Goal: Task Accomplishment & Management: Manage account settings

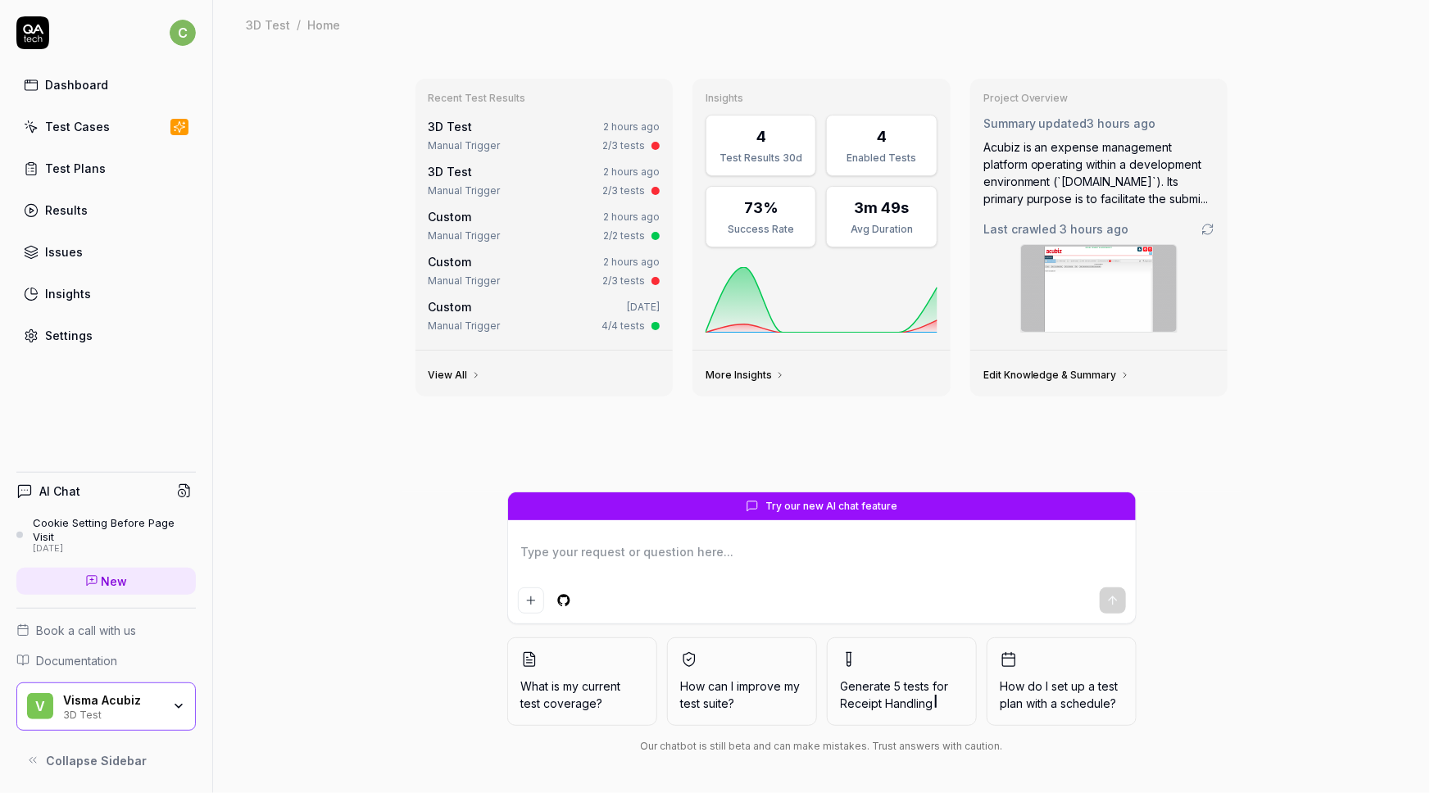
click at [75, 86] on div "Dashboard" at bounding box center [76, 84] width 63 height 17
click at [80, 130] on div "Test Cases" at bounding box center [77, 126] width 65 height 17
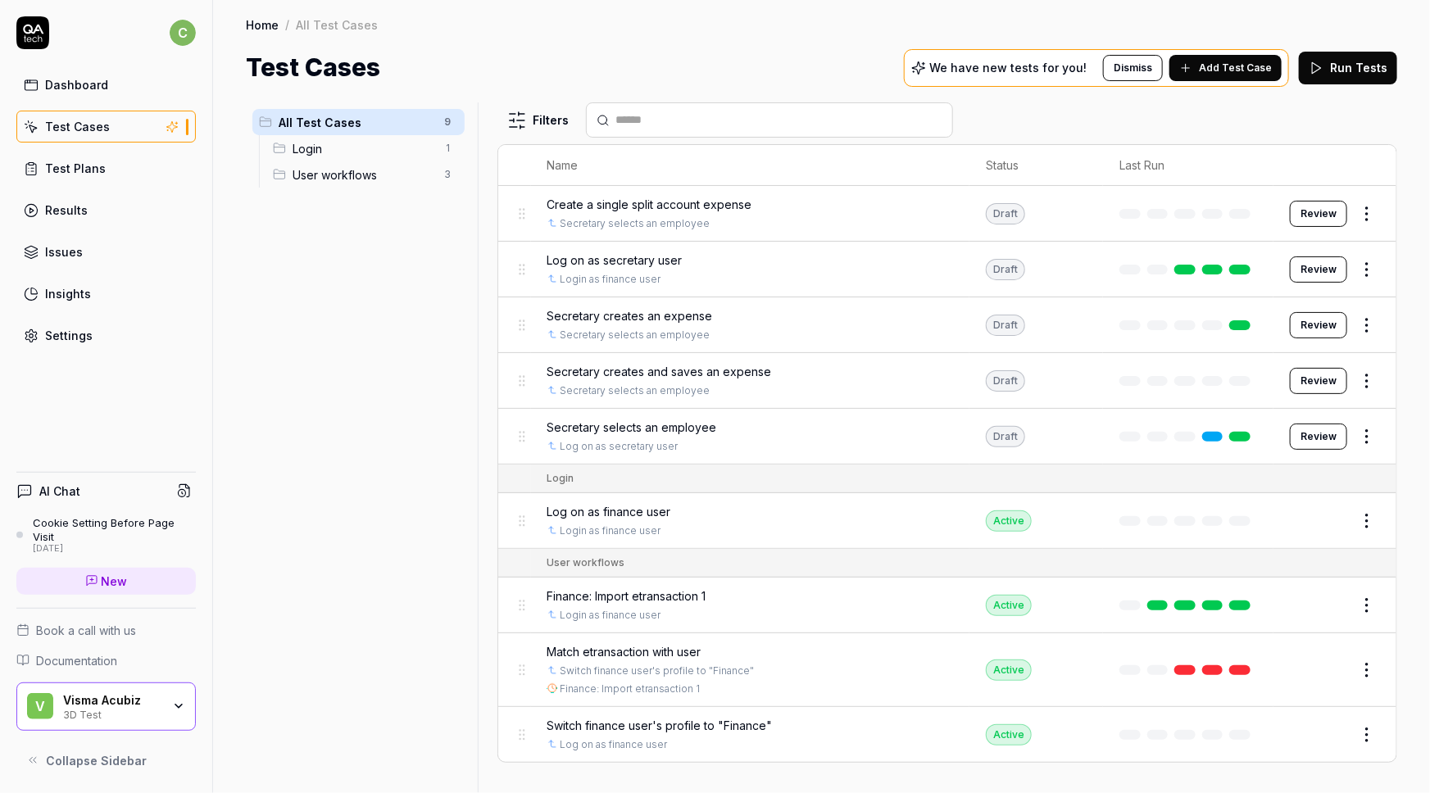
click at [601, 649] on span "Match etransaction with user" at bounding box center [624, 651] width 154 height 17
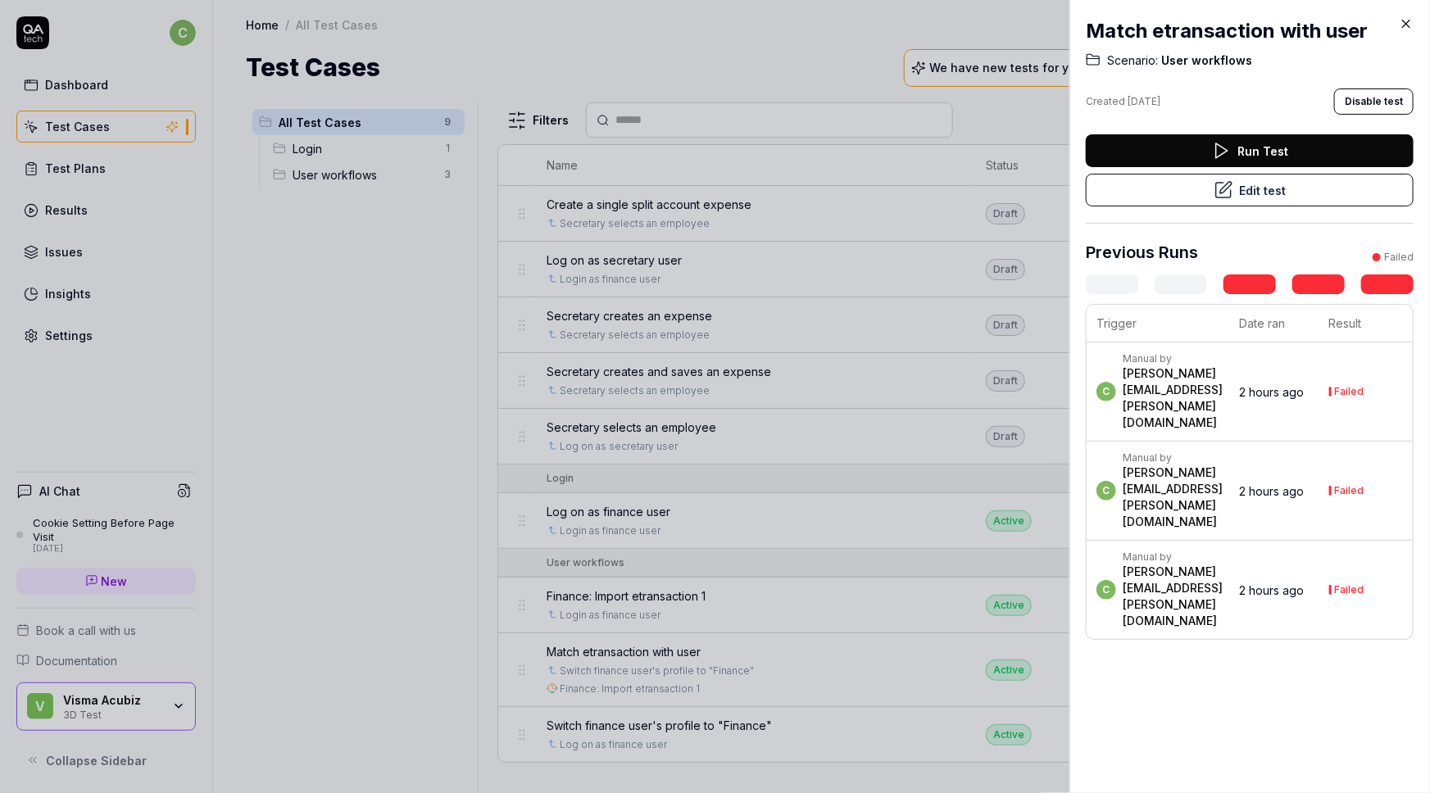
click at [1236, 199] on button "Edit test" at bounding box center [1250, 190] width 328 height 33
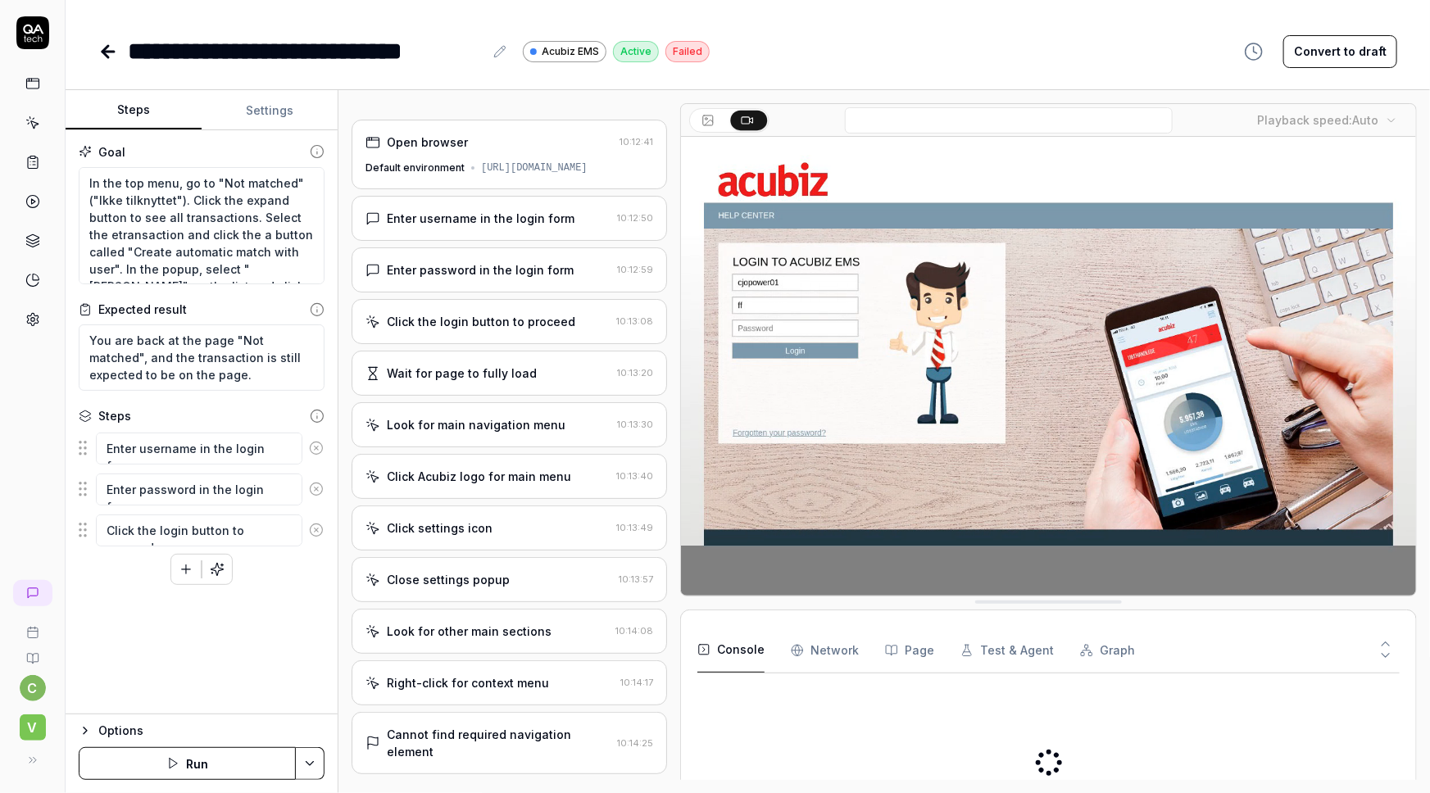
click at [266, 115] on button "Settings" at bounding box center [270, 110] width 136 height 39
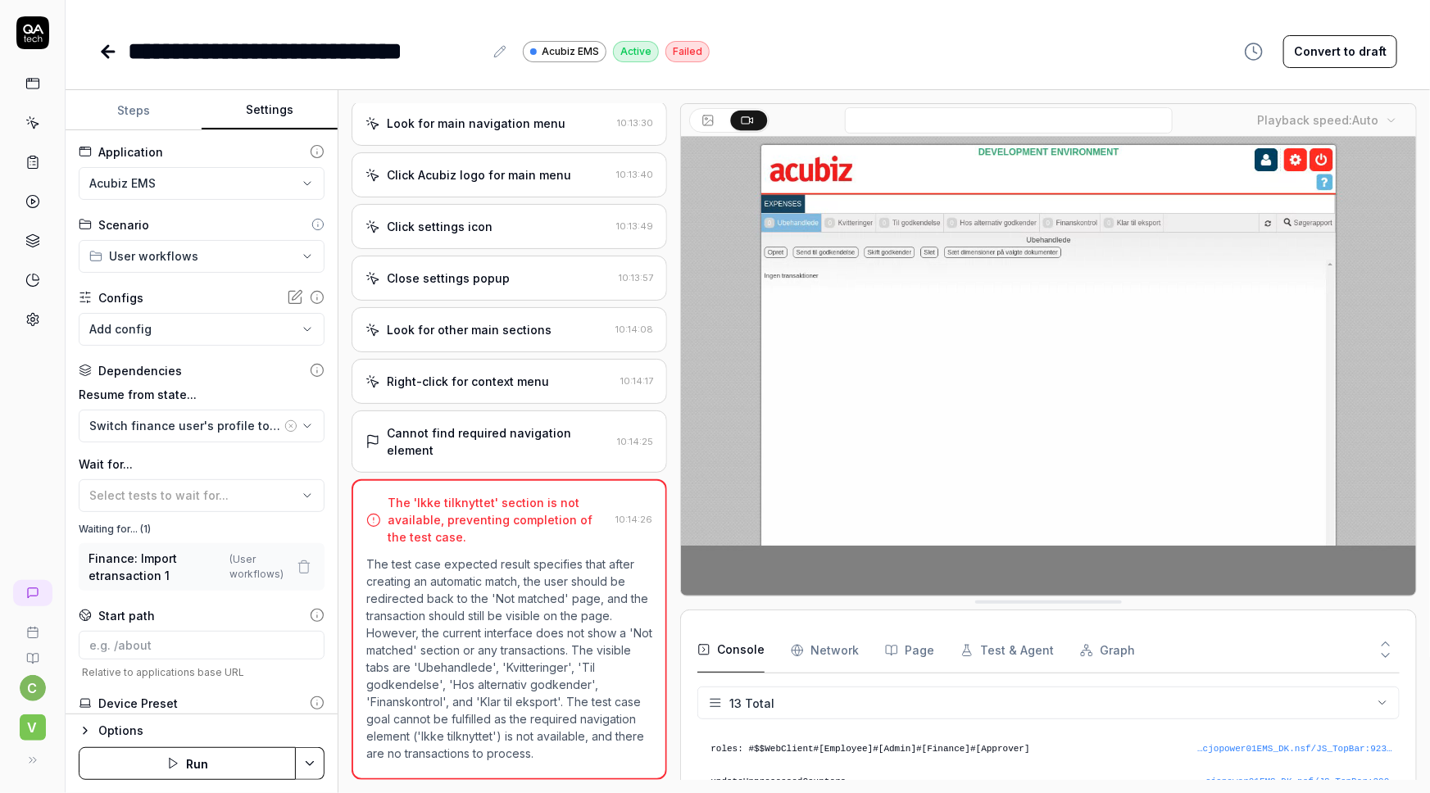
scroll to position [338, 0]
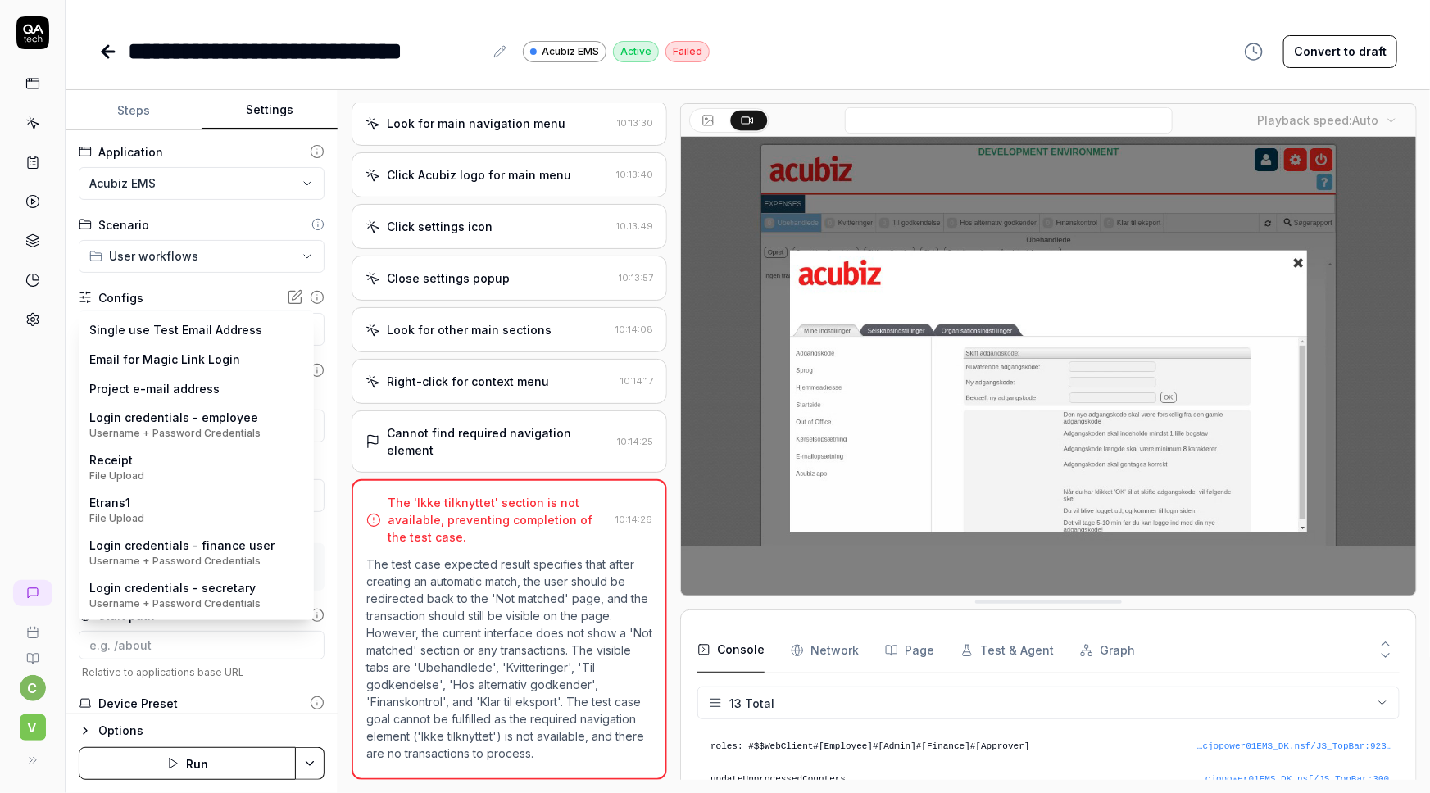
click at [160, 331] on body "**********" at bounding box center [715, 396] width 1430 height 793
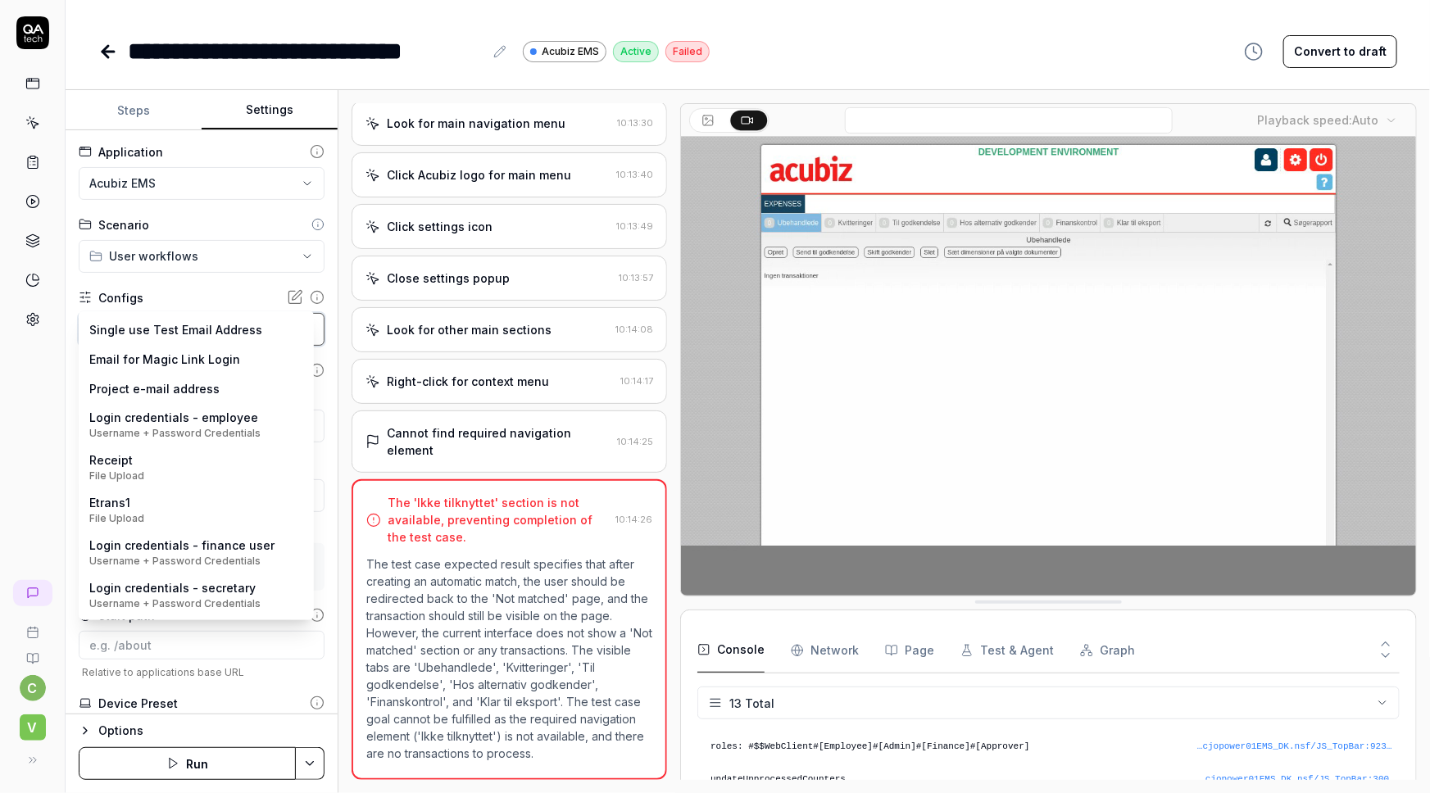
click at [24, 470] on html "**********" at bounding box center [715, 396] width 1430 height 793
click at [157, 322] on body "**********" at bounding box center [715, 396] width 1430 height 793
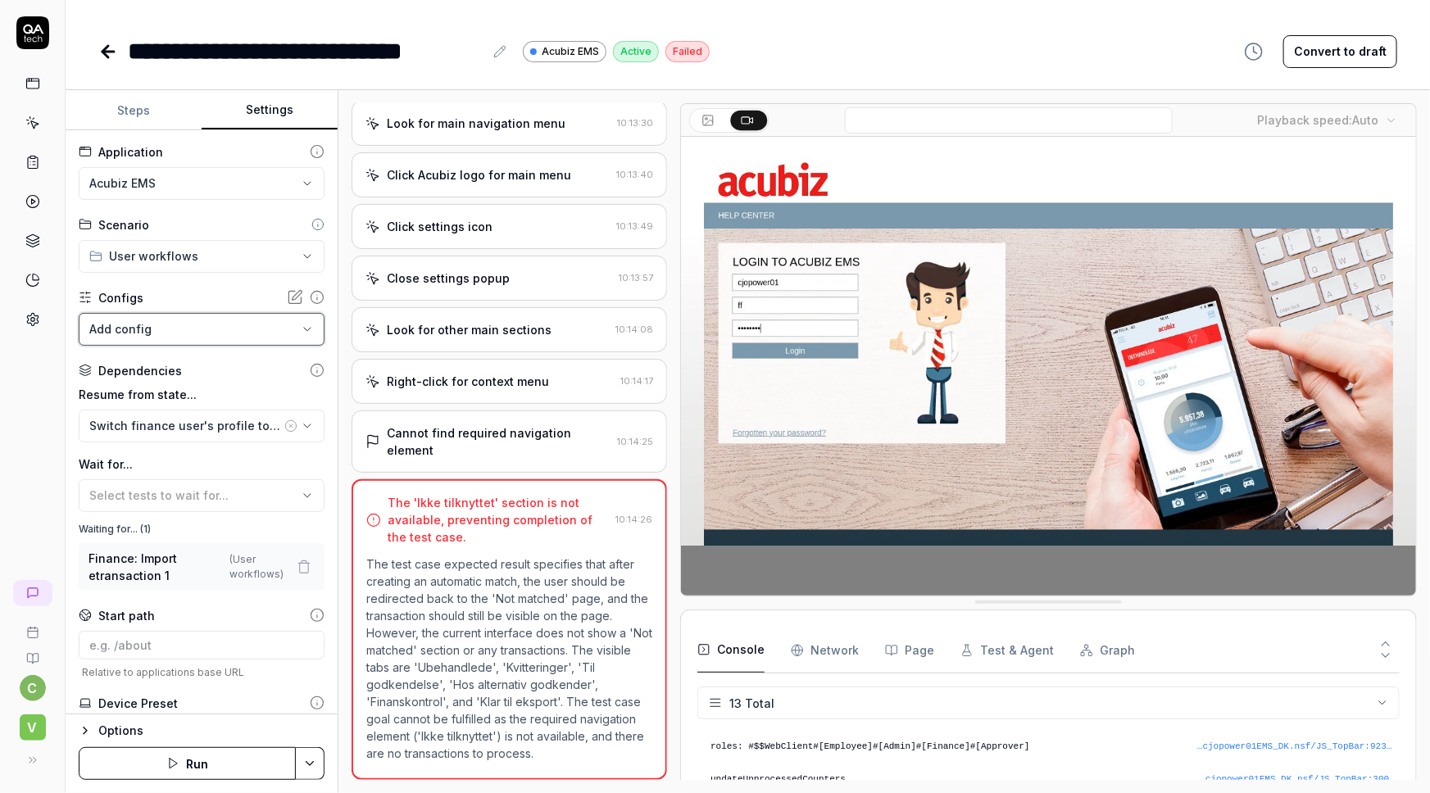
click at [35, 440] on html "**********" at bounding box center [715, 396] width 1430 height 793
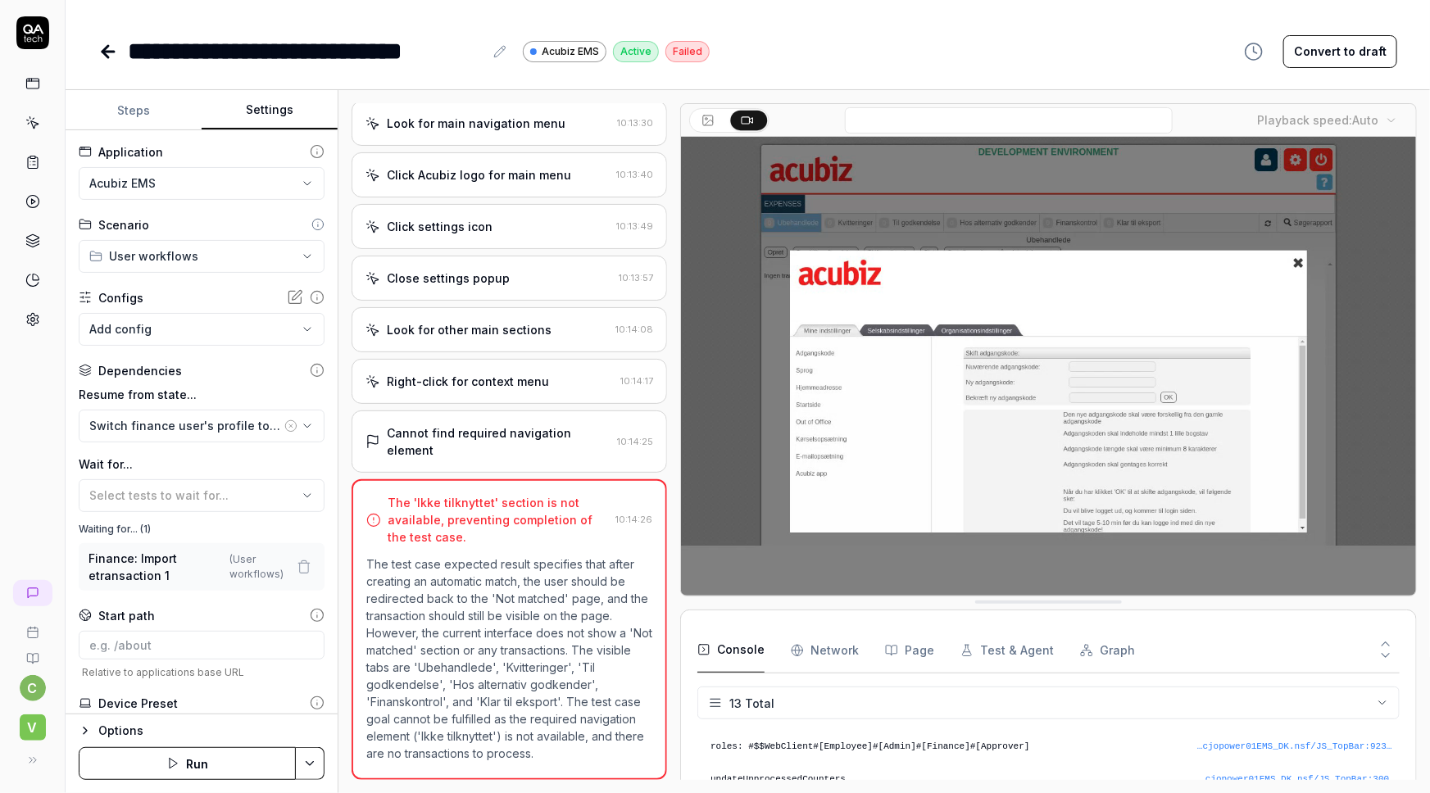
click at [36, 163] on icon at bounding box center [32, 162] width 15 height 15
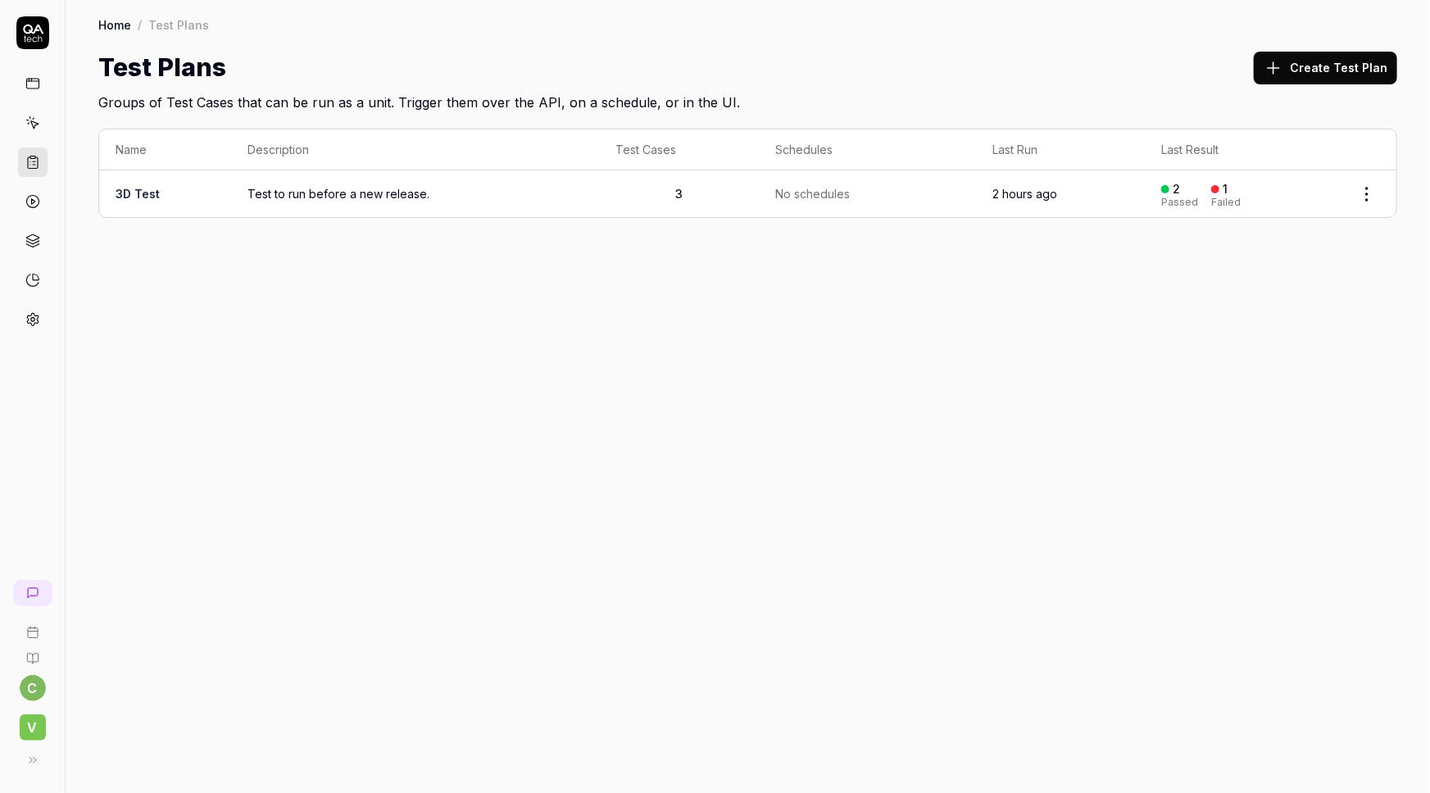
click at [30, 125] on icon at bounding box center [32, 123] width 15 height 15
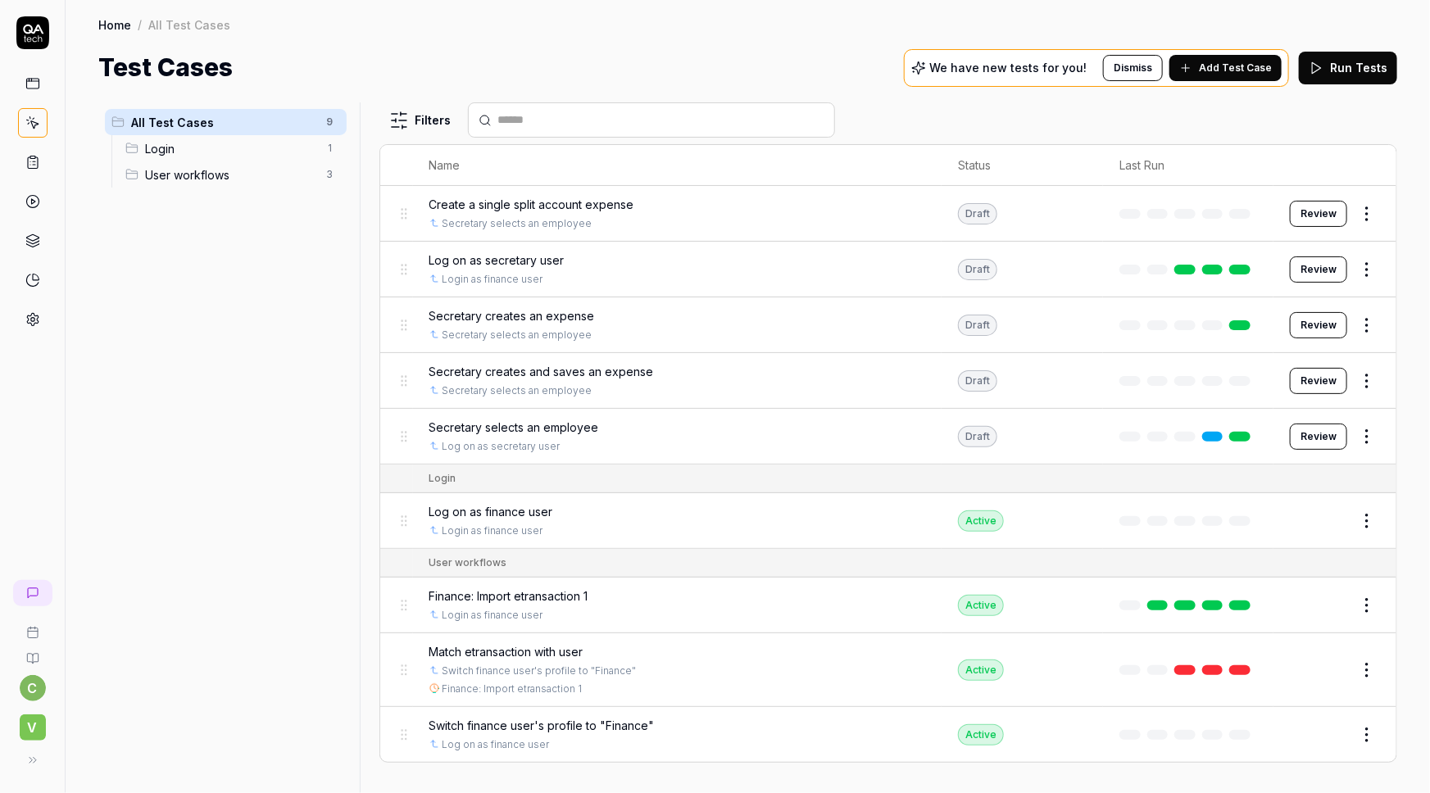
click at [1233, 70] on span "Add Test Case" at bounding box center [1235, 68] width 73 height 15
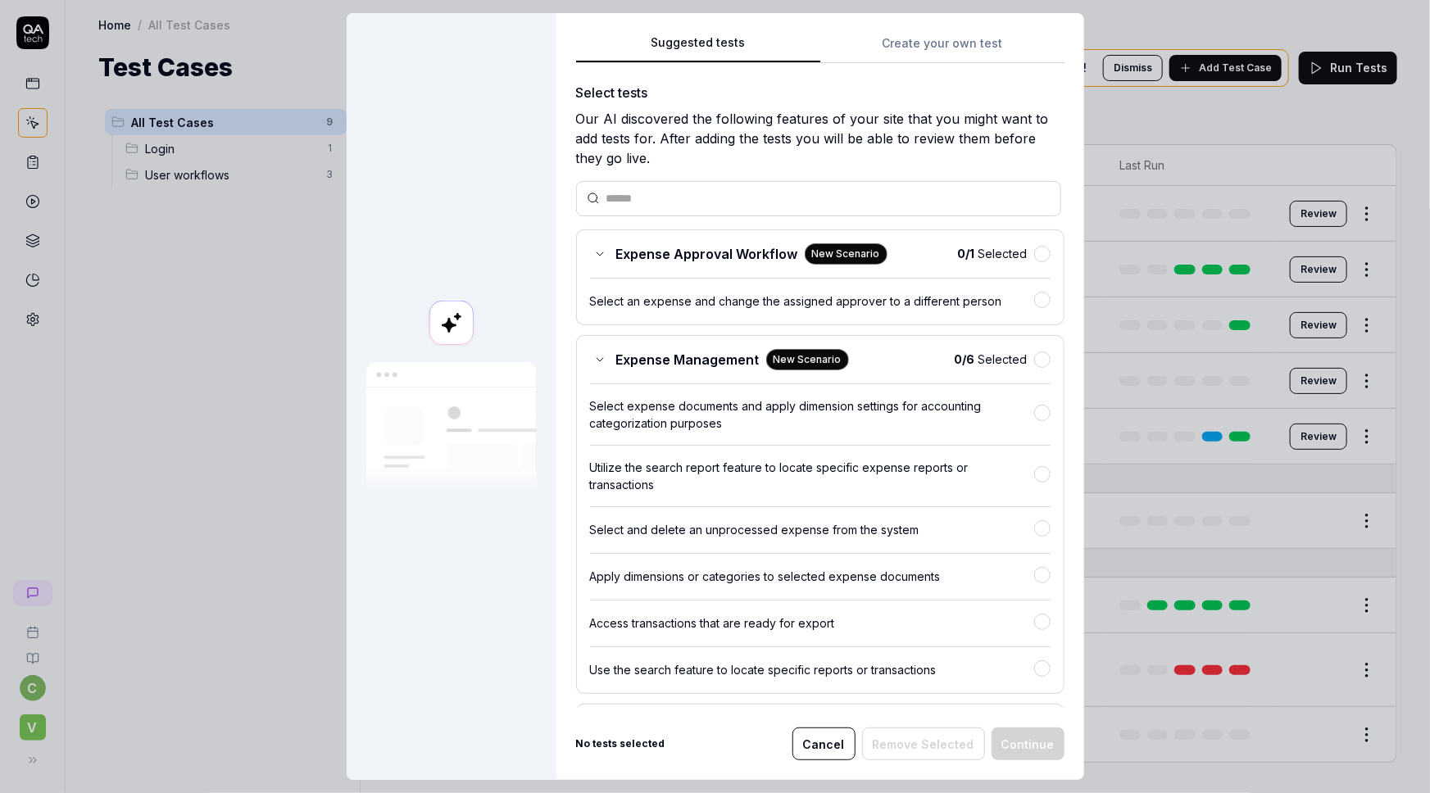
click at [820, 737] on button "Cancel" at bounding box center [824, 744] width 63 height 33
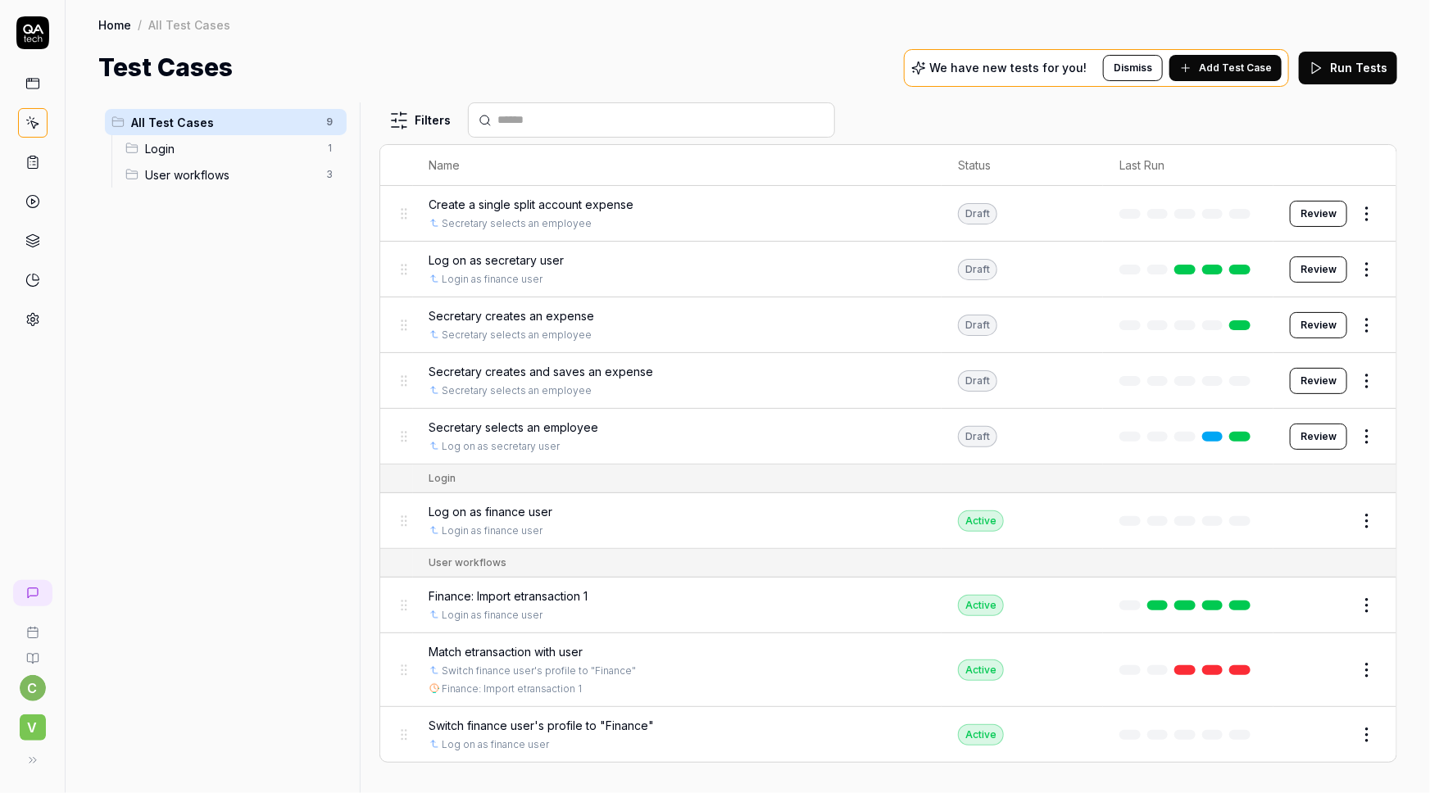
click at [31, 163] on icon at bounding box center [32, 162] width 15 height 15
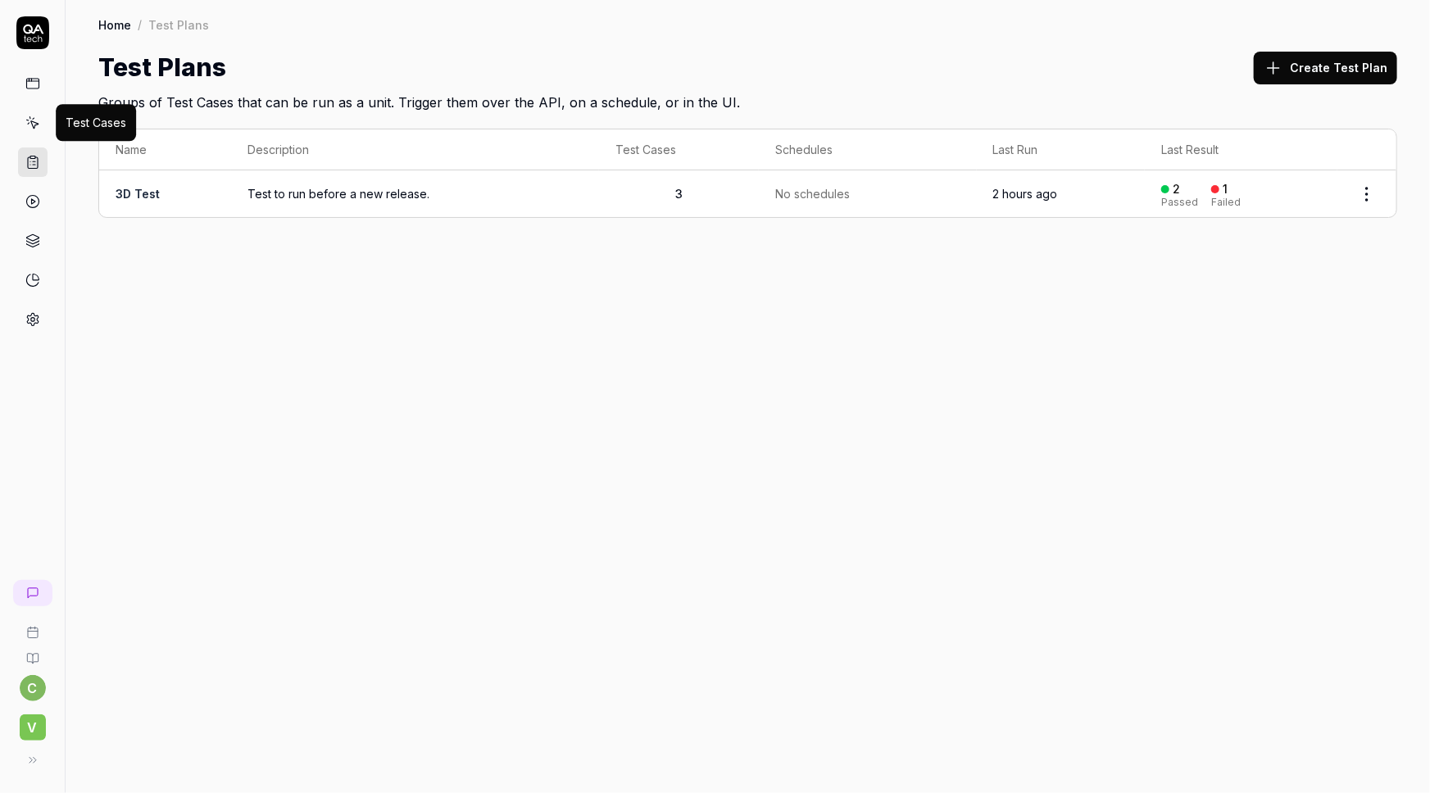
click at [31, 121] on icon at bounding box center [33, 124] width 7 height 7
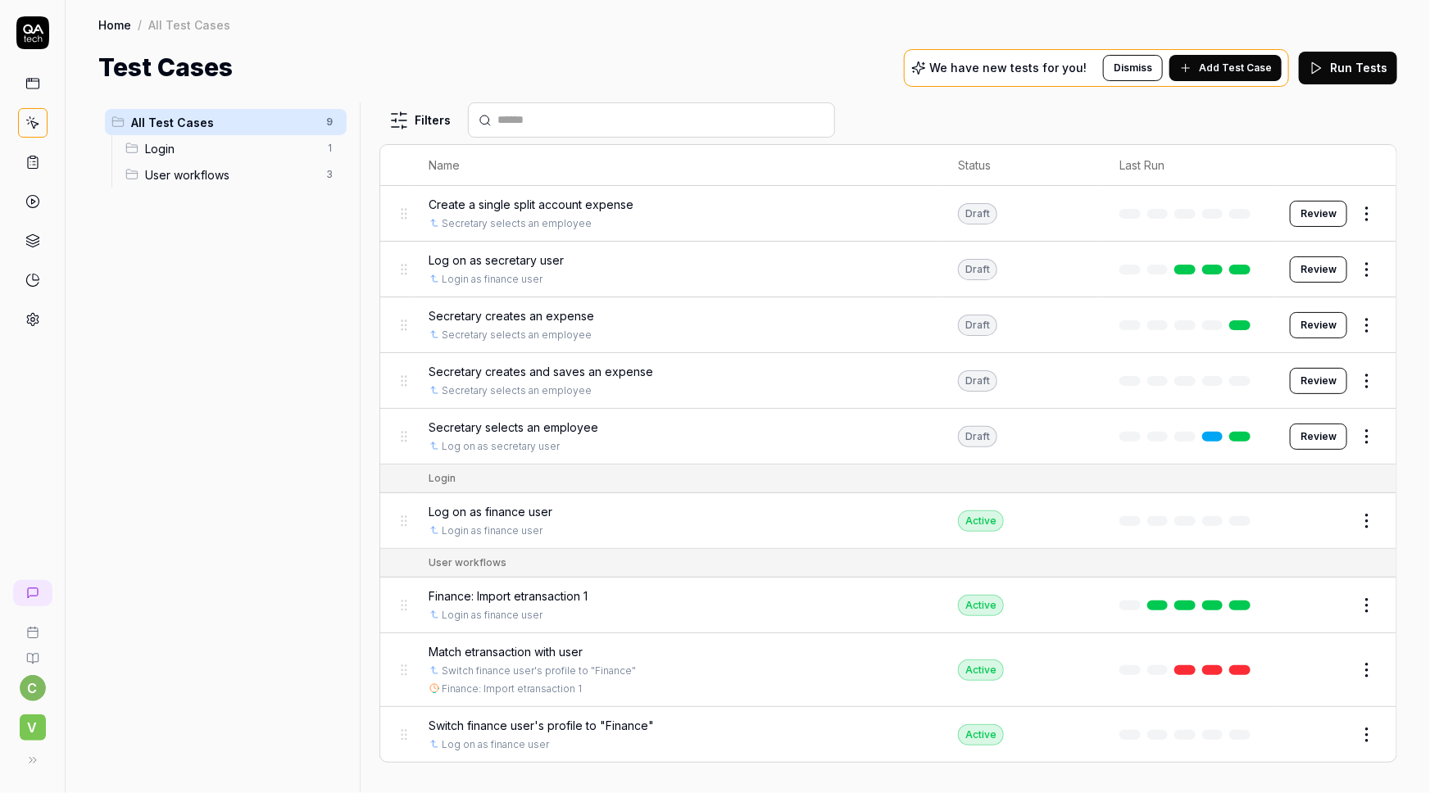
click at [33, 314] on icon at bounding box center [32, 320] width 11 height 12
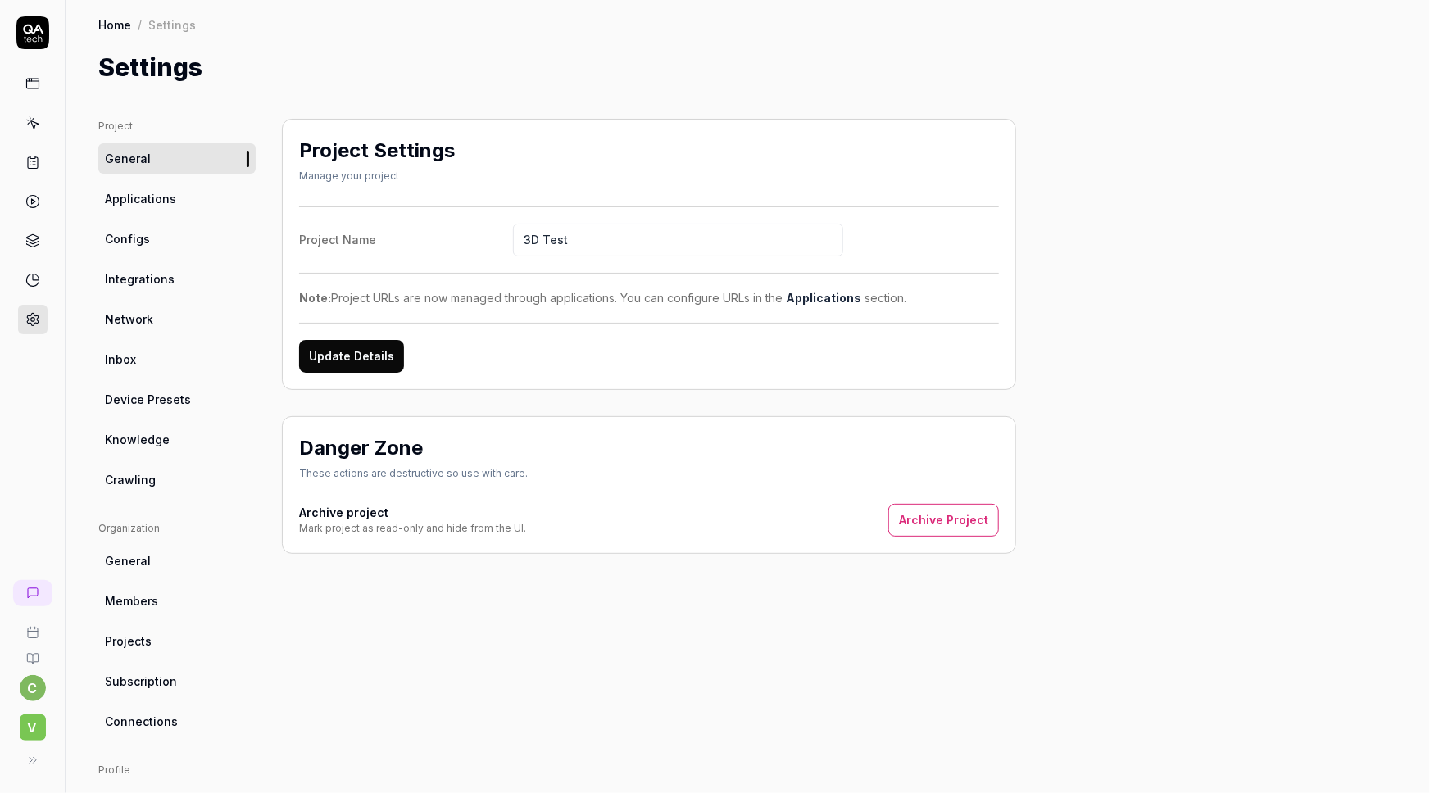
click at [124, 281] on span "Integrations" at bounding box center [140, 278] width 70 height 17
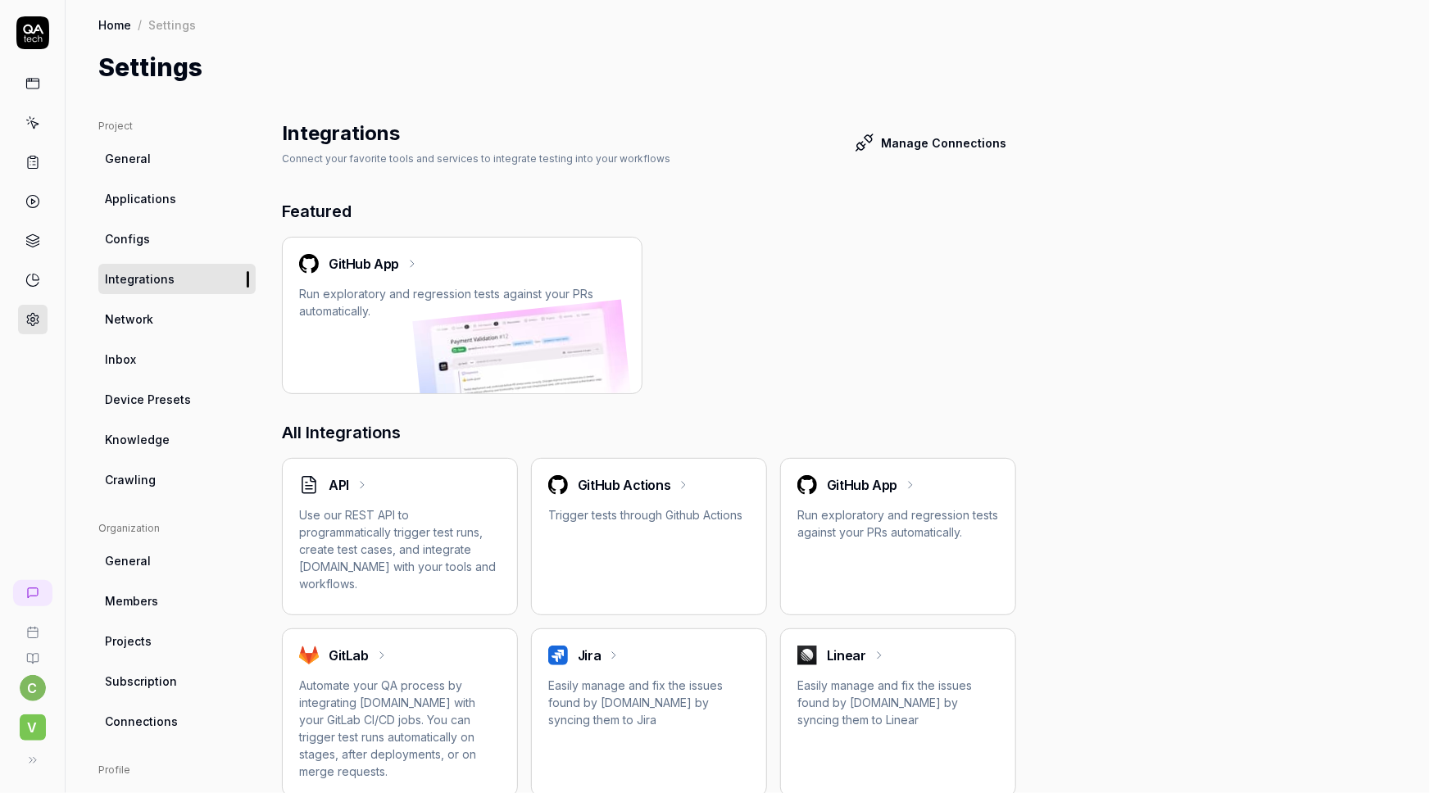
click at [126, 441] on span "Knowledge" at bounding box center [137, 439] width 65 height 17
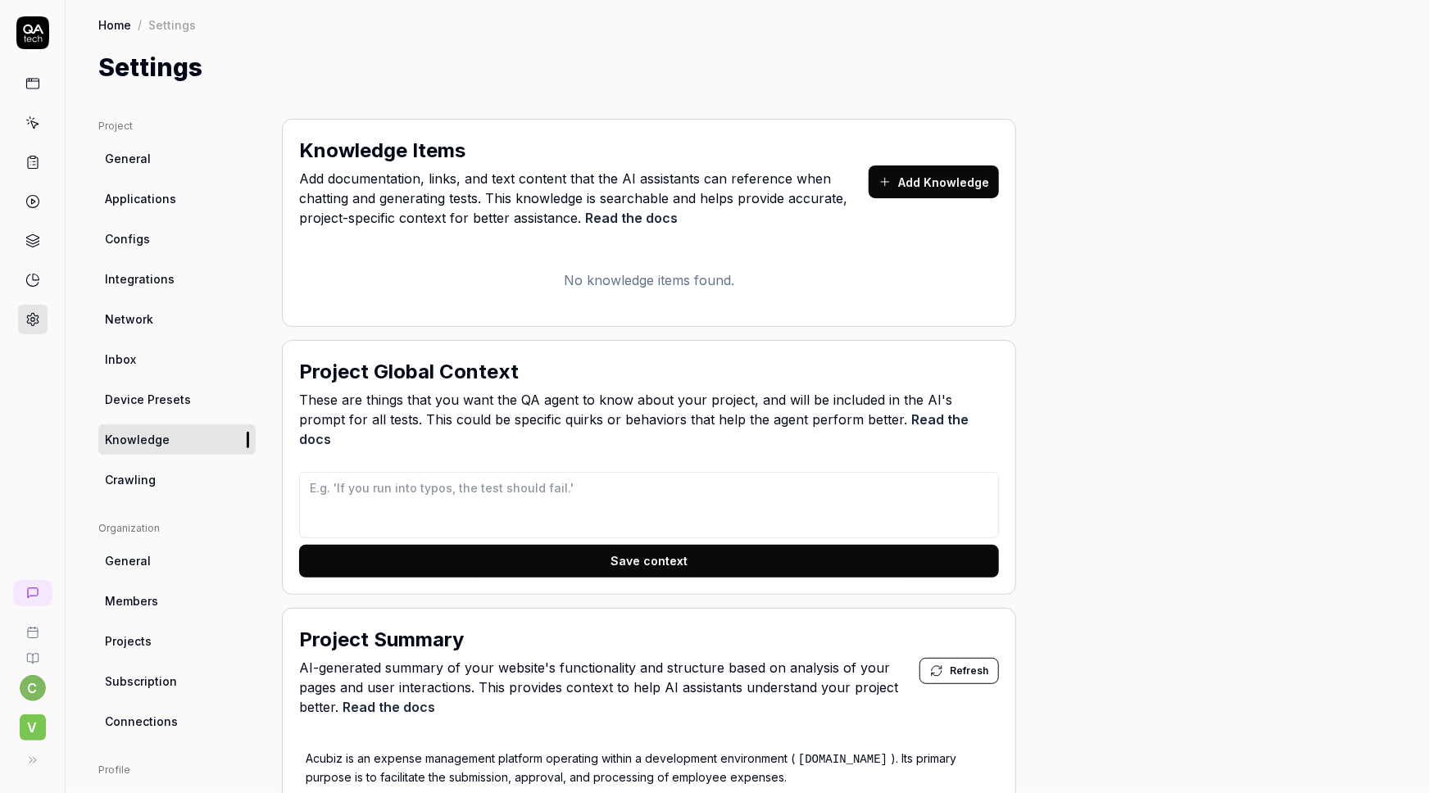
click at [385, 43] on div "Home / Settings Home / Settings Settings" at bounding box center [748, 43] width 1365 height 86
click at [29, 83] on icon at bounding box center [32, 83] width 15 height 15
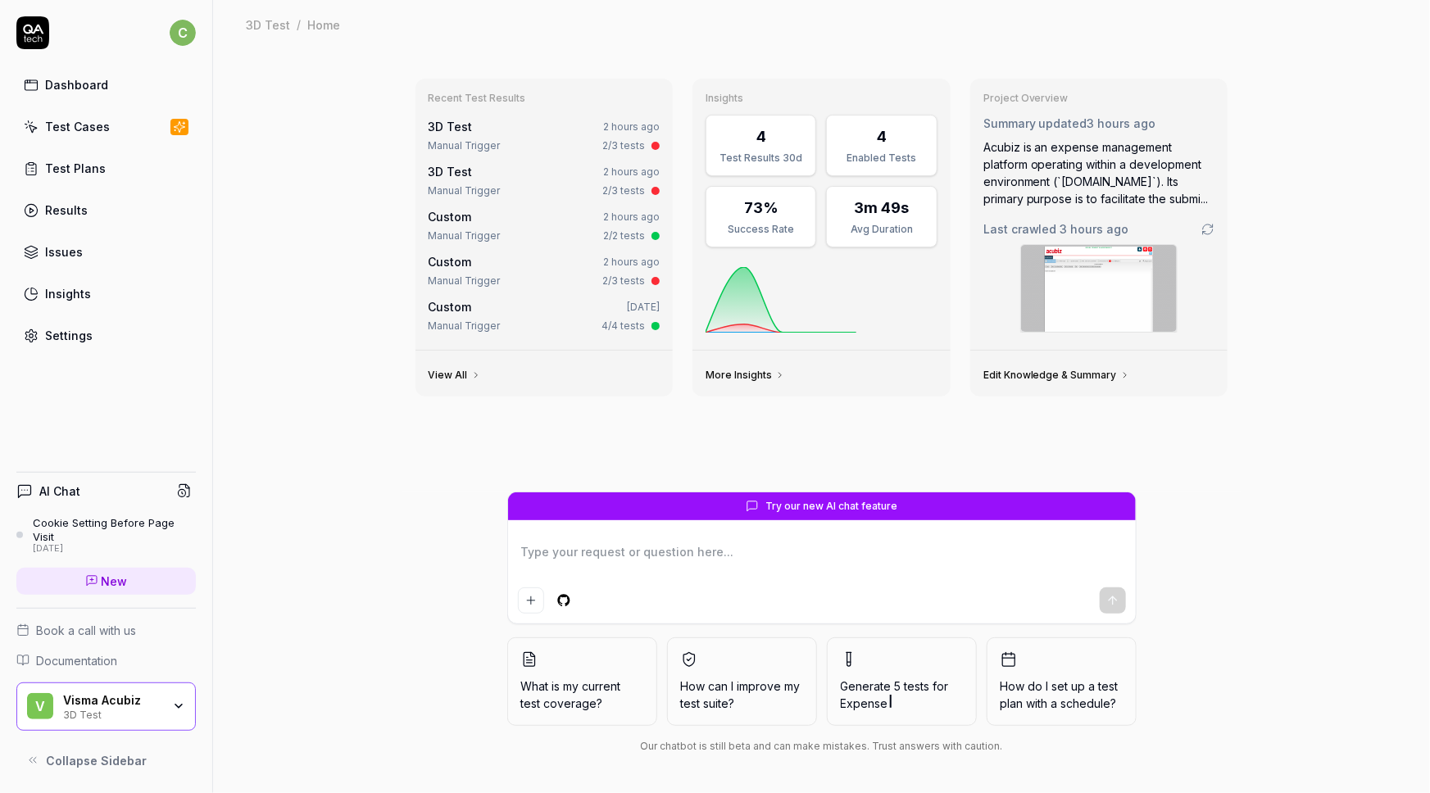
click at [33, 127] on icon at bounding box center [31, 127] width 15 height 15
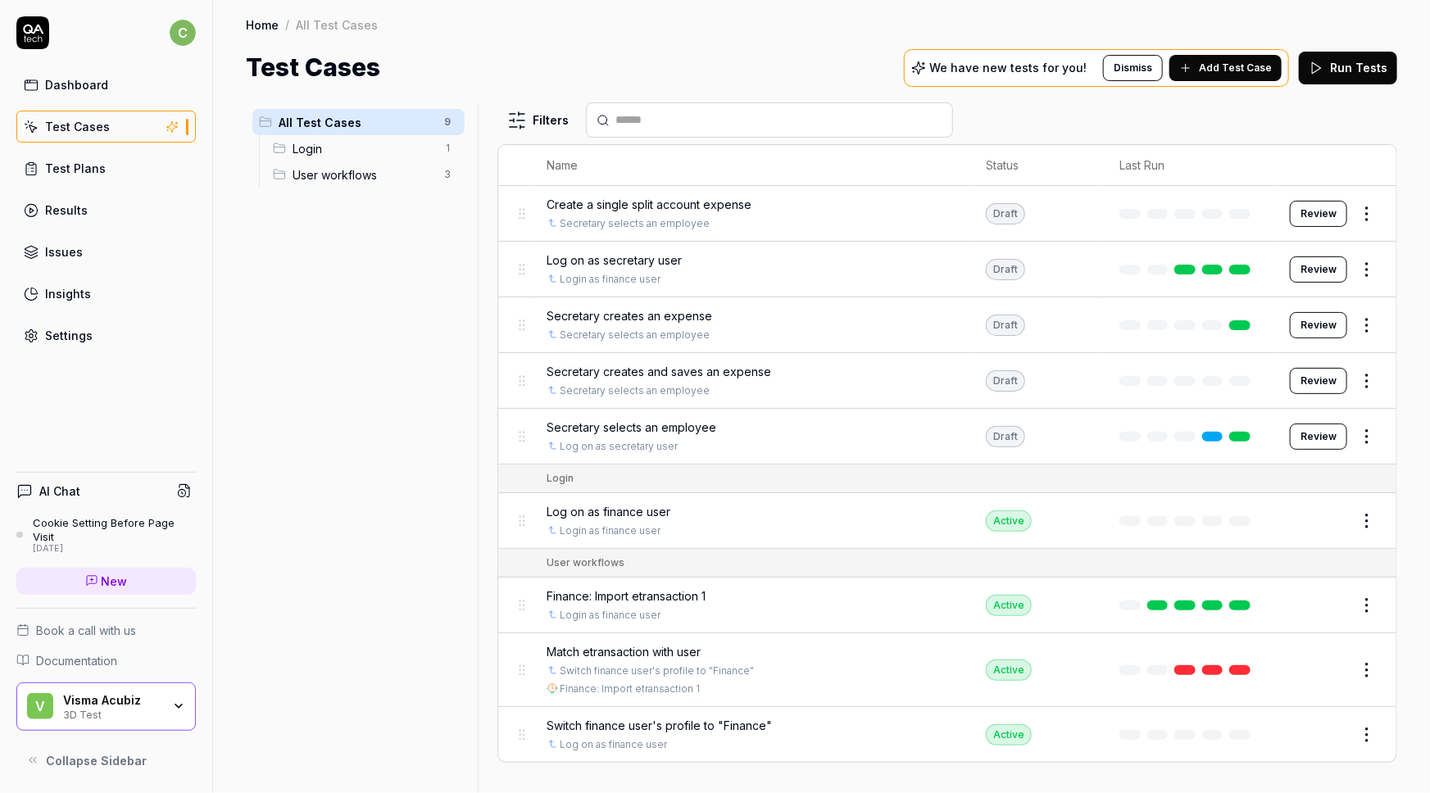
click at [36, 35] on icon at bounding box center [32, 32] width 33 height 33
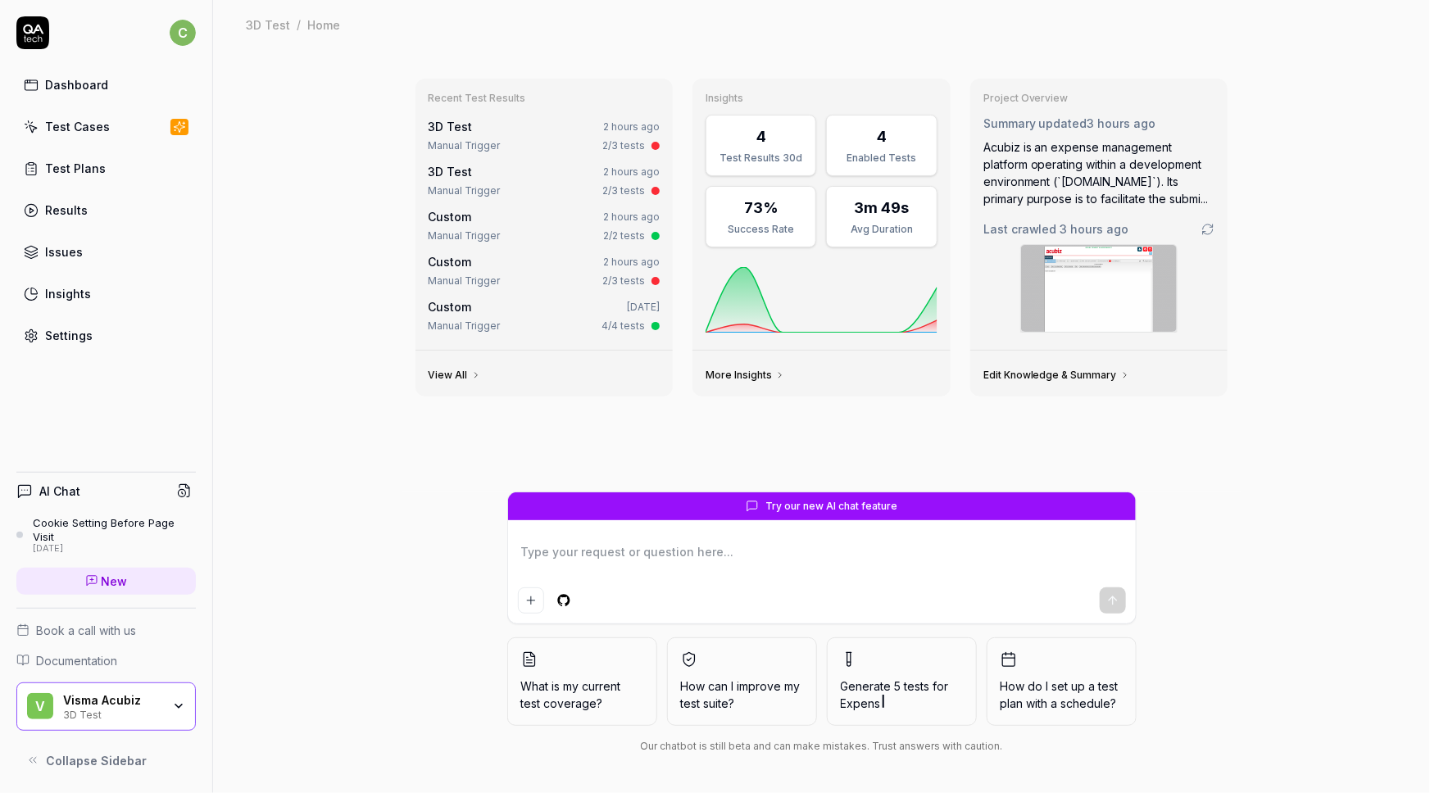
click at [66, 166] on div "Test Plans" at bounding box center [75, 168] width 61 height 17
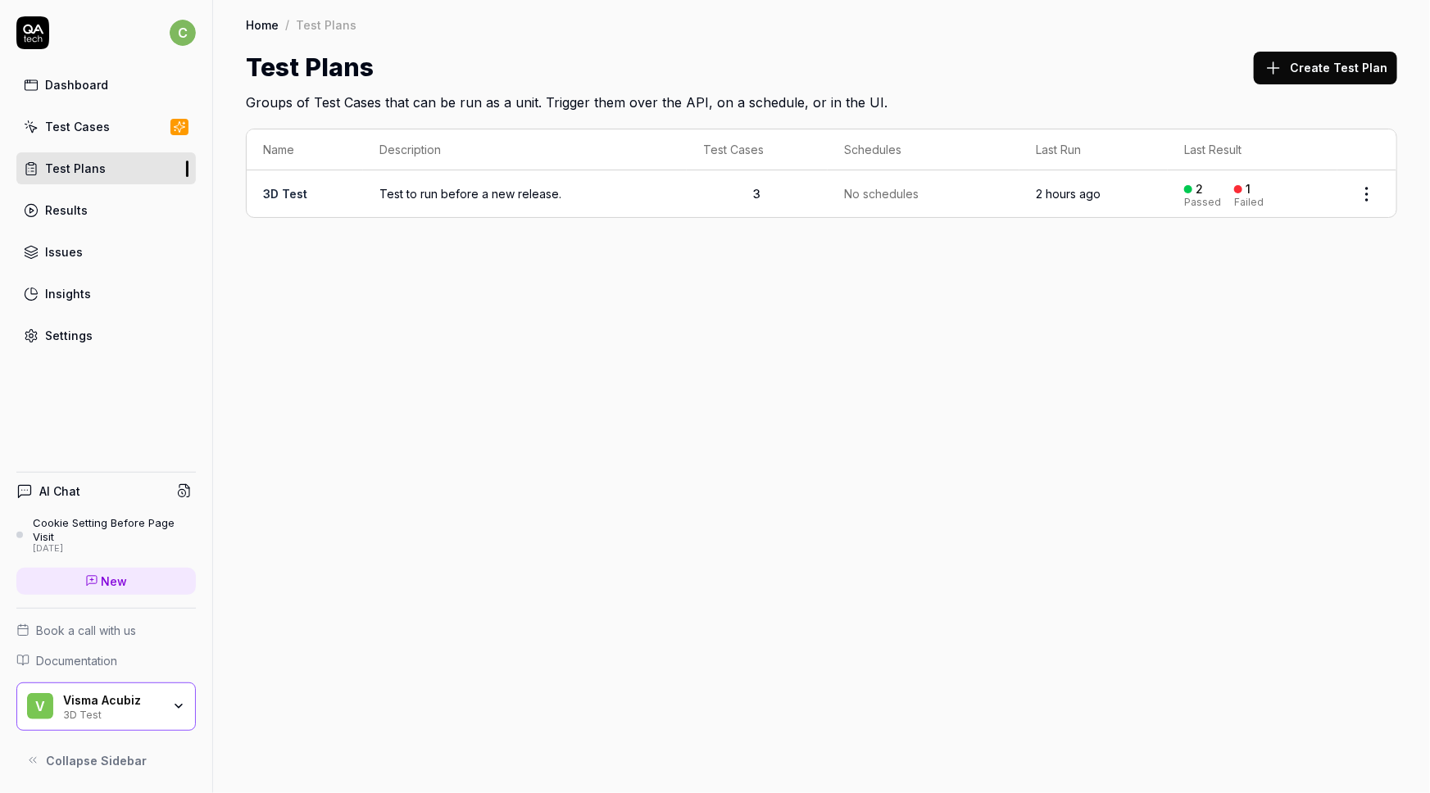
click at [529, 194] on span "Test to run before a new release." at bounding box center [524, 193] width 291 height 17
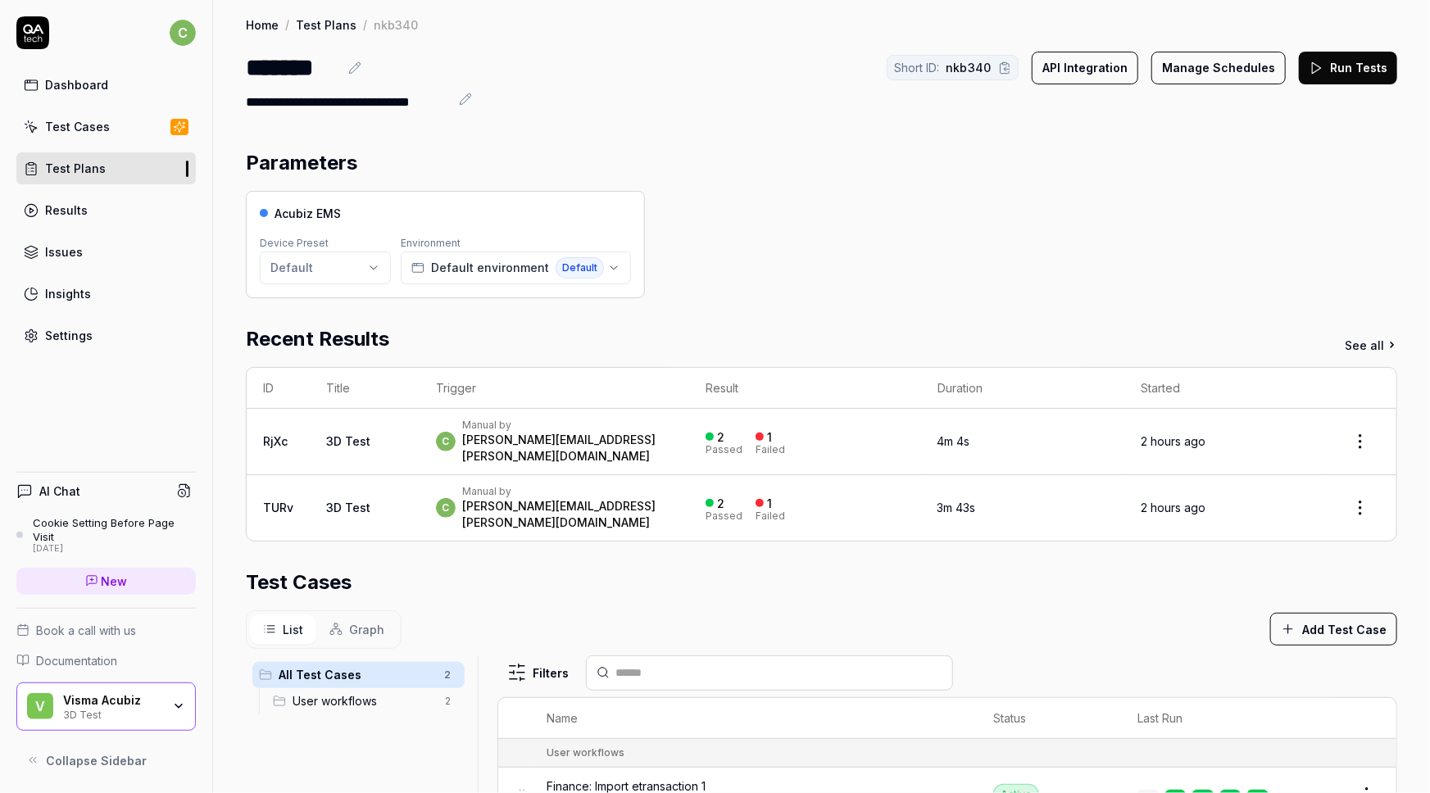
click at [84, 125] on div "Test Cases" at bounding box center [77, 126] width 65 height 17
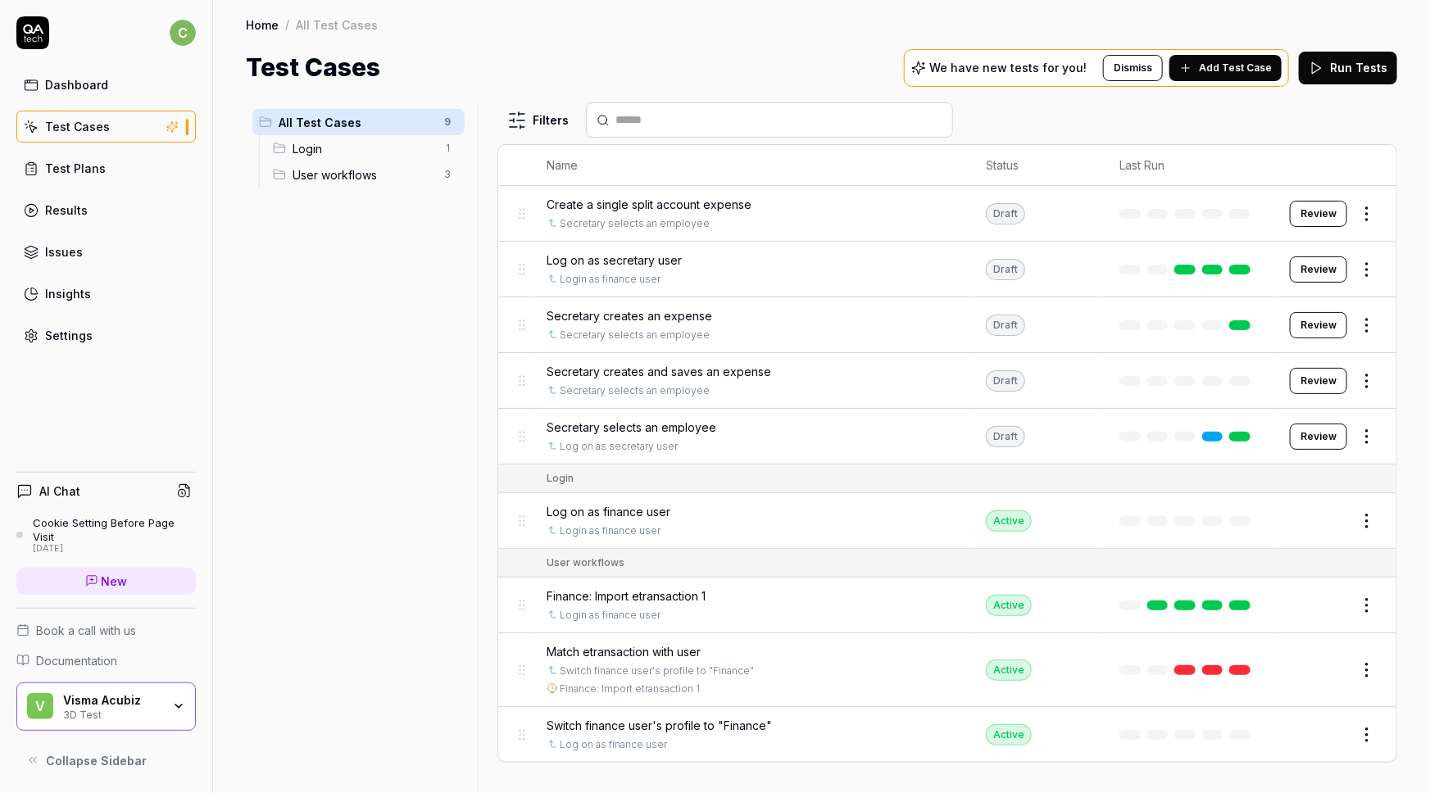
click at [68, 334] on div "Settings" at bounding box center [69, 335] width 48 height 17
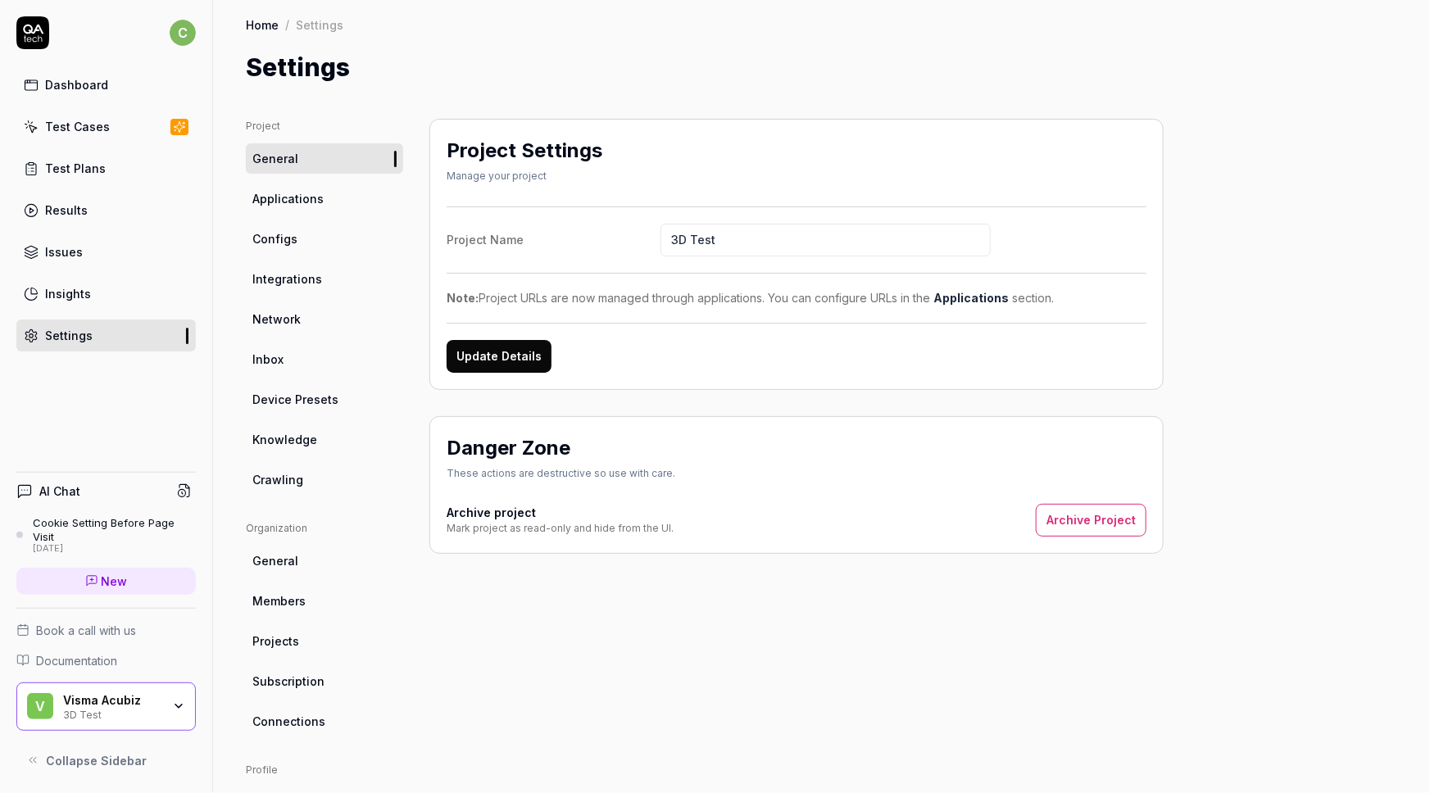
click at [78, 285] on div "Insights" at bounding box center [68, 293] width 46 height 17
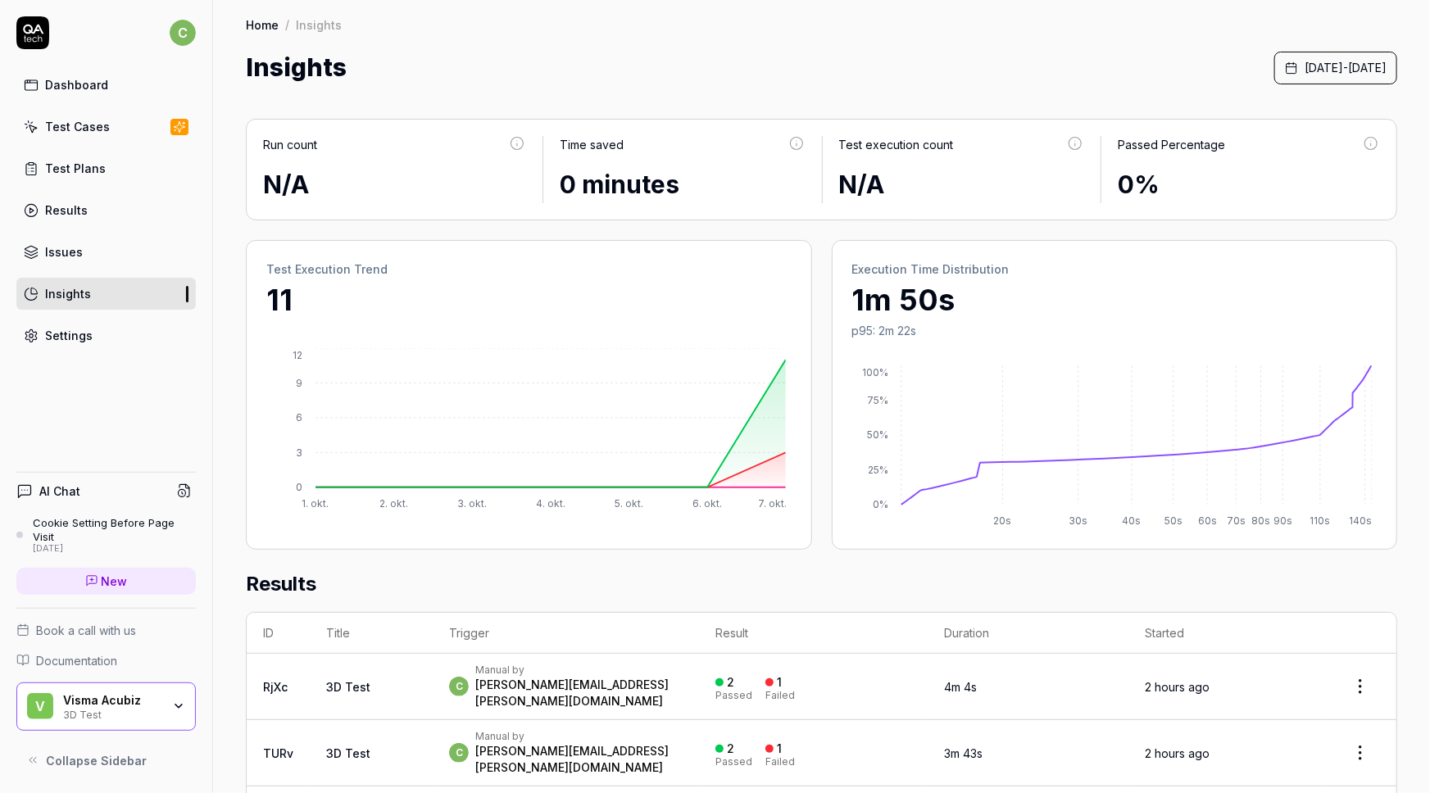
click at [60, 340] on div "Settings" at bounding box center [69, 335] width 48 height 17
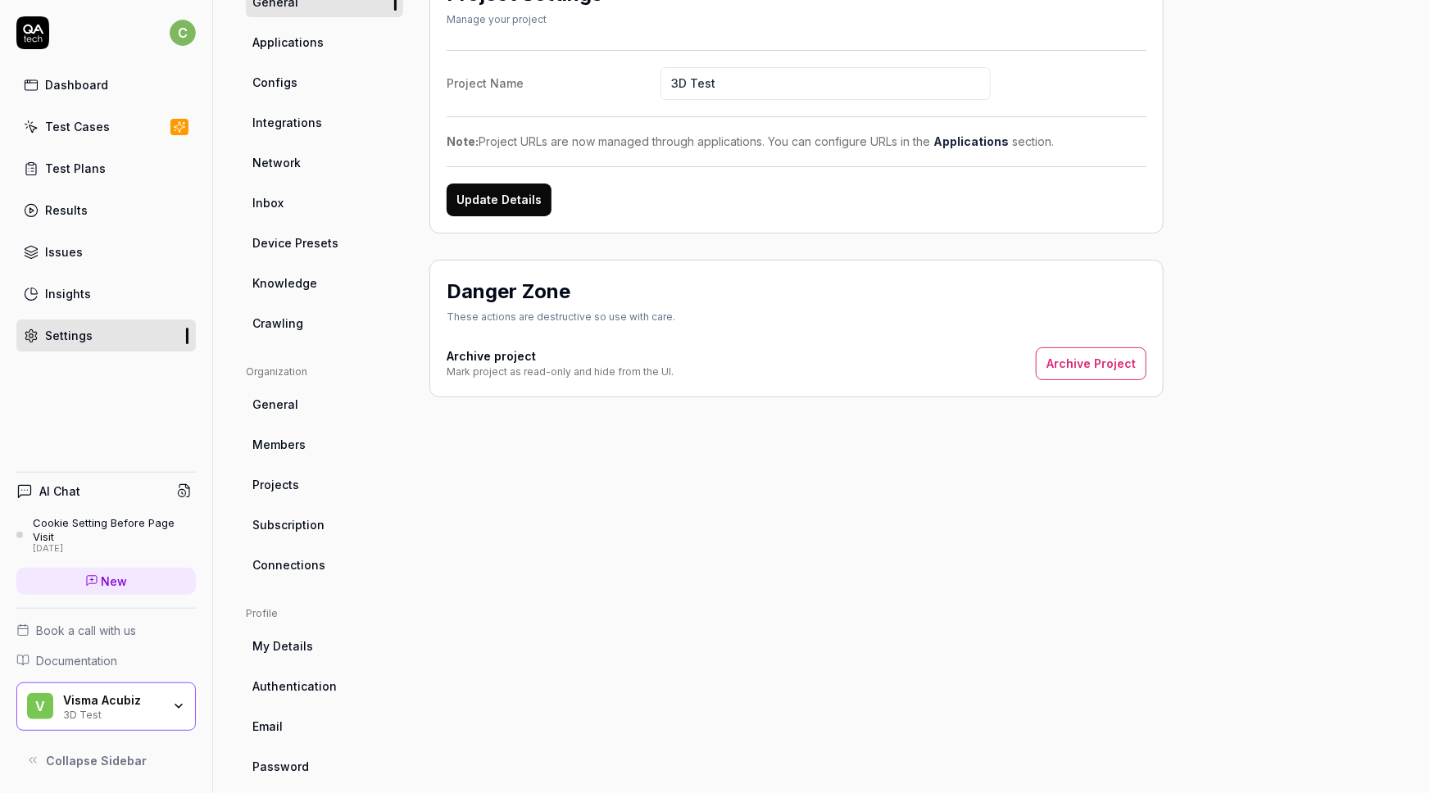
scroll to position [177, 0]
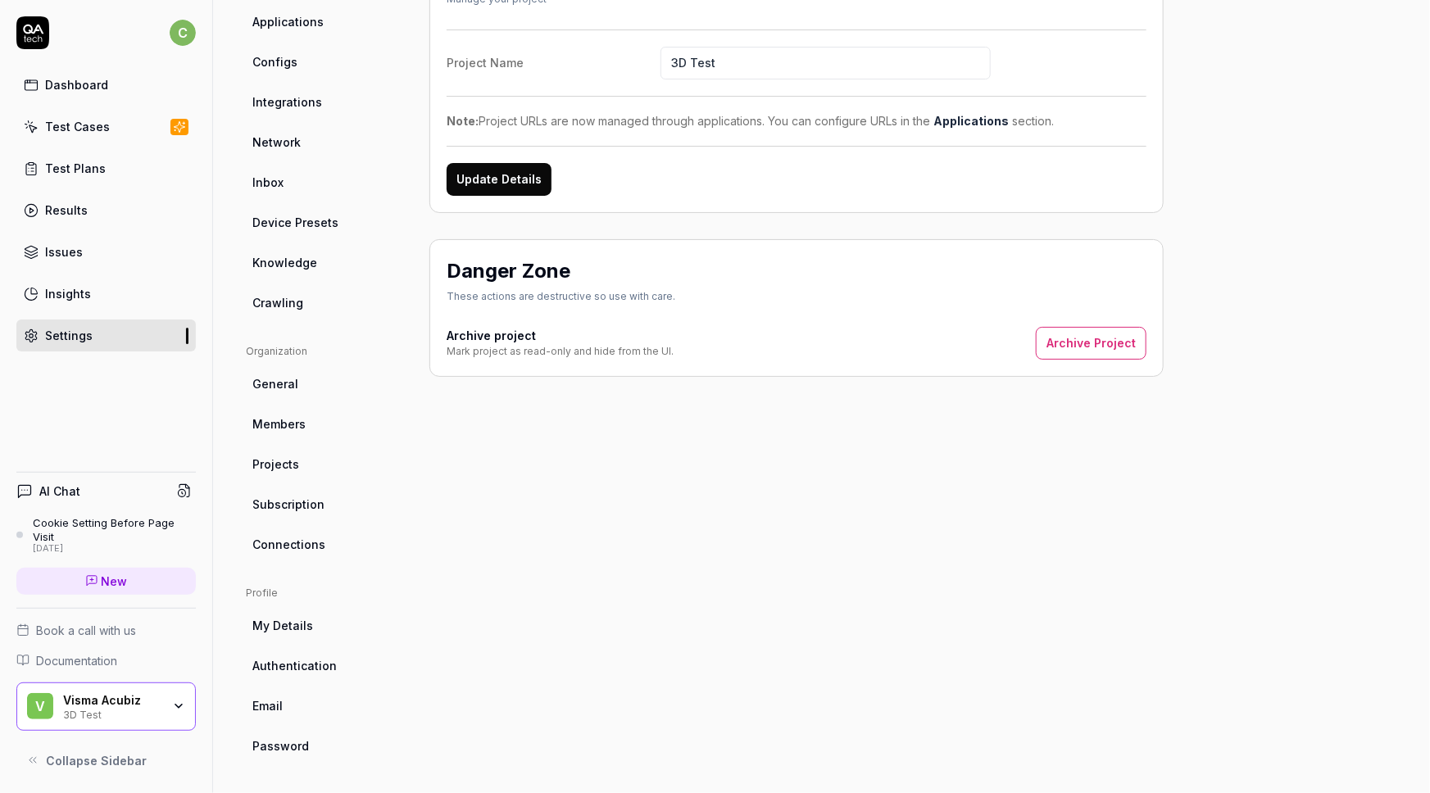
click at [309, 547] on span "Connections" at bounding box center [288, 544] width 73 height 17
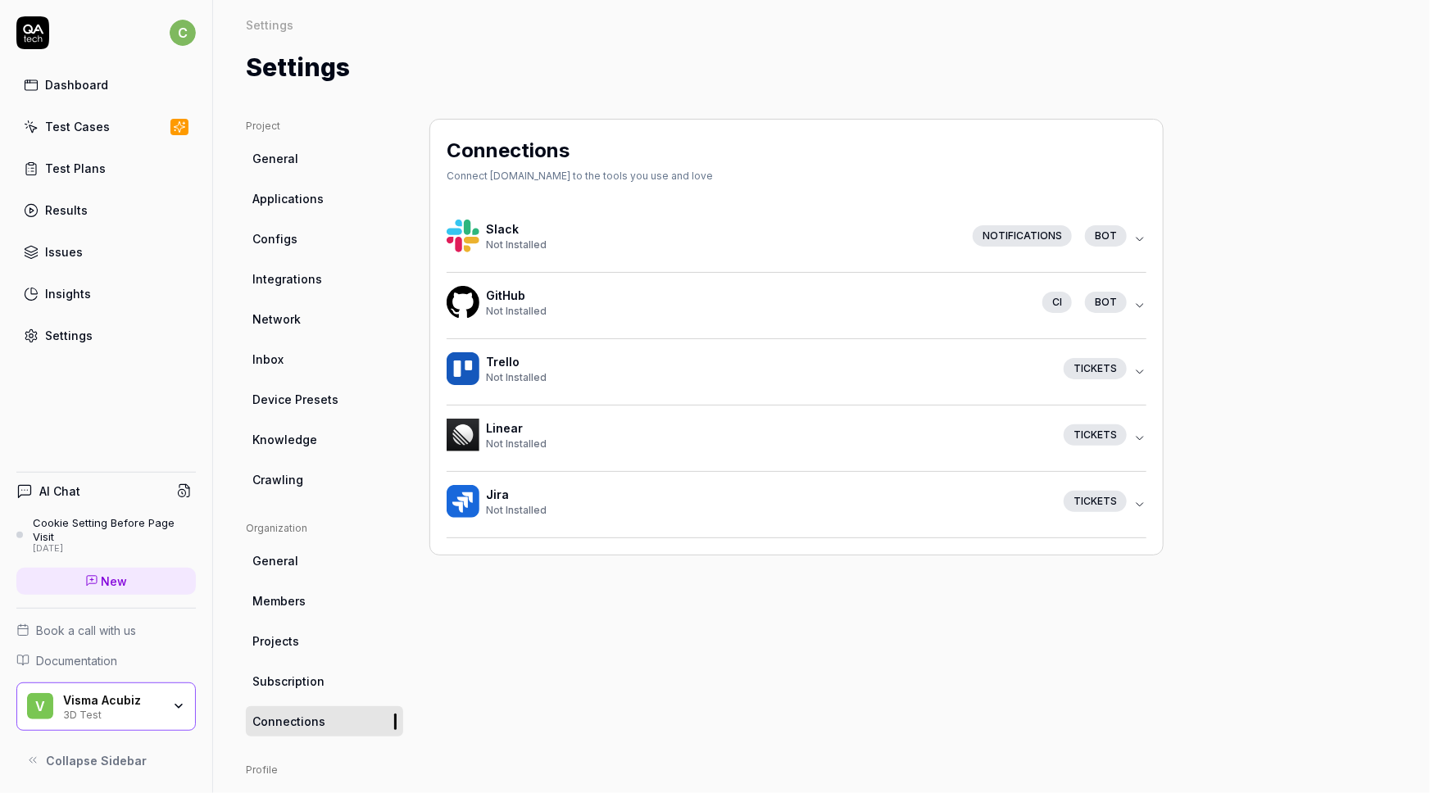
click at [271, 273] on span "Integrations" at bounding box center [287, 278] width 70 height 17
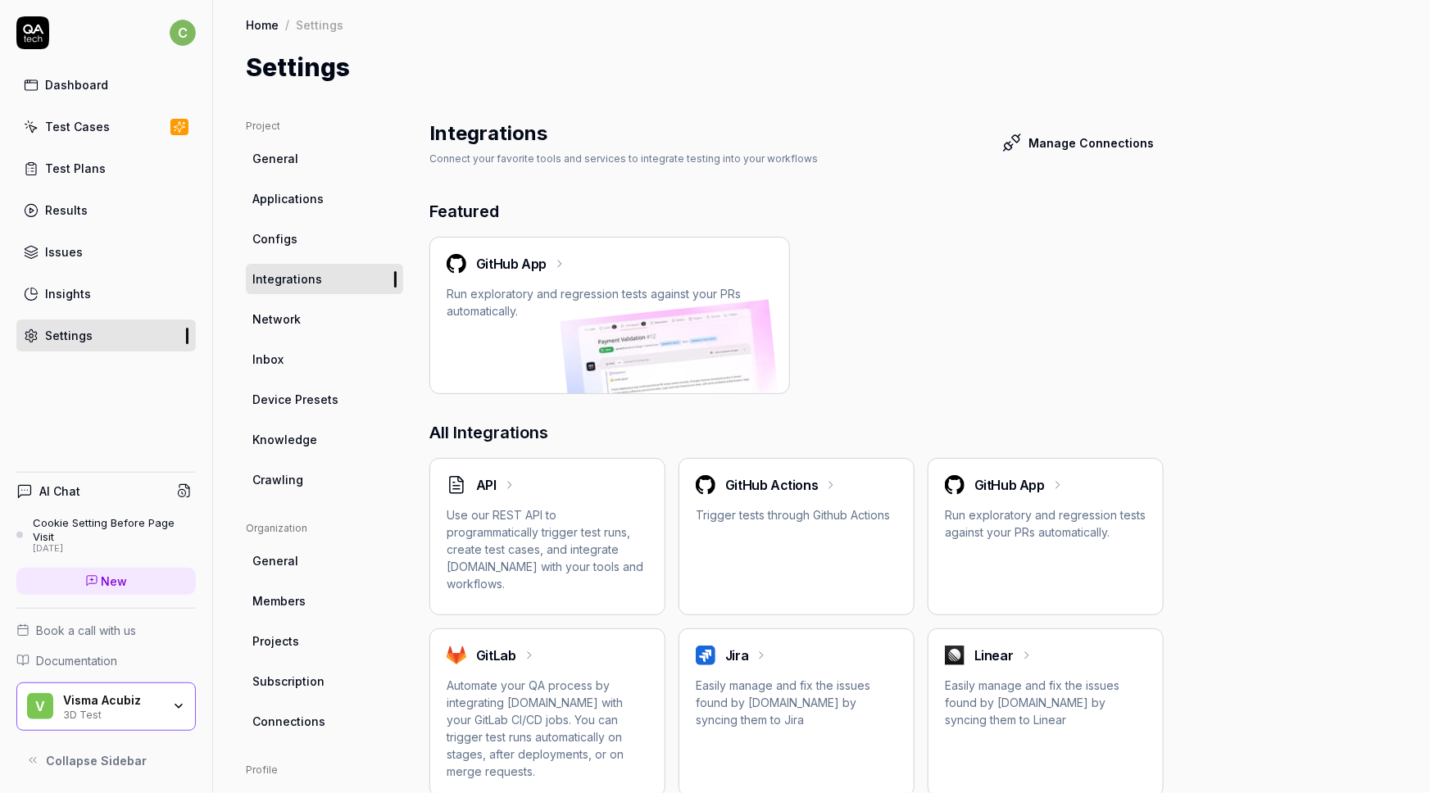
click at [275, 237] on span "Configs" at bounding box center [274, 238] width 45 height 17
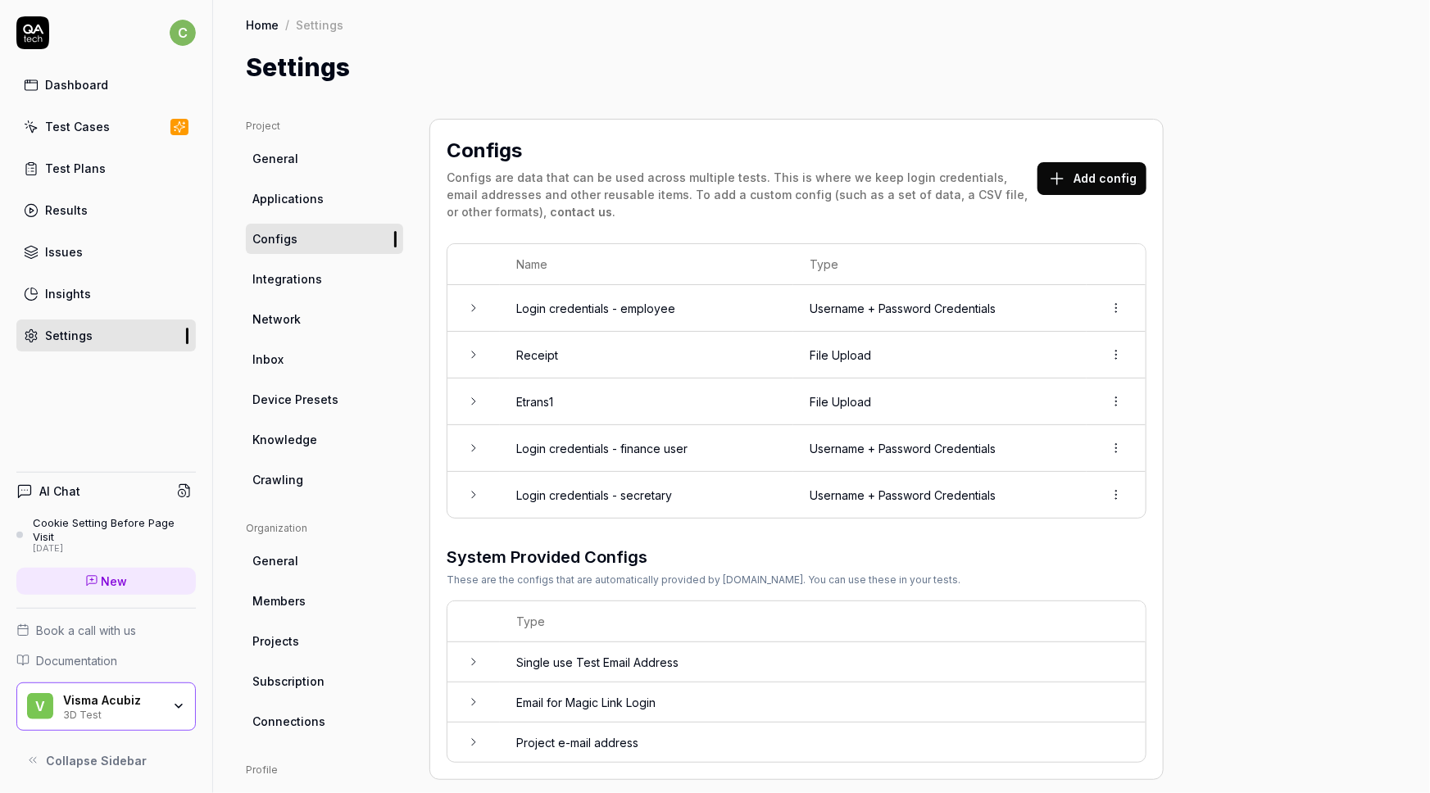
click at [72, 129] on div "Test Cases" at bounding box center [77, 126] width 65 height 17
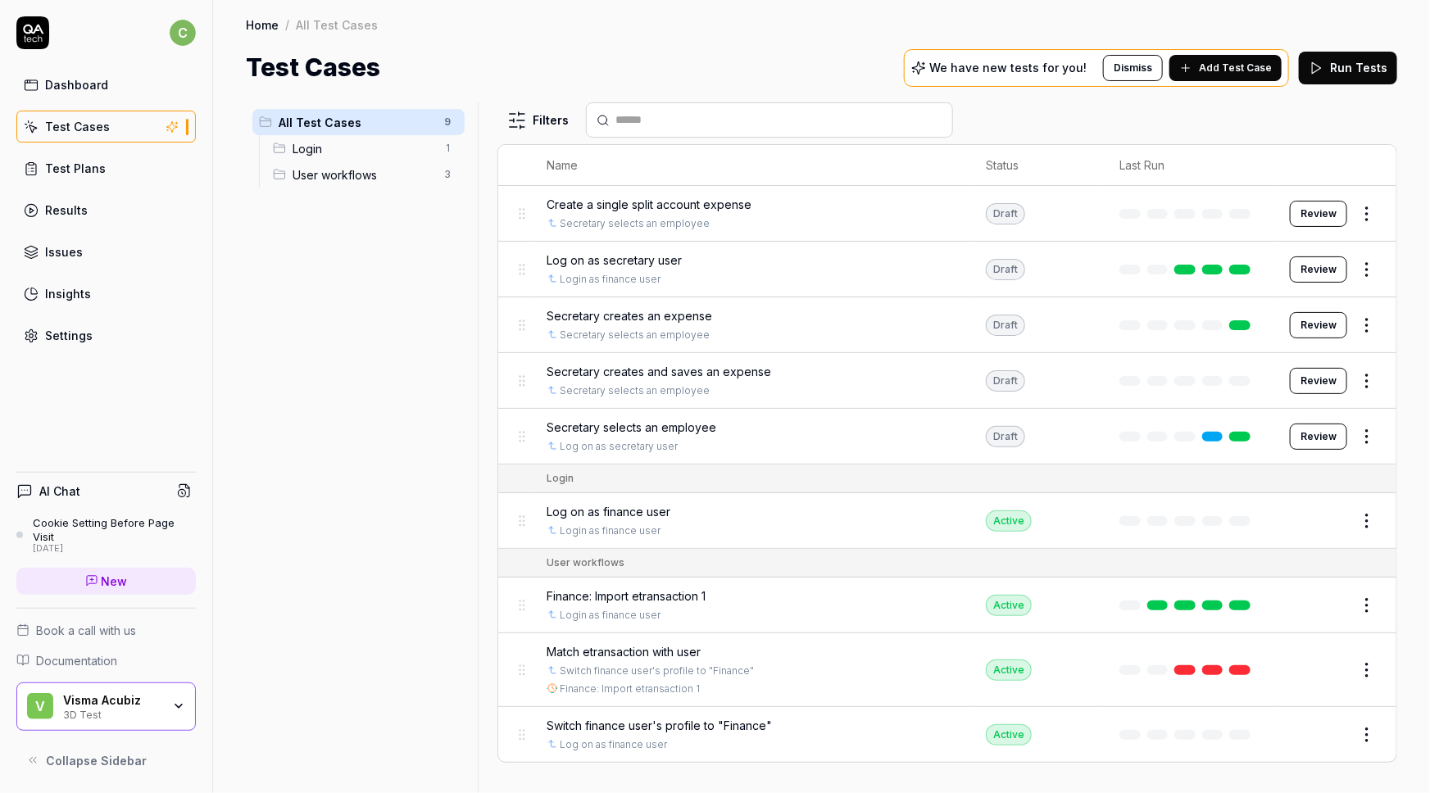
click at [110, 704] on div "Visma Acubiz" at bounding box center [112, 700] width 98 height 15
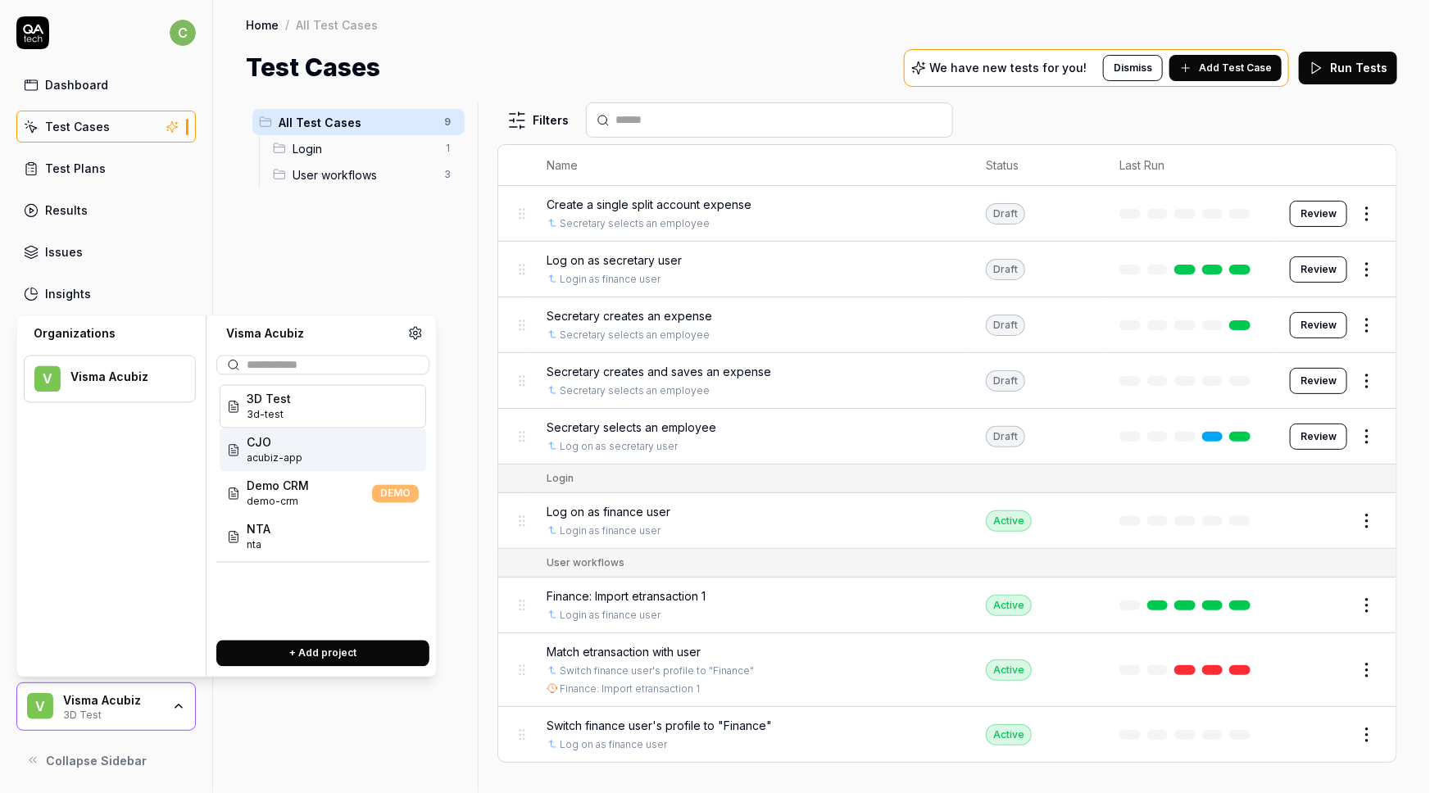
click at [271, 447] on span "CJO" at bounding box center [275, 442] width 56 height 17
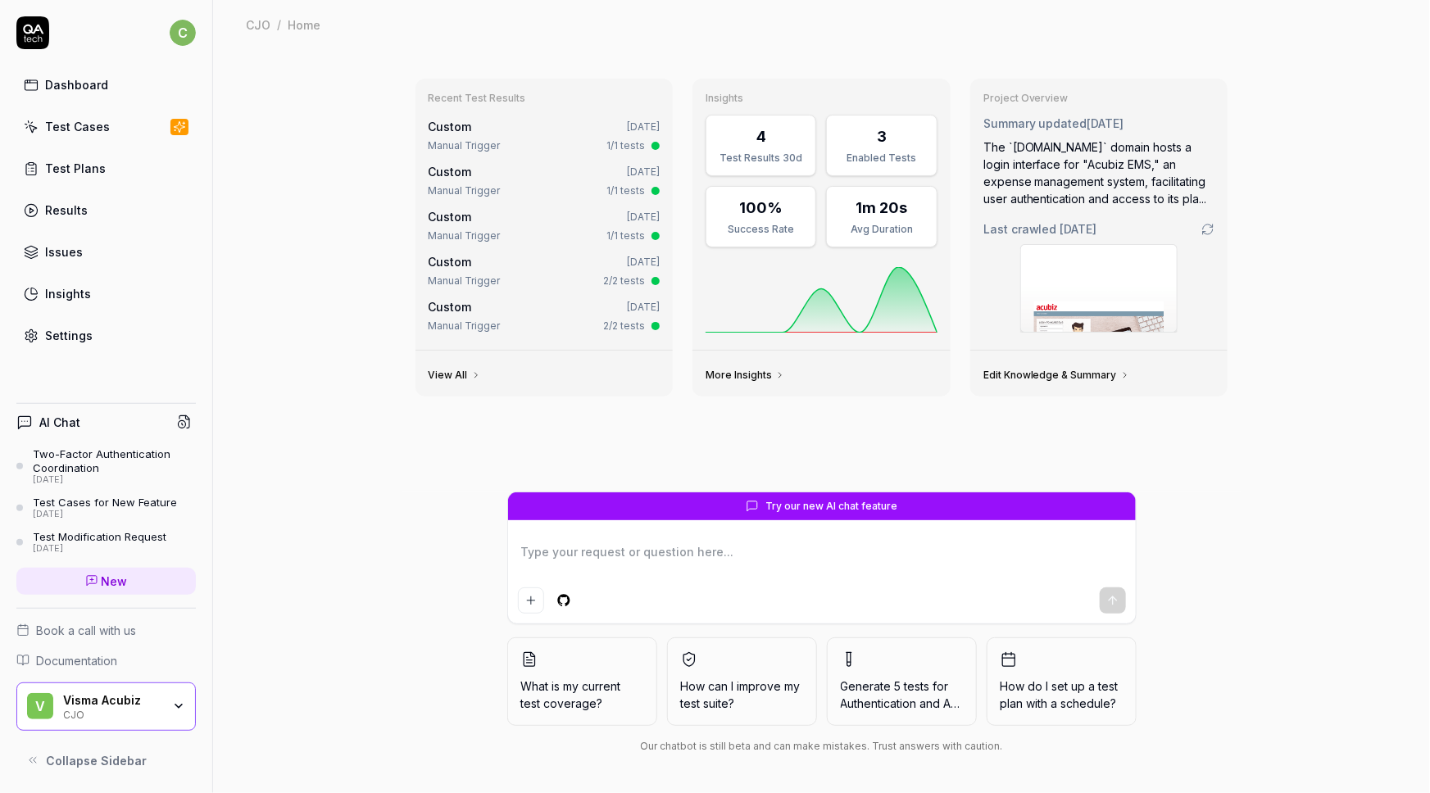
type textarea "*"
click at [66, 127] on div "Test Cases" at bounding box center [77, 126] width 65 height 17
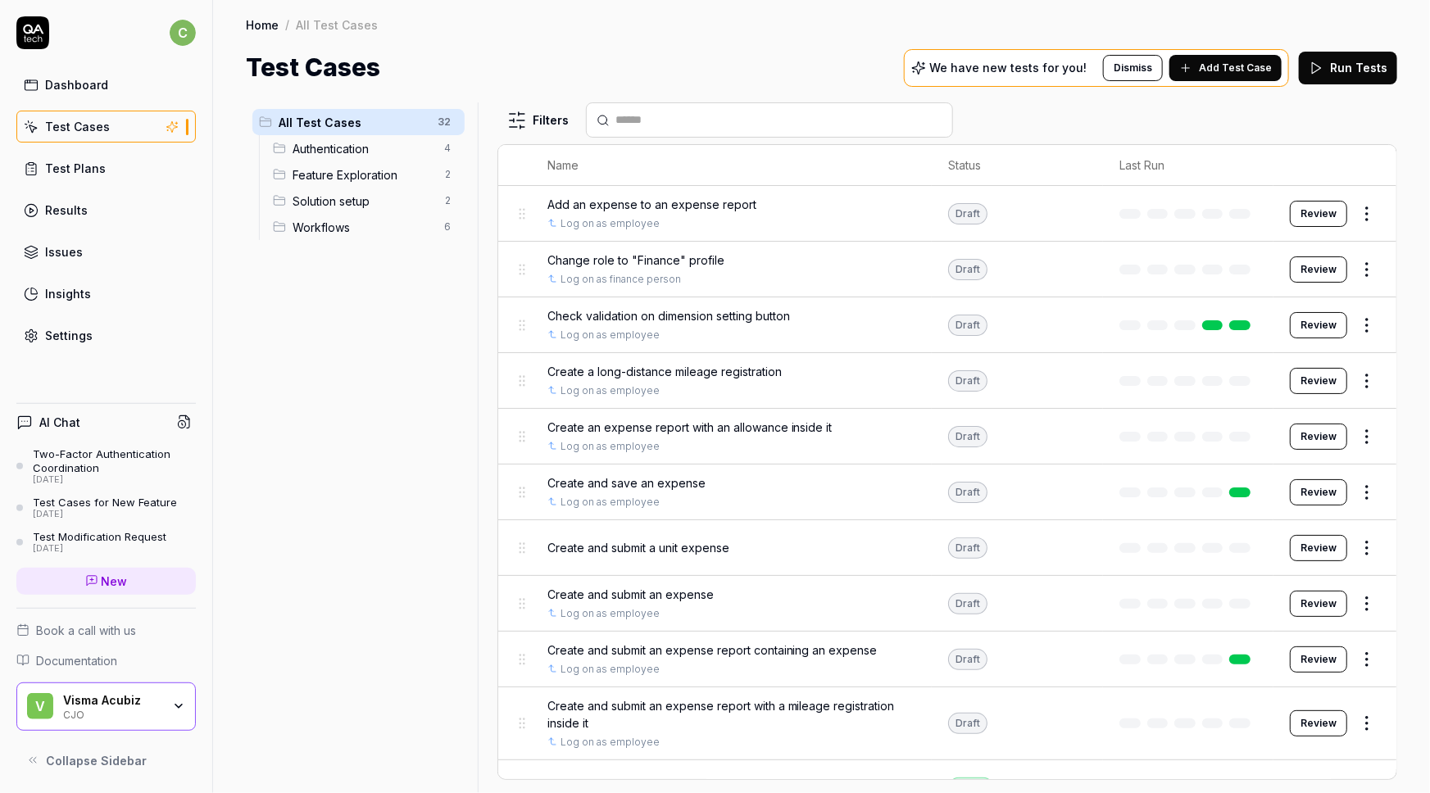
click at [93, 580] on icon at bounding box center [91, 580] width 3 height 0
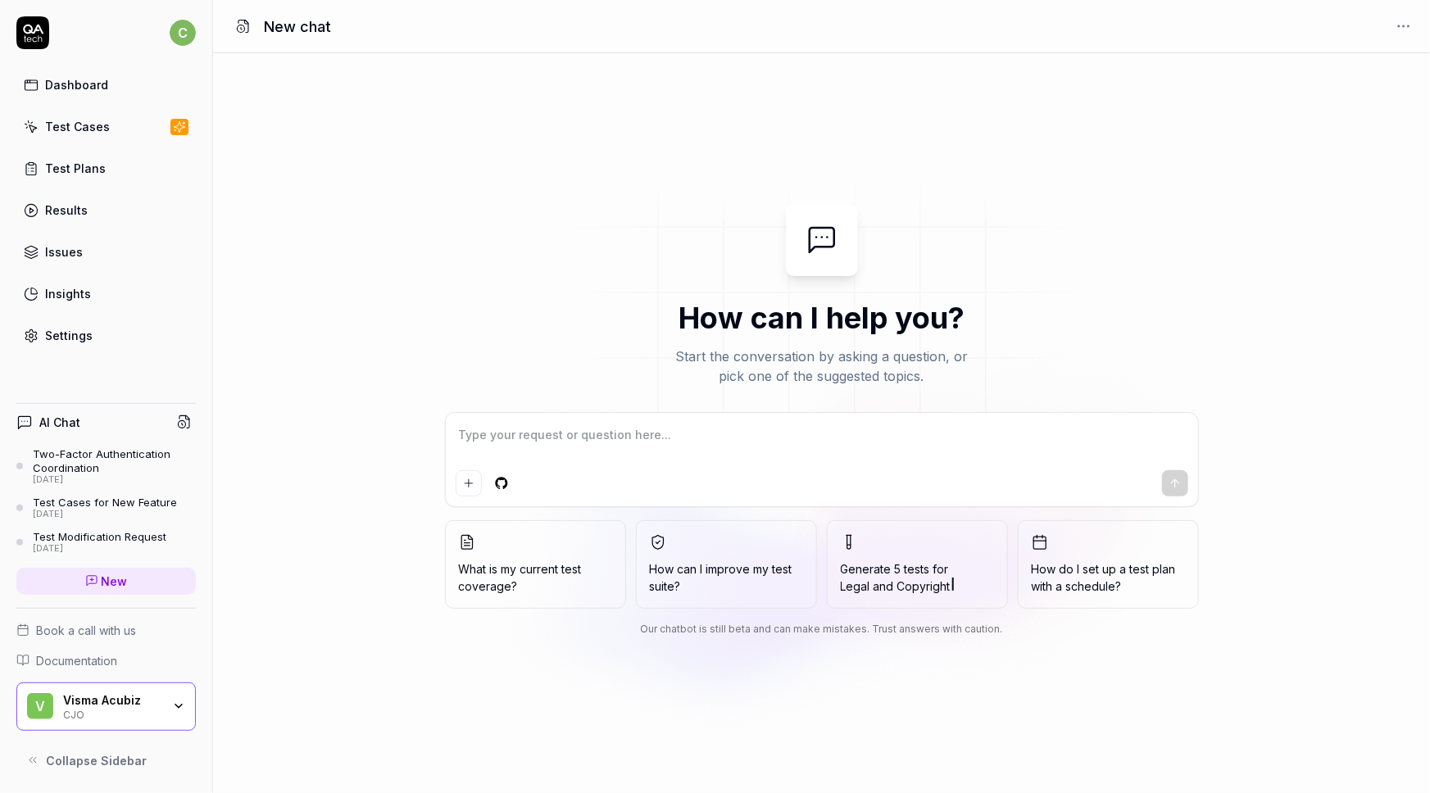
click at [84, 127] on div "Test Cases" at bounding box center [77, 126] width 65 height 17
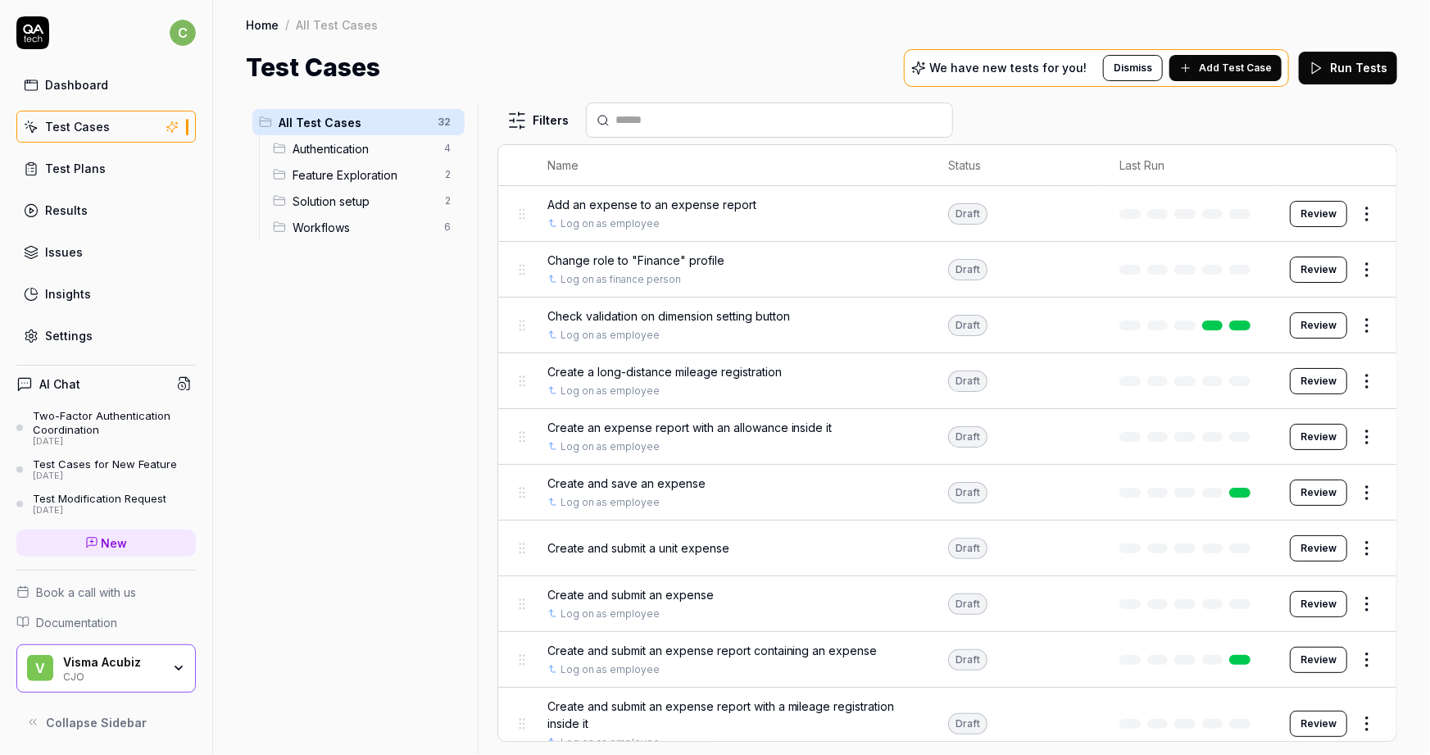
click at [23, 25] on icon at bounding box center [32, 32] width 33 height 33
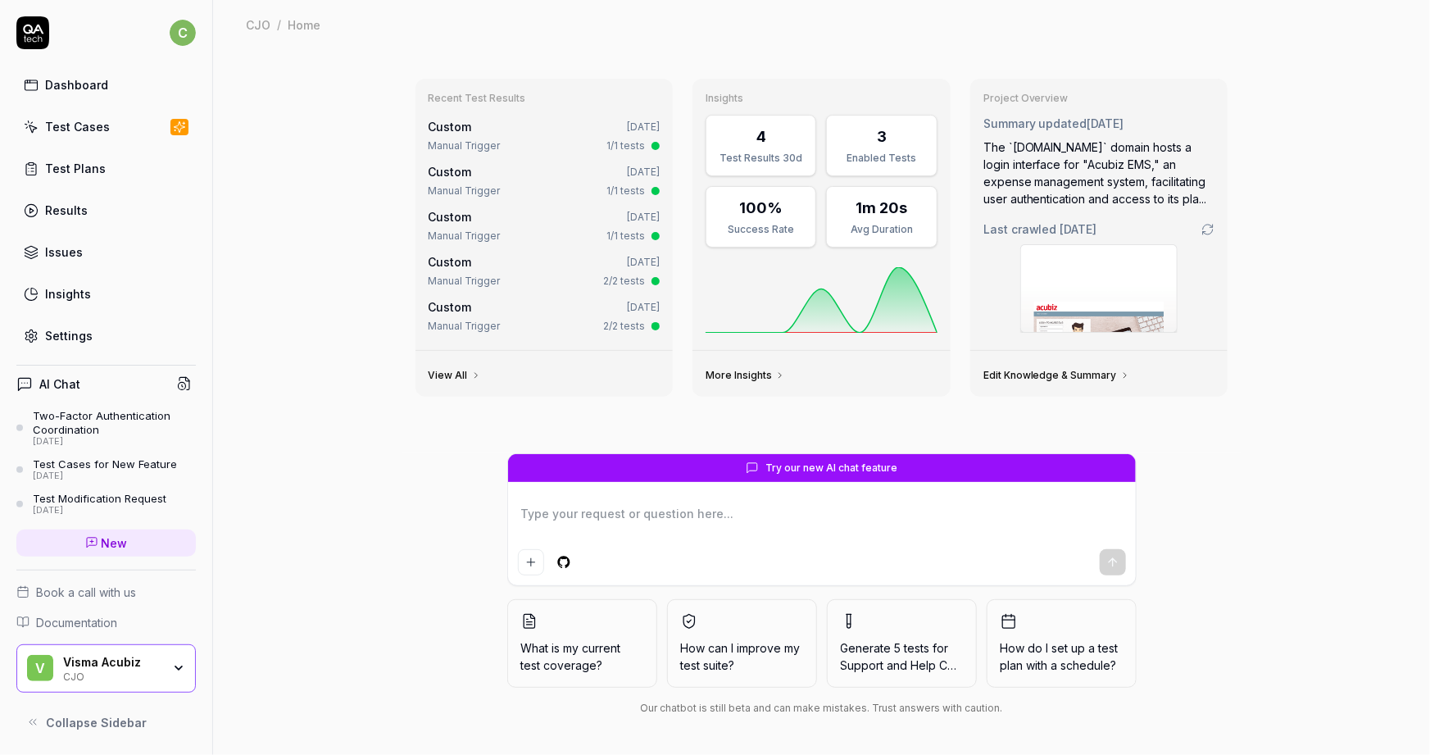
click at [485, 26] on div "CJO / Home" at bounding box center [821, 24] width 1151 height 16
click at [81, 123] on div "Test Cases" at bounding box center [77, 126] width 65 height 17
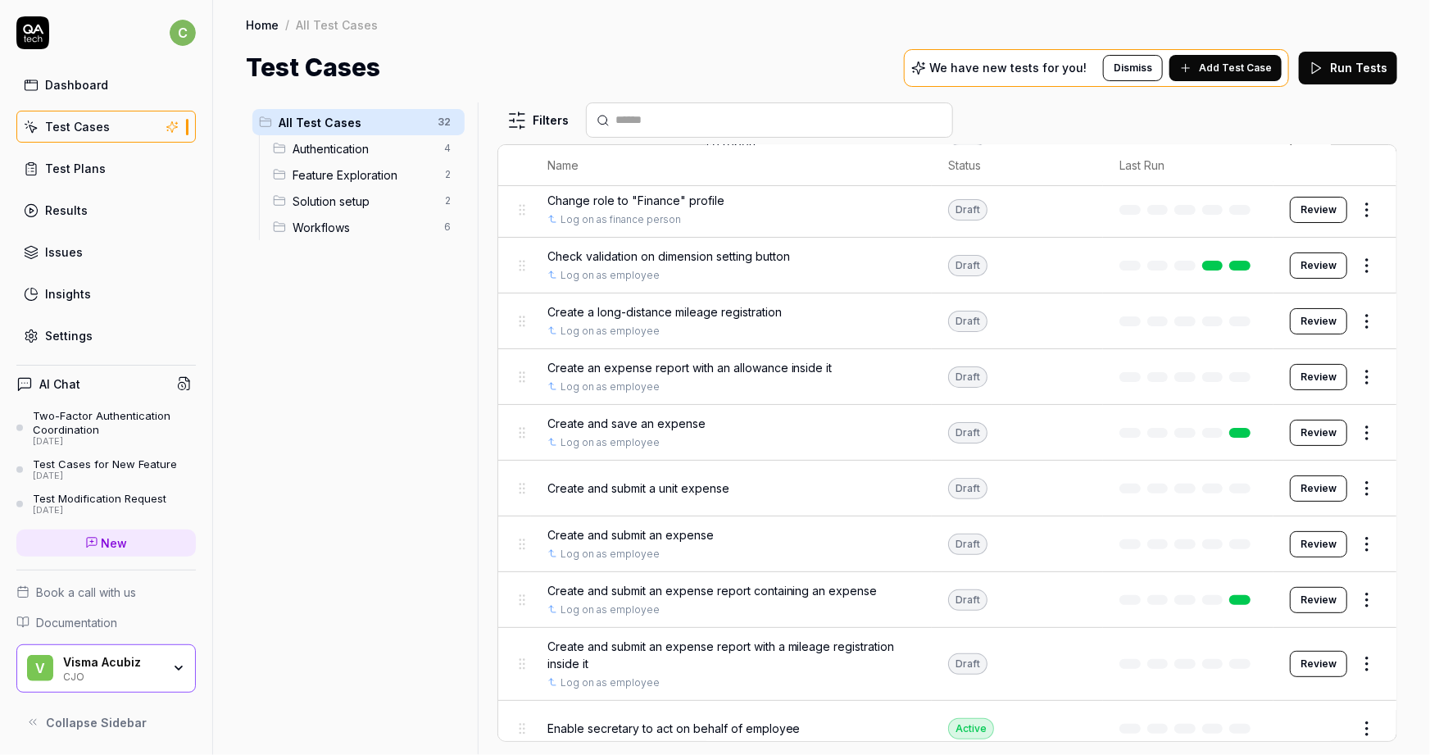
scroll to position [74, 0]
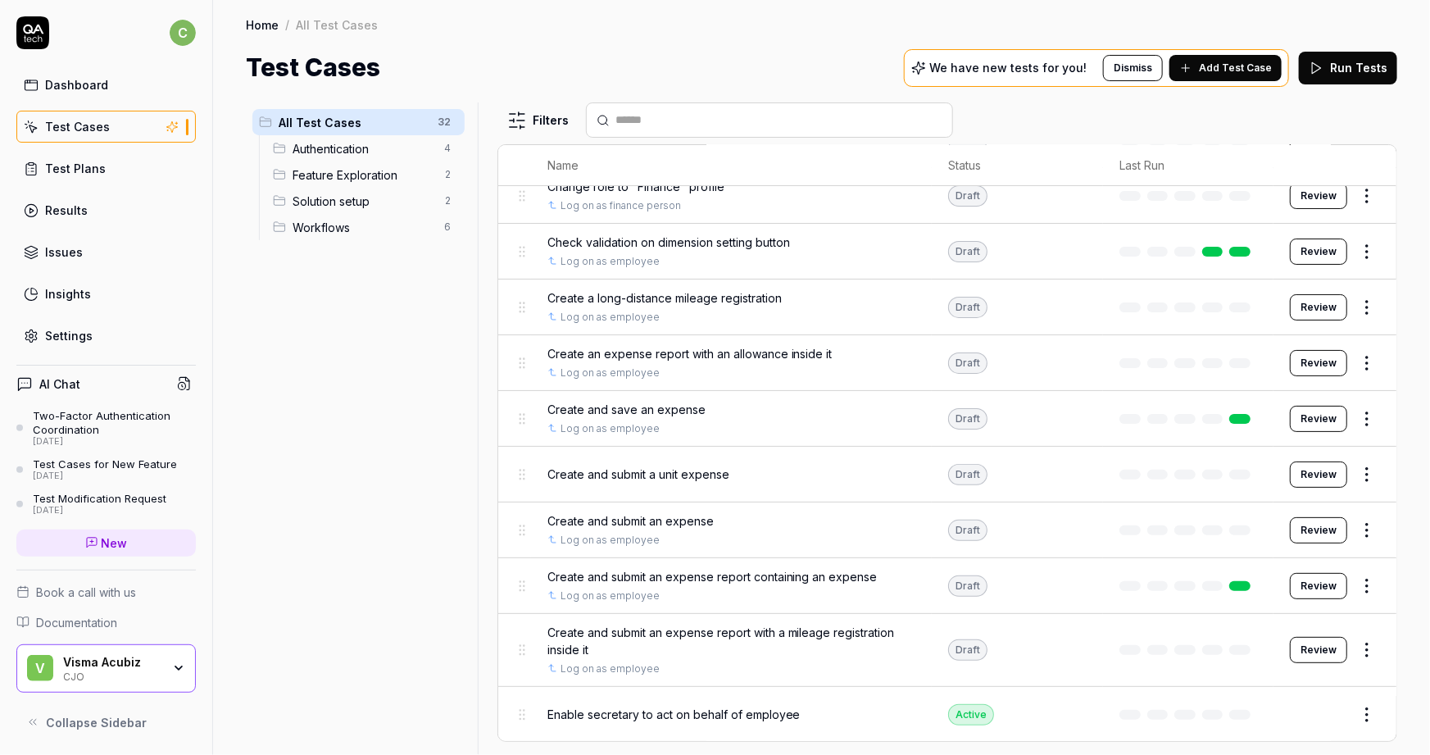
click at [1361, 475] on html "c Dashboard Test Cases Test Plans Results Issues Insights Settings AI Chat Two-…" at bounding box center [715, 377] width 1430 height 755
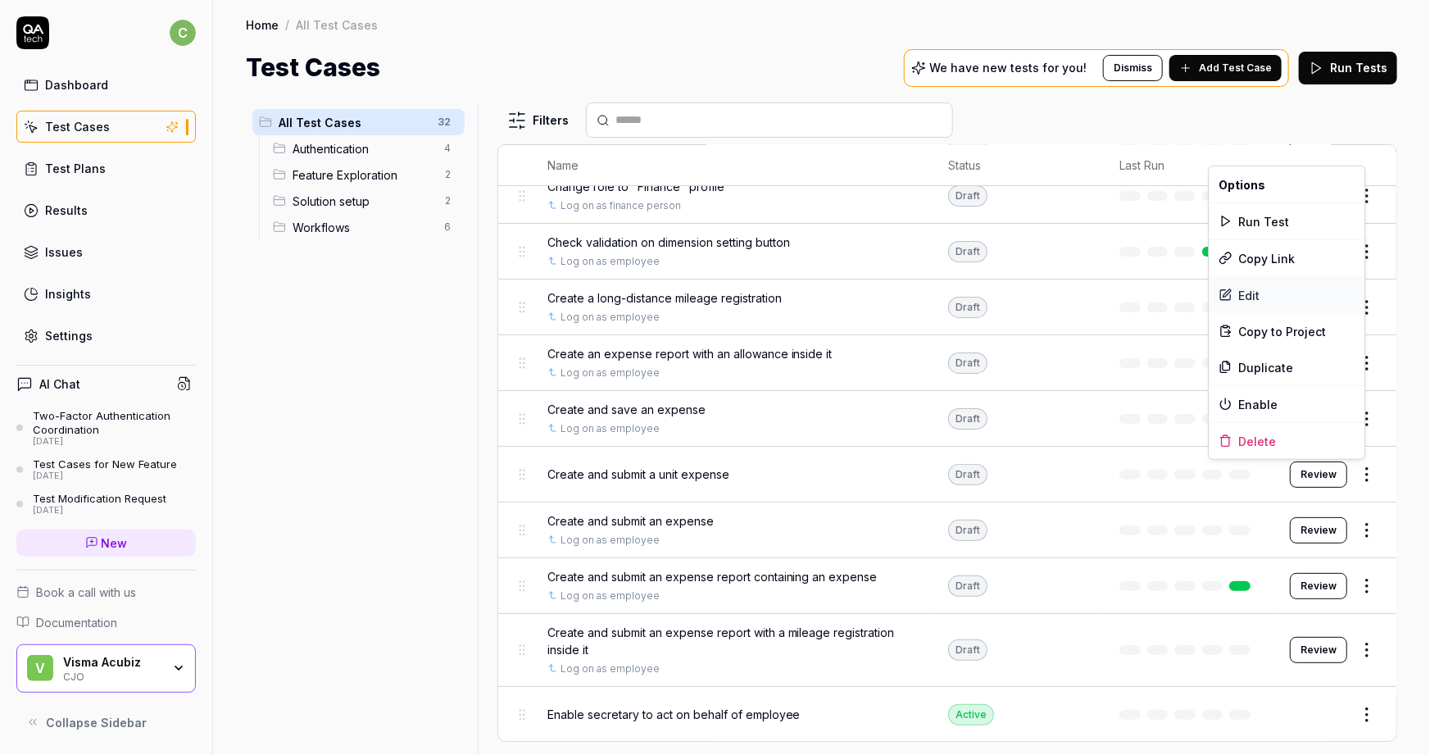
click at [1249, 296] on div "Edit" at bounding box center [1288, 295] width 156 height 36
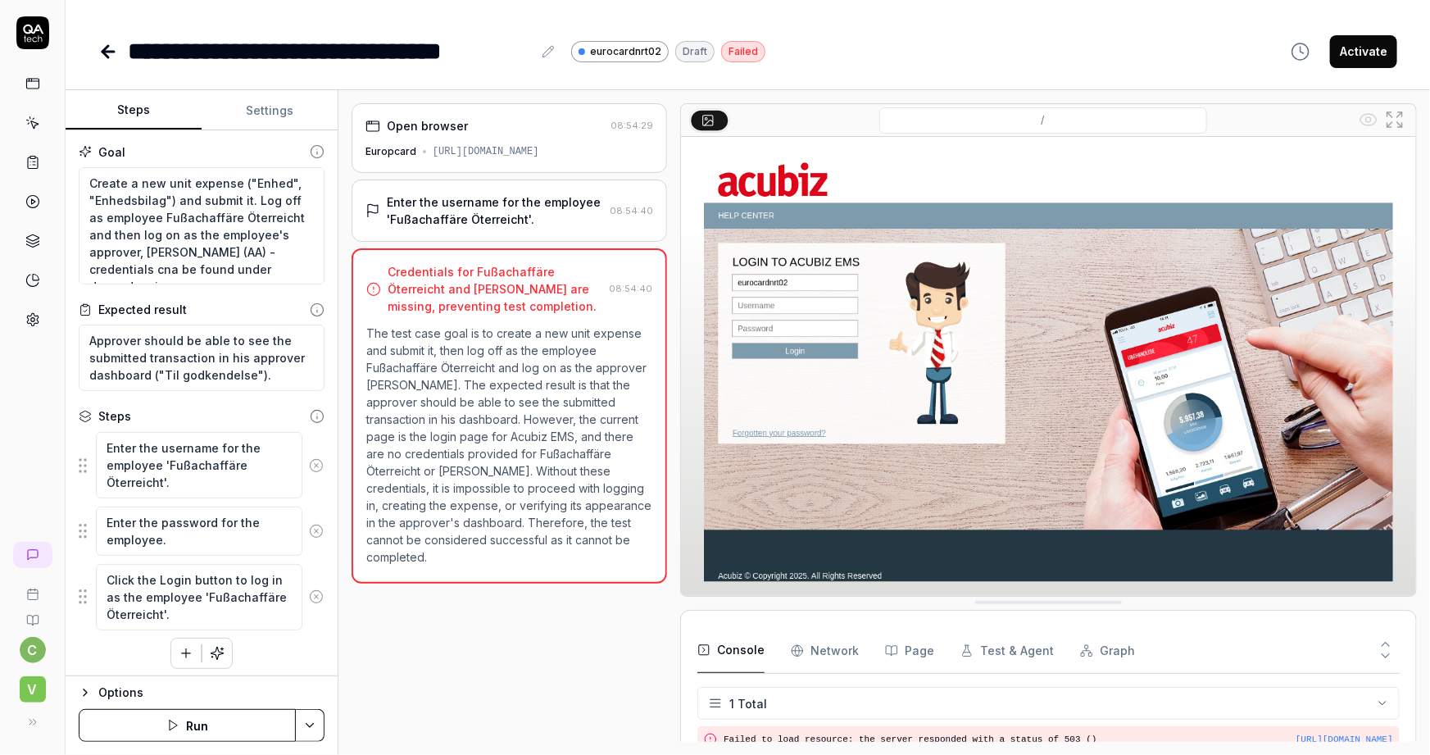
click at [250, 111] on button "Settings" at bounding box center [270, 110] width 136 height 39
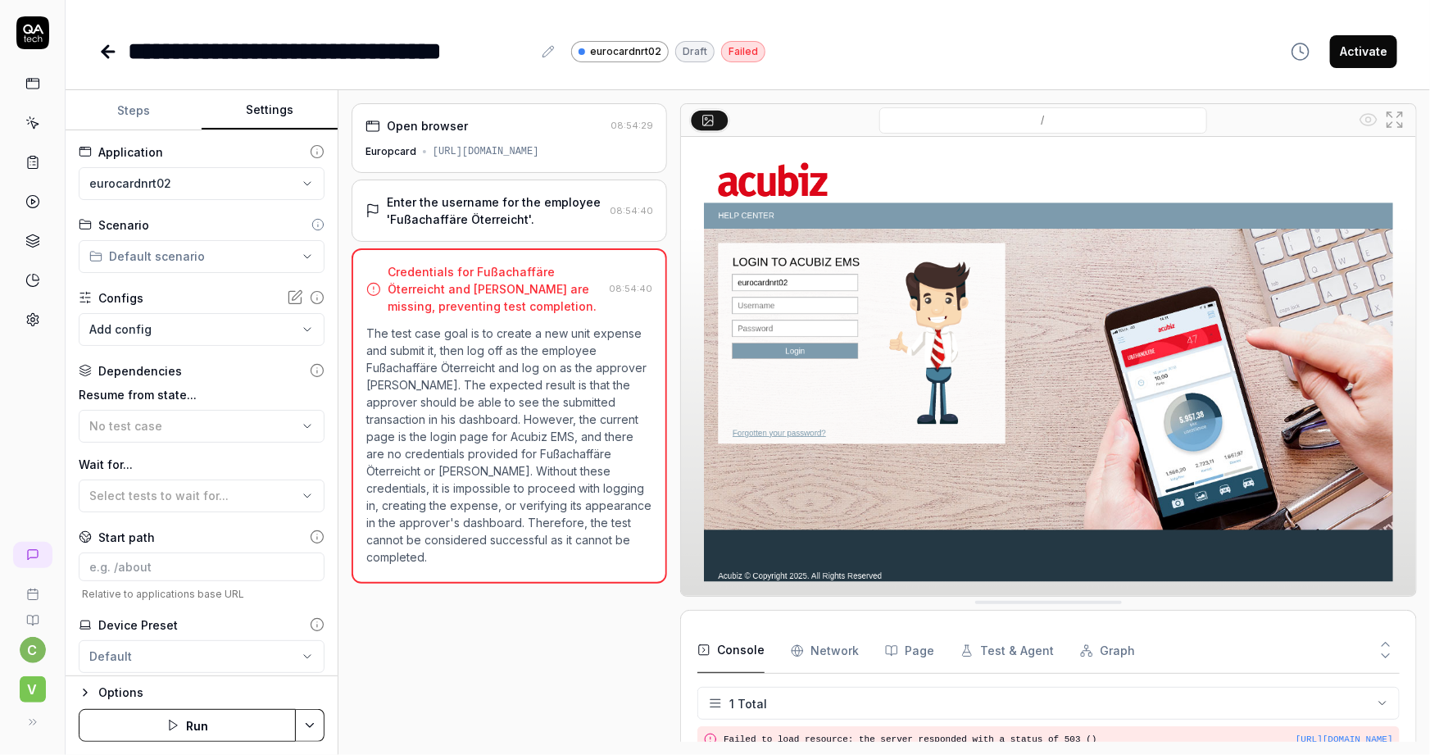
click at [141, 108] on button "Steps" at bounding box center [134, 110] width 136 height 39
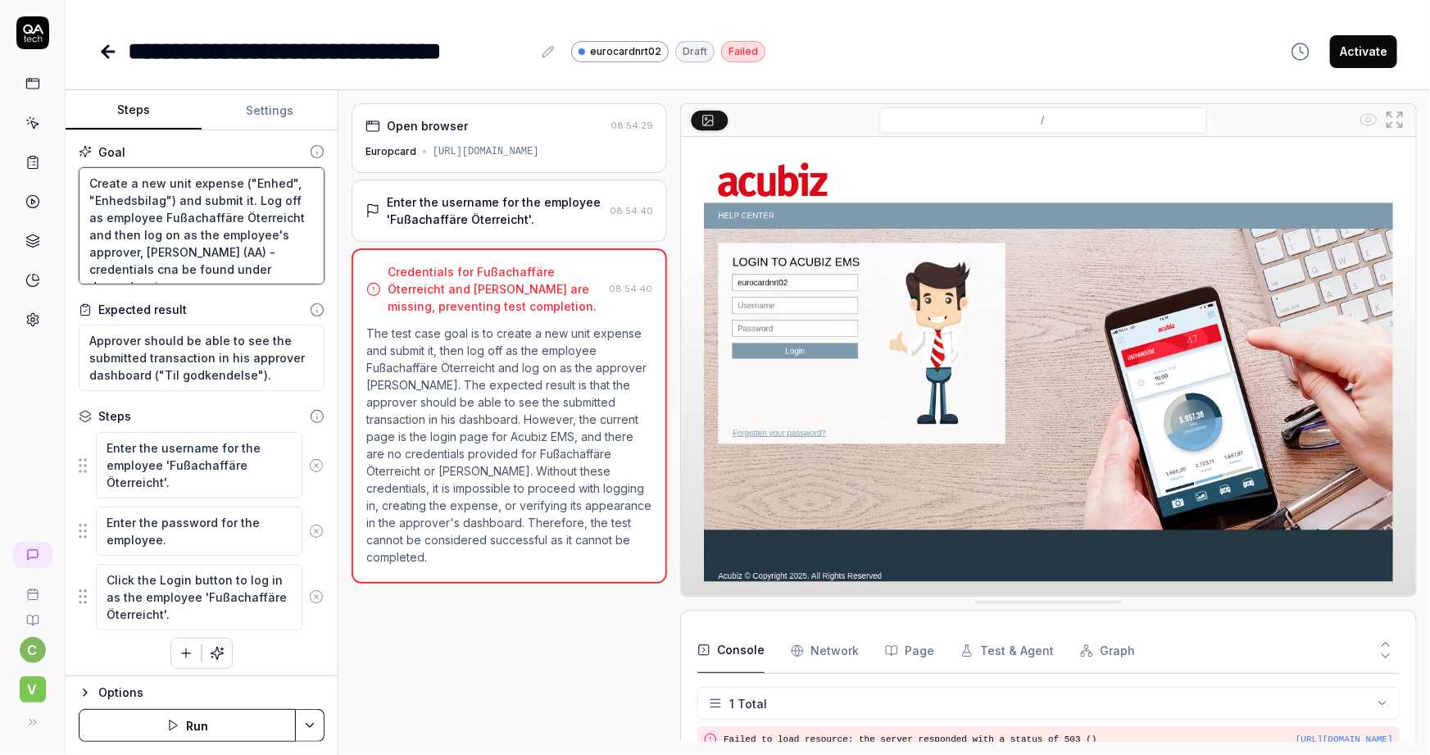
click at [238, 260] on textarea "Create a new unit expense ("Enhed", "Enhedsbilag") and submit it. Log off as em…" at bounding box center [202, 226] width 246 height 118
drag, startPoint x: 296, startPoint y: 270, endPoint x: 78, endPoint y: 164, distance: 242.6
click at [79, 164] on div "Goal Create a new unit expense ("Enhed", "Enhedsbilag") and submit it. Log off …" at bounding box center [202, 214] width 246 height 142
drag, startPoint x: 277, startPoint y: 376, endPoint x: 75, endPoint y: 321, distance: 209.7
click at [75, 321] on div "Goal Create a new unit expense ("Enhed", "Enhedsbilag") and submit it. Log off …" at bounding box center [202, 403] width 272 height 546
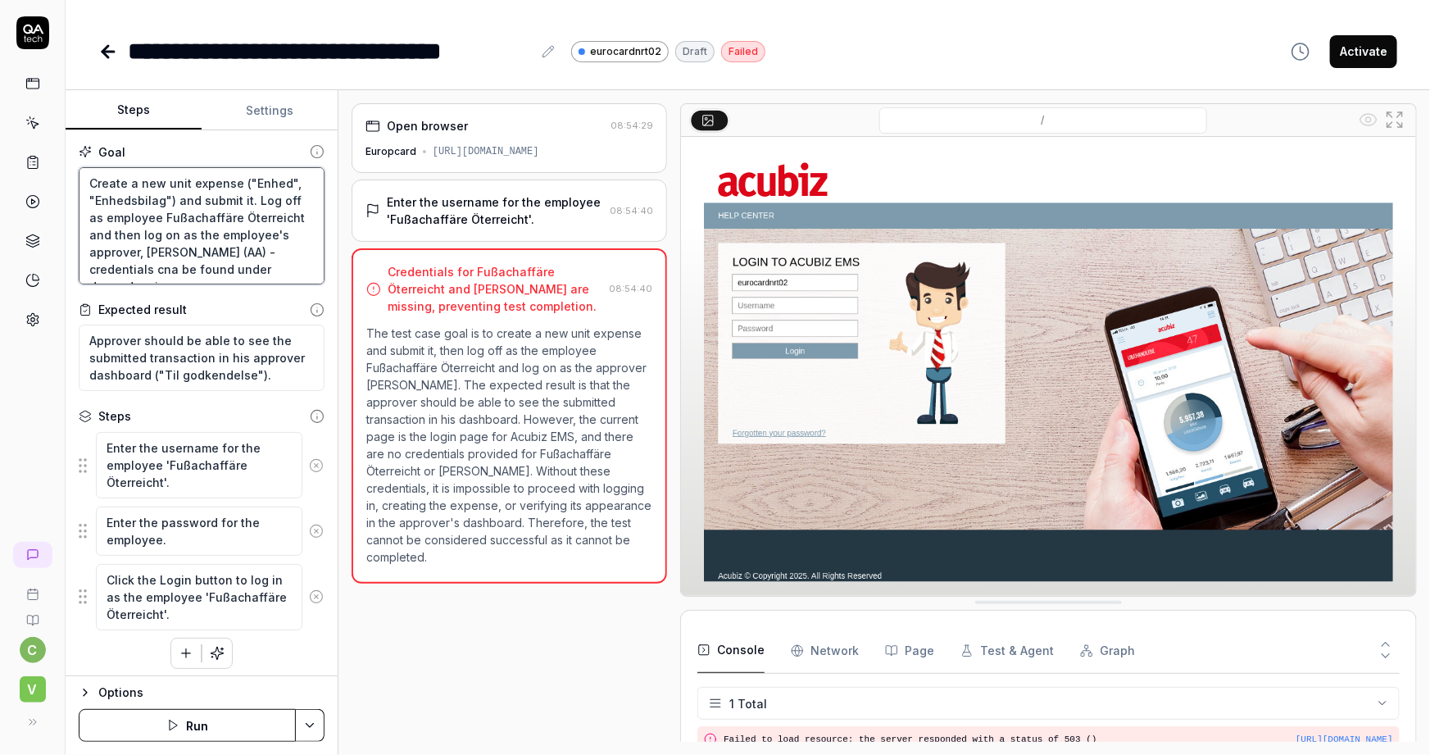
click at [260, 271] on textarea "Create a new unit expense ("Enhed", "Enhedsbilag") and submit it. Log off as em…" at bounding box center [202, 226] width 246 height 118
drag, startPoint x: 287, startPoint y: 276, endPoint x: 64, endPoint y: 172, distance: 246.0
click at [64, 172] on div "**********" at bounding box center [715, 377] width 1430 height 755
click at [285, 272] on textarea "Create a new unit expense ("Enhed", "Enhedsbilag") and submit it. Log off as em…" at bounding box center [202, 226] width 246 height 118
drag, startPoint x: 272, startPoint y: 373, endPoint x: 69, endPoint y: 338, distance: 206.3
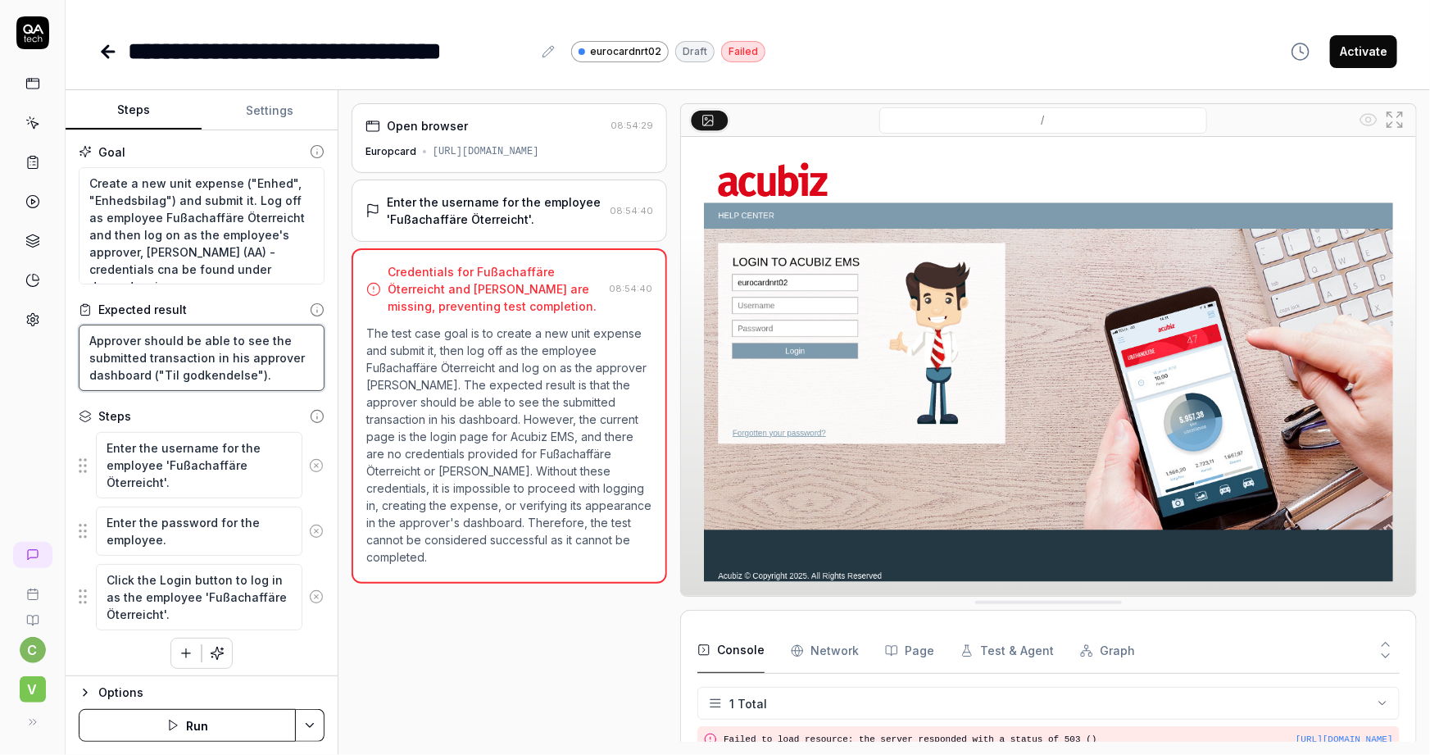
click at [69, 338] on div "Goal Create a new unit expense ("Enhed", "Enhedsbilag") and submit it. Log off …" at bounding box center [202, 403] width 272 height 546
click at [267, 379] on textarea "Approver should be able to see the submitted transaction in his approver dashbo…" at bounding box center [202, 358] width 246 height 66
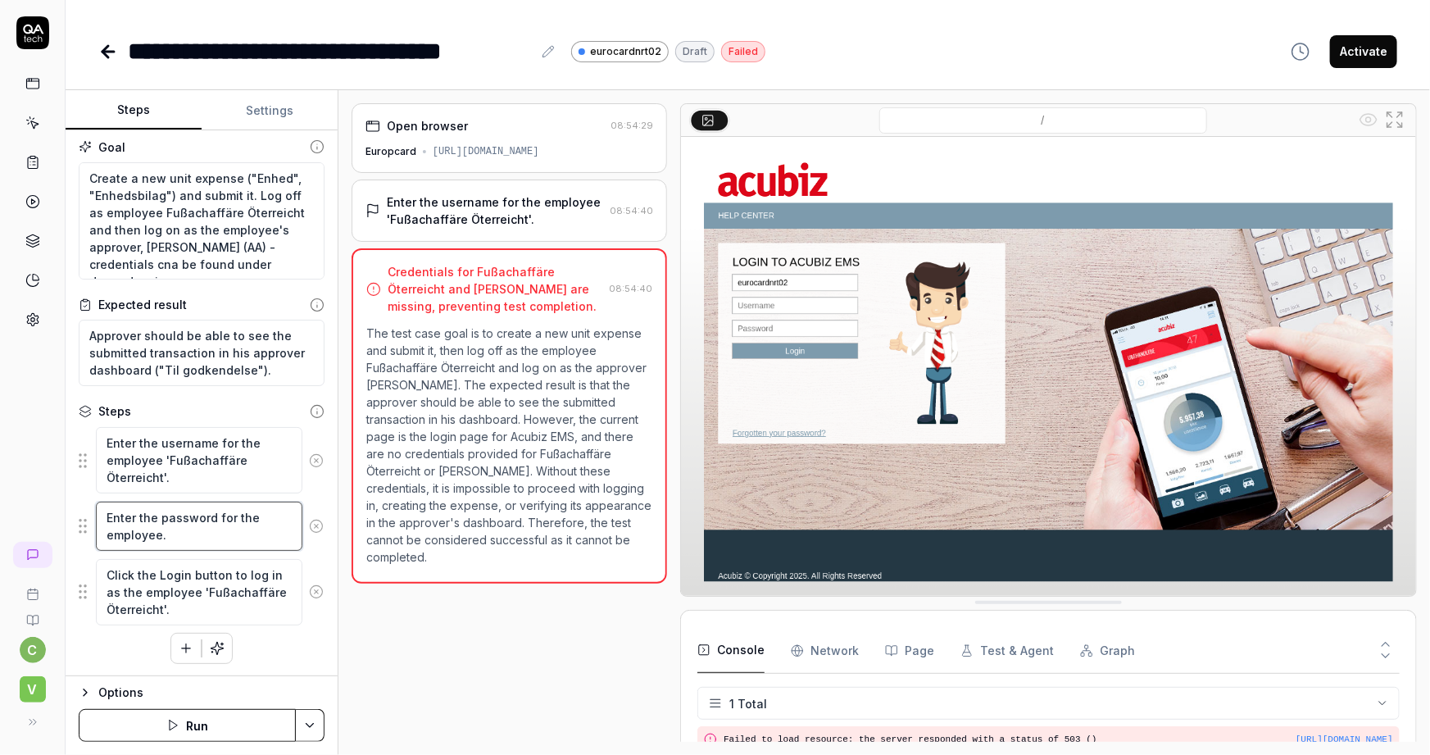
click at [187, 532] on textarea "Enter the password for the employee." at bounding box center [199, 526] width 207 height 49
click at [279, 372] on textarea "Approver should be able to see the submitted transaction in his approver dashbo…" at bounding box center [202, 353] width 246 height 66
drag, startPoint x: 166, startPoint y: 196, endPoint x: 134, endPoint y: 193, distance: 32.9
click at [134, 193] on textarea "Create a new unit expense ("Enhed", "Enhedsbilag") and submit it. Log off as em…" at bounding box center [202, 221] width 246 height 118
drag, startPoint x: 86, startPoint y: 176, endPoint x: 148, endPoint y: 185, distance: 62.9
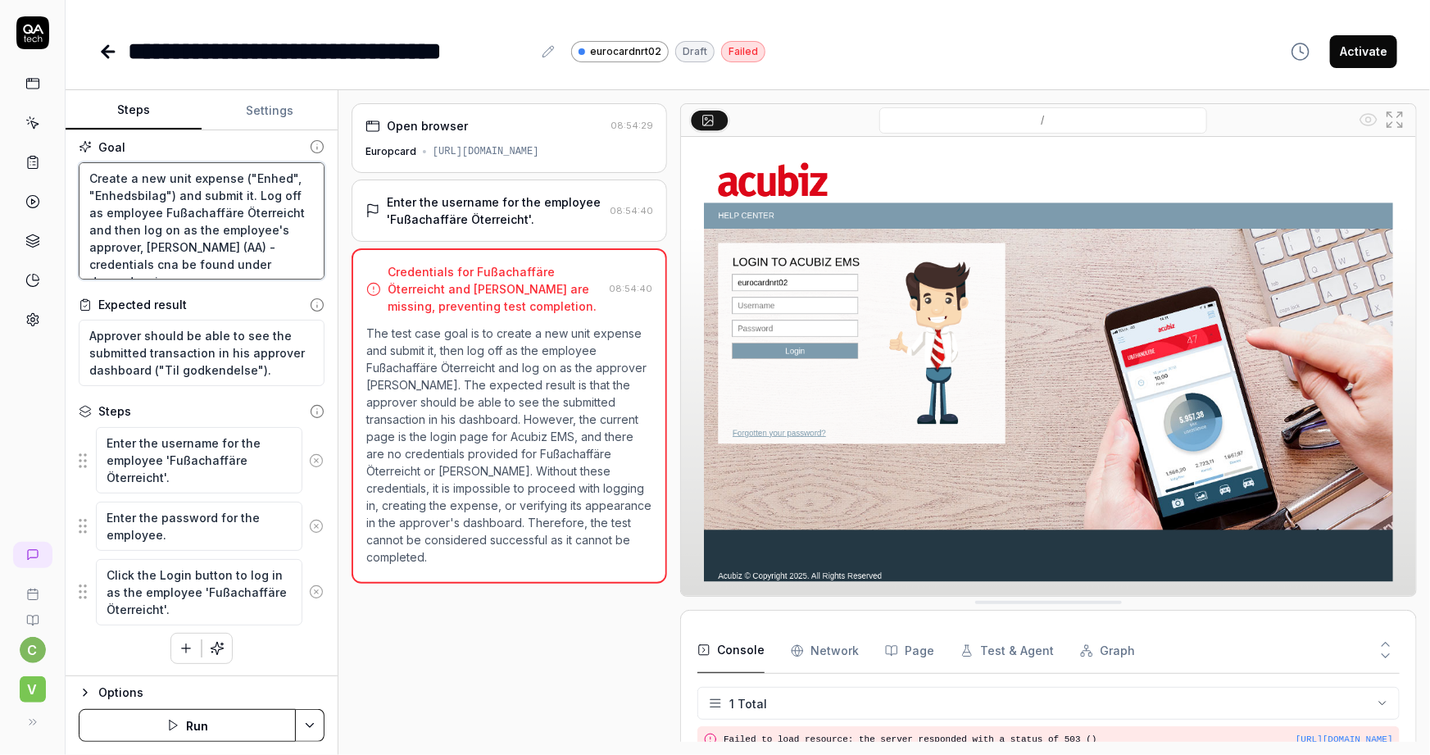
click at [148, 185] on textarea "Create a new unit expense ("Enhed", "Enhedsbilag") and submit it. Log off as em…" at bounding box center [202, 221] width 246 height 118
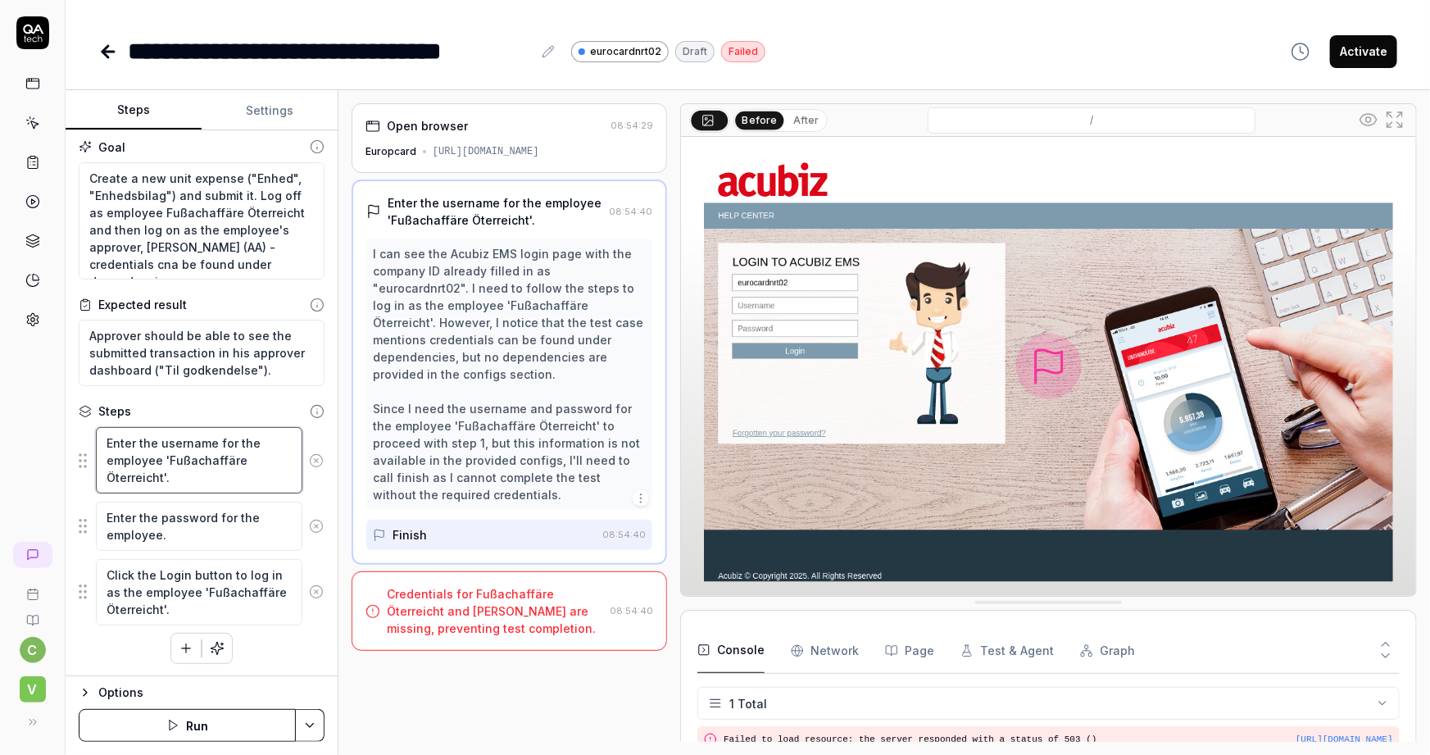
drag, startPoint x: 161, startPoint y: 475, endPoint x: 168, endPoint y: 461, distance: 15.8
click at [168, 461] on textarea "Enter the username for the employee 'Fußachaffäre Öterreicht'." at bounding box center [199, 460] width 207 height 66
click at [168, 475] on textarea "Enter the username for the employee 'Fußachaffäre Öterreicht'." at bounding box center [199, 460] width 207 height 66
drag, startPoint x: 166, startPoint y: 456, endPoint x: 158, endPoint y: 477, distance: 22.5
click at [158, 477] on textarea "Enter the username for the employee 'Fußachaffäre Öterreicht'." at bounding box center [199, 460] width 207 height 66
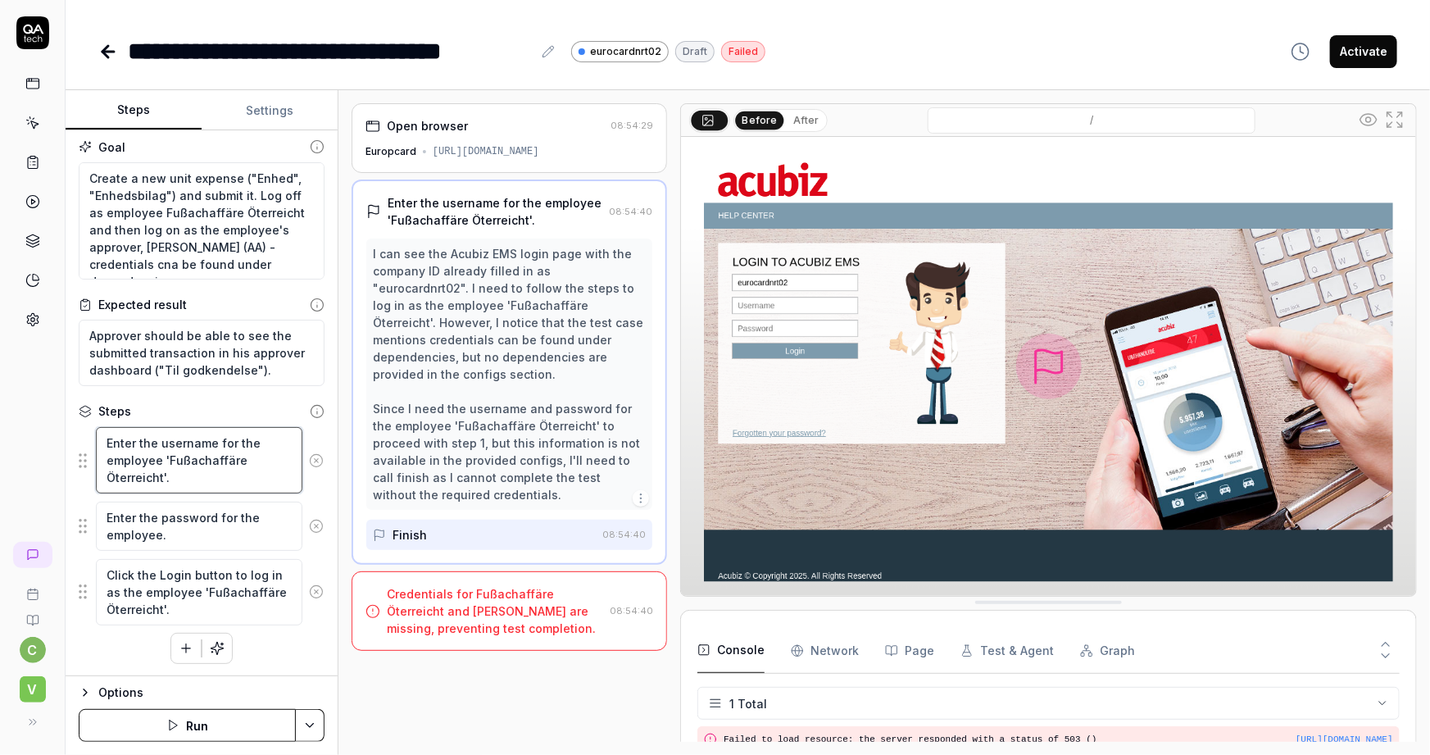
click at [175, 477] on textarea "Enter the username for the employee 'Fußachaffäre Öterreicht'." at bounding box center [199, 460] width 207 height 66
click at [181, 474] on textarea "Enter the username for the employee 'Fußachaffäre Öterreicht'." at bounding box center [199, 460] width 207 height 66
drag, startPoint x: 166, startPoint y: 461, endPoint x: 161, endPoint y: 478, distance: 17.1
click at [161, 478] on textarea "Enter the username for the employee 'Fußachaffäre Öterreicht'." at bounding box center [199, 460] width 207 height 66
drag, startPoint x: 282, startPoint y: 263, endPoint x: 74, endPoint y: 167, distance: 229.2
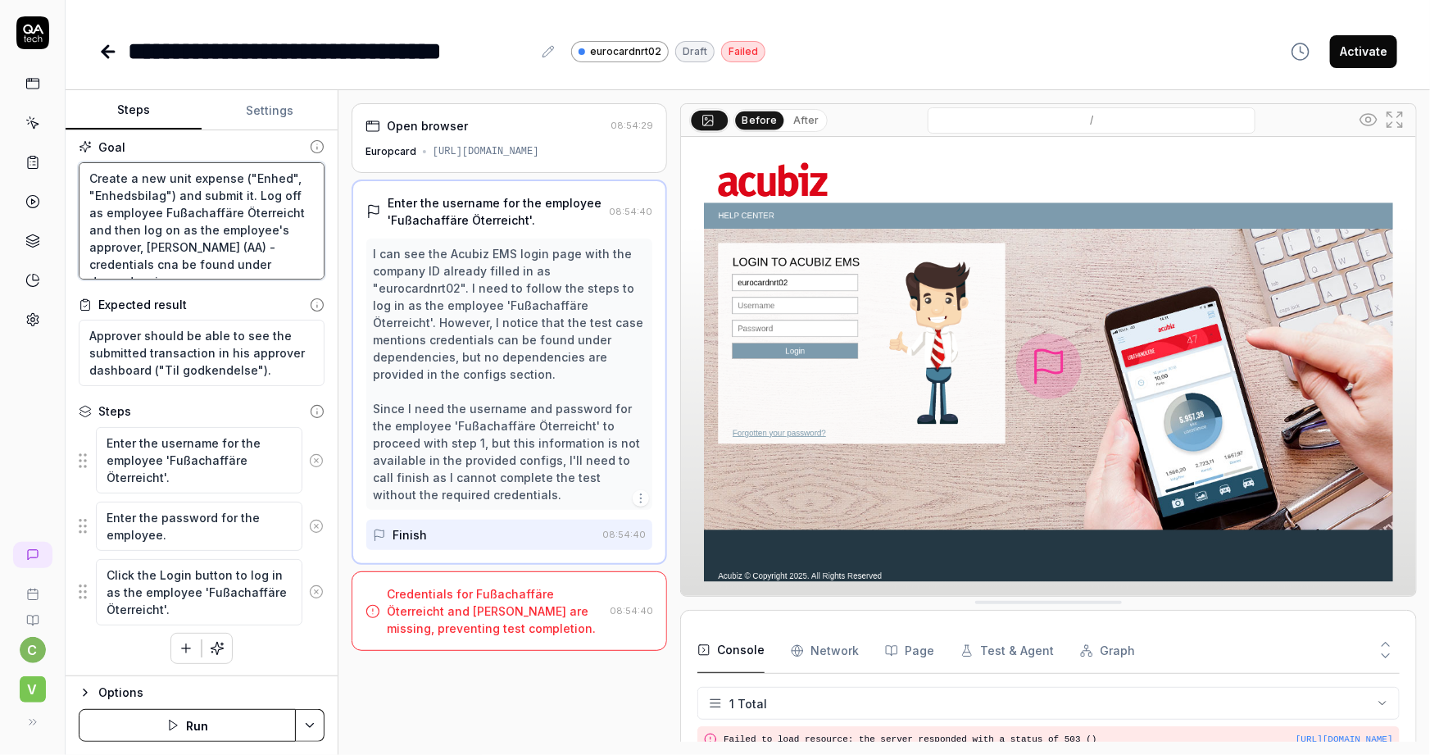
click at [74, 167] on div "Goal Create a new unit expense ("Enhed", "Enhedsbilag") and submit it. Log off …" at bounding box center [202, 403] width 272 height 546
click at [157, 353] on textarea "Approver should be able to see the submitted transaction in his approver dashbo…" at bounding box center [202, 353] width 246 height 66
click at [277, 115] on button "Settings" at bounding box center [270, 110] width 136 height 39
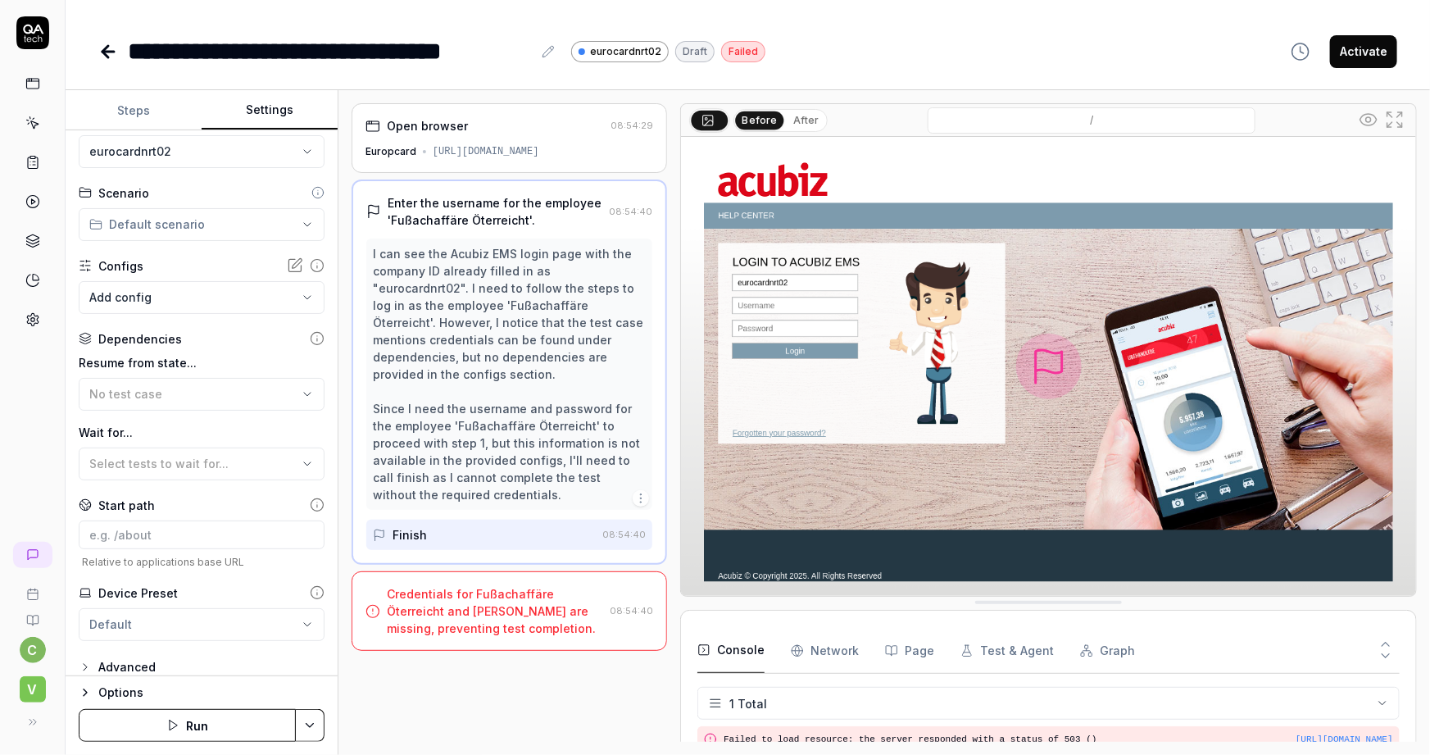
scroll to position [46, 0]
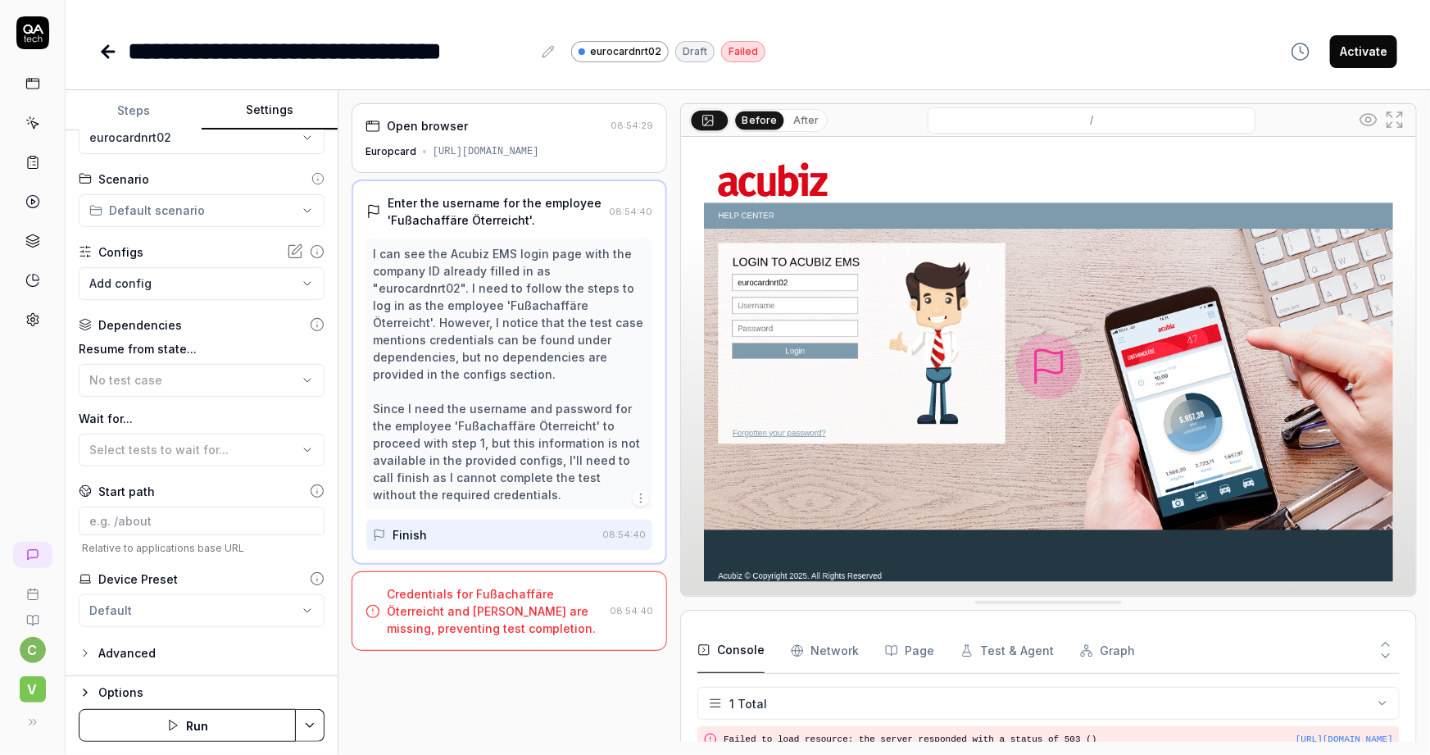
click at [184, 288] on body "**********" at bounding box center [715, 377] width 1430 height 755
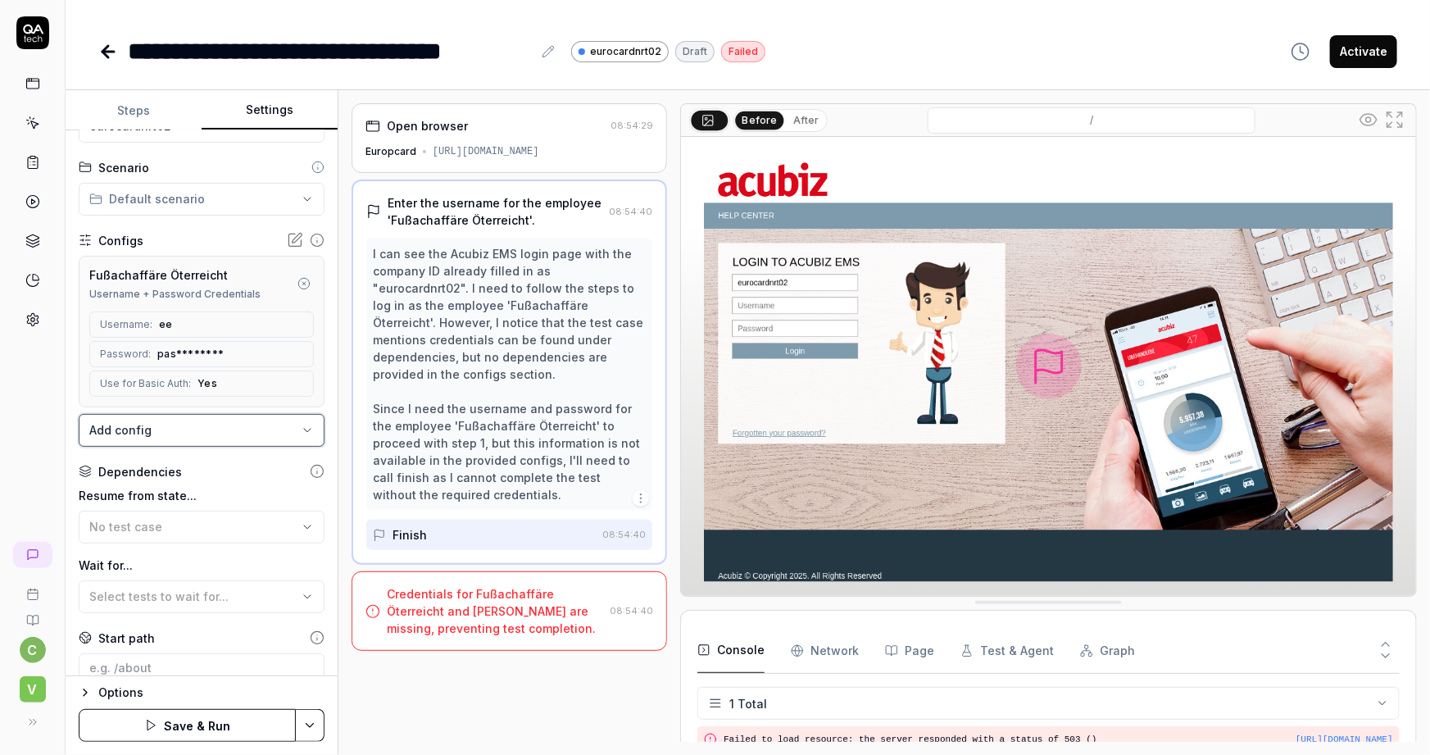
scroll to position [55, 0]
click at [134, 102] on button "Steps" at bounding box center [134, 110] width 136 height 39
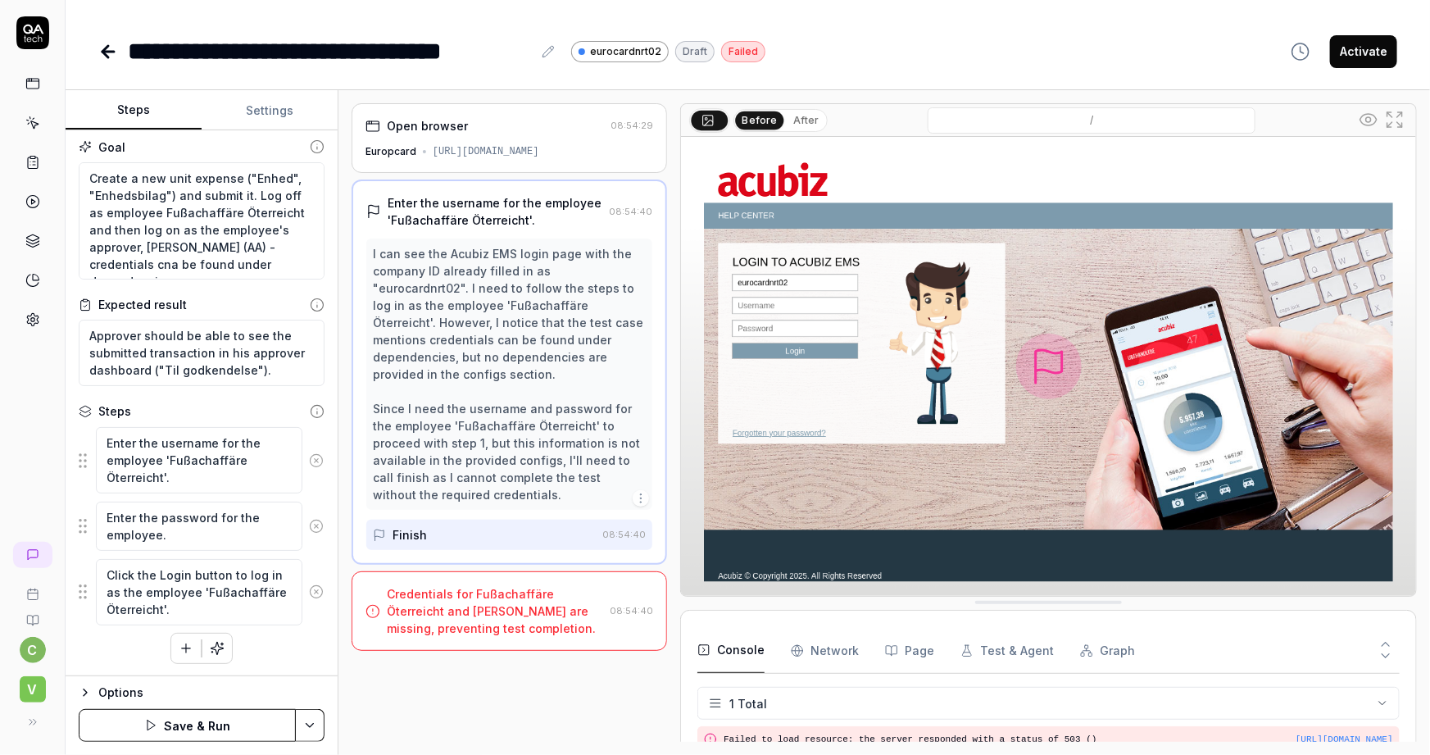
click at [203, 727] on button "Save & Run" at bounding box center [187, 725] width 217 height 33
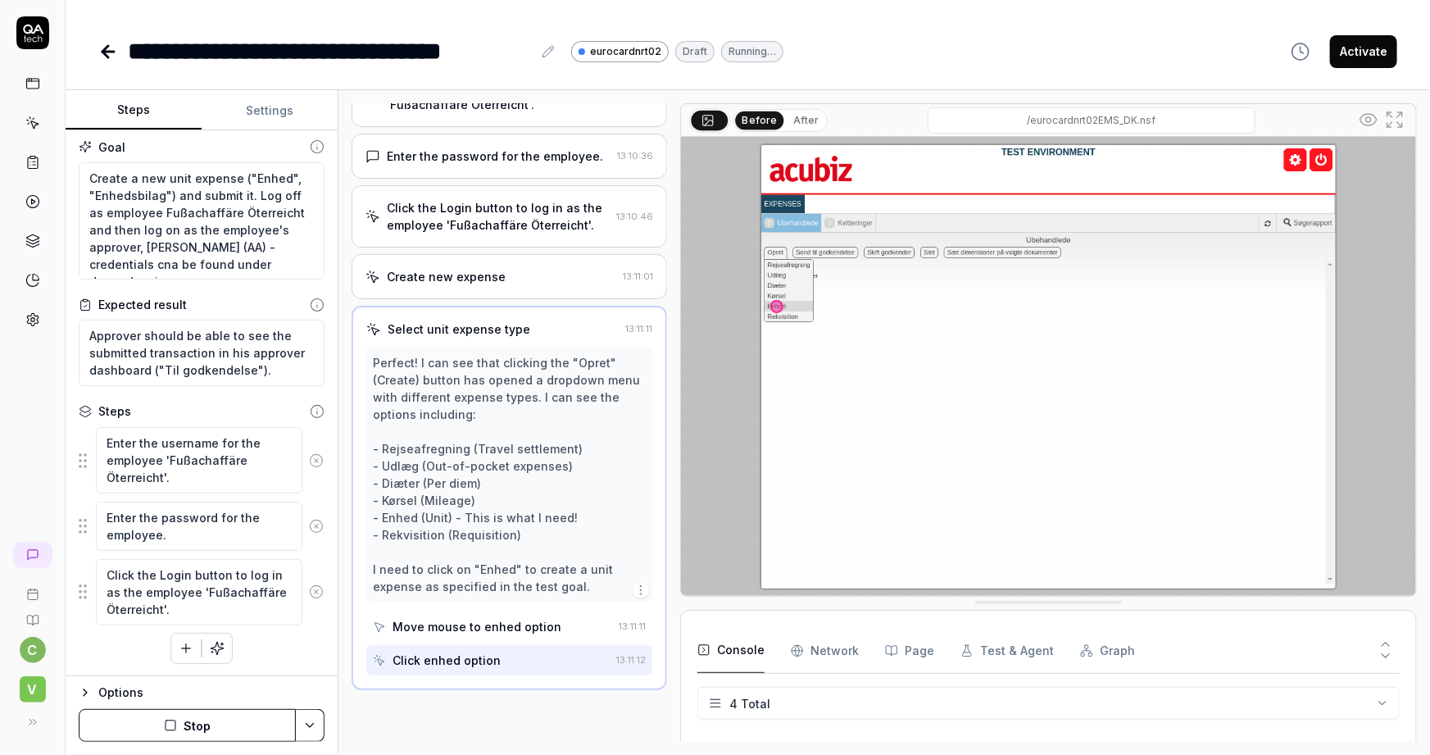
scroll to position [115, 0]
drag, startPoint x: 152, startPoint y: 179, endPoint x: 234, endPoint y: 184, distance: 82.1
click at [234, 184] on textarea "Create a new unit expense ("Enhed", "Enhedsbilag") and submit it. Log off as em…" at bounding box center [202, 221] width 246 height 118
drag, startPoint x: 245, startPoint y: 183, endPoint x: 169, endPoint y: 193, distance: 77.0
click at [169, 193] on textarea "Create a new unit expense ("Enhed", "Enhedsbilag") and submit it. Log off as em…" at bounding box center [202, 221] width 246 height 118
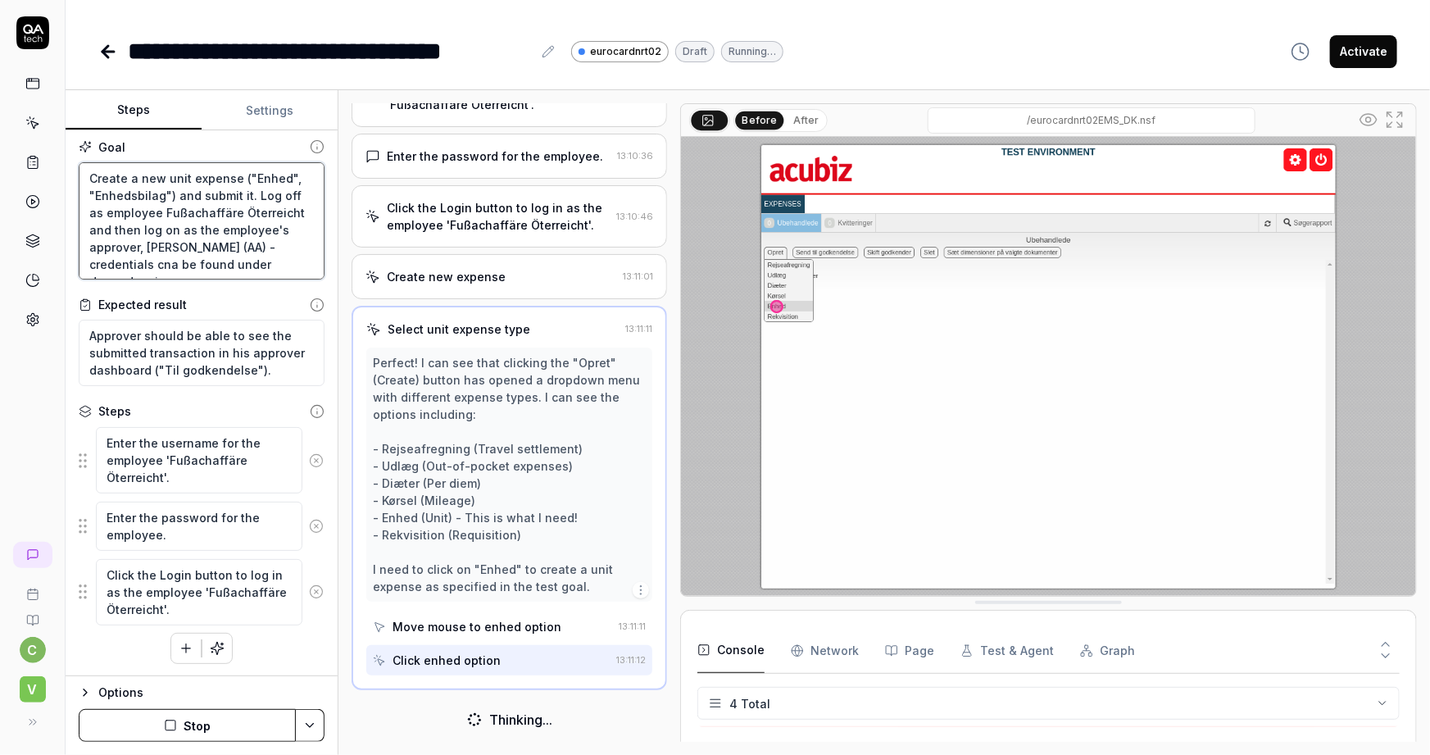
click at [203, 204] on textarea "Create a new unit expense ("Enhed", "Enhedsbilag") and submit it. Log off as em…" at bounding box center [202, 221] width 246 height 118
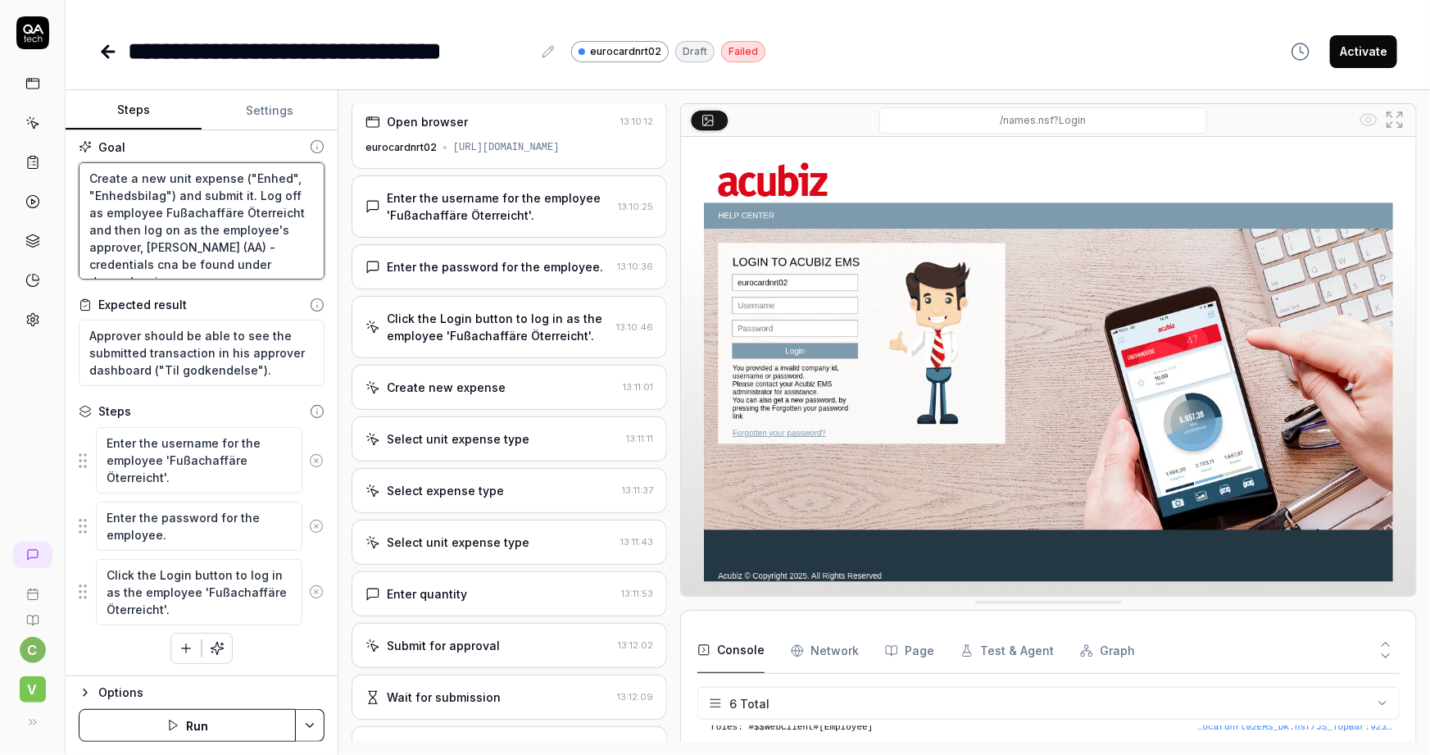
scroll to position [0, 0]
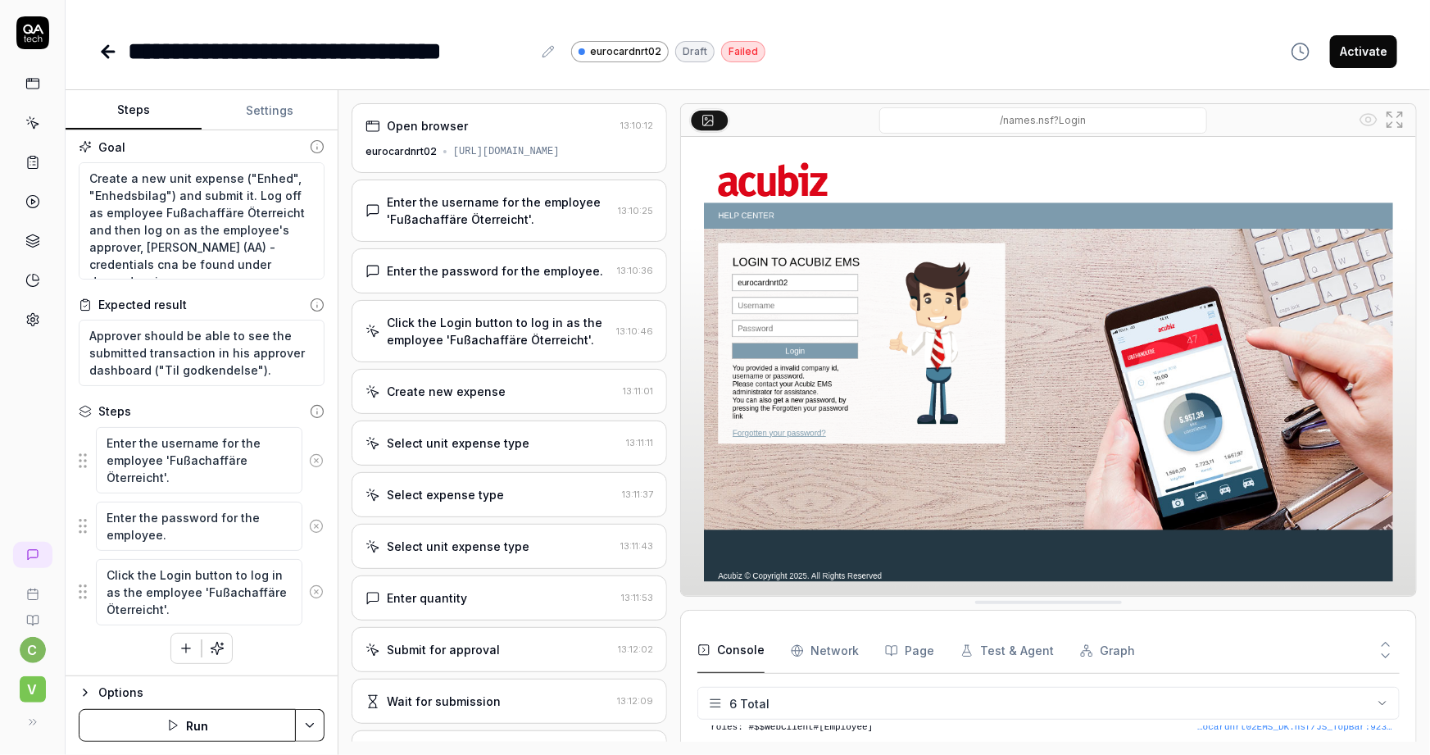
click at [30, 122] on icon at bounding box center [33, 124] width 7 height 7
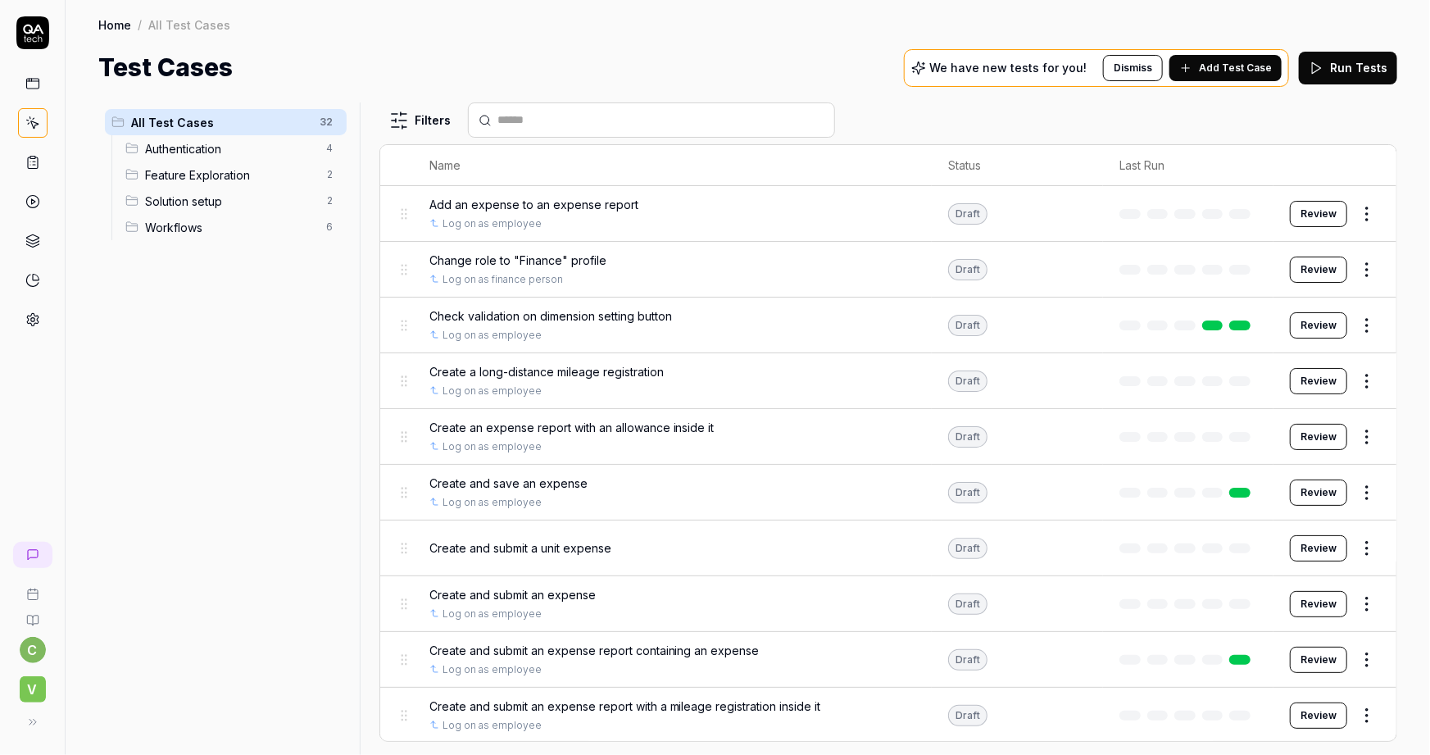
click at [501, 72] on div "Test Cases We have new tests for you! Dismiss Add Test Case Run Tests" at bounding box center [747, 67] width 1299 height 37
click at [513, 69] on div "Test Cases We have new tests for you! Dismiss Add Test Case Run Tests" at bounding box center [747, 67] width 1299 height 37
click at [547, 57] on div "Test Cases We have new tests for you! Dismiss Add Test Case Run Tests" at bounding box center [747, 67] width 1299 height 37
click at [30, 160] on icon at bounding box center [32, 162] width 15 height 15
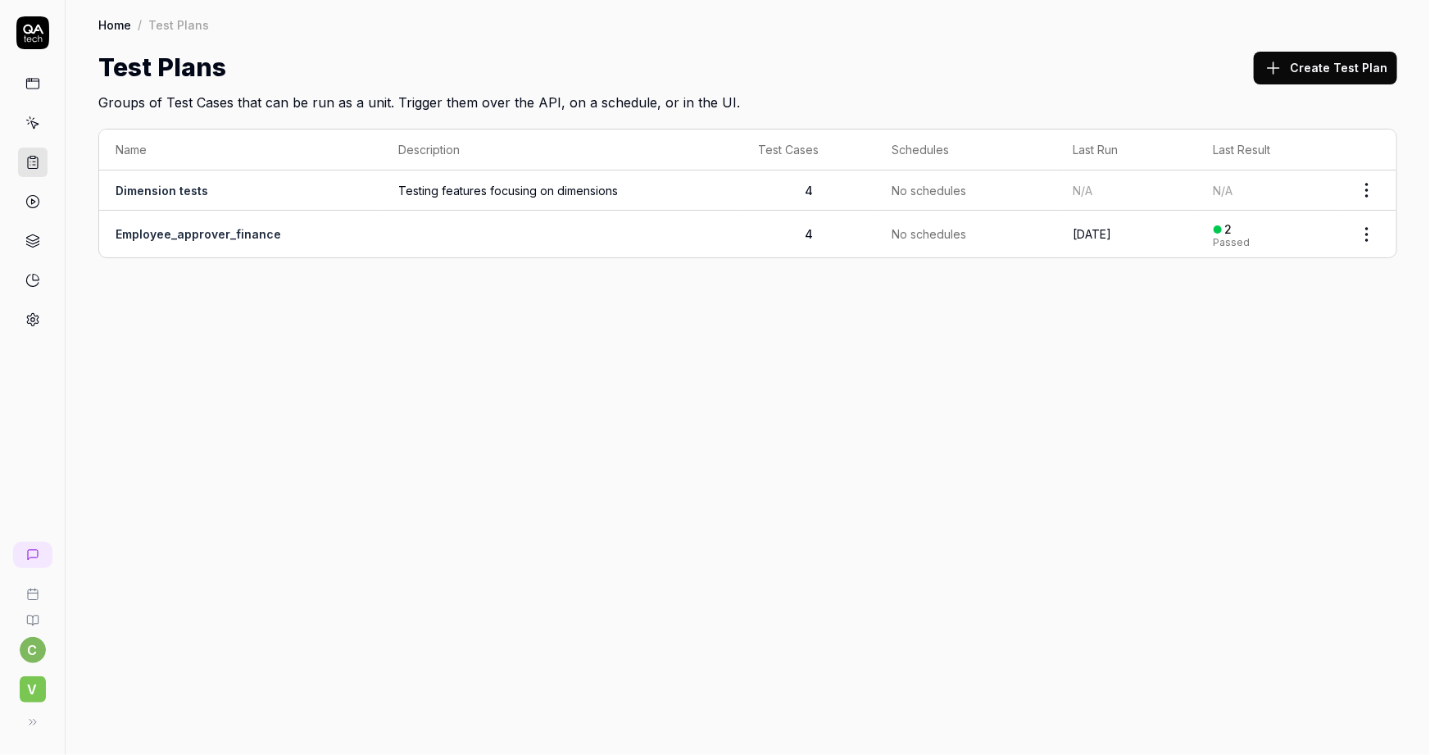
click at [27, 123] on icon at bounding box center [32, 123] width 15 height 15
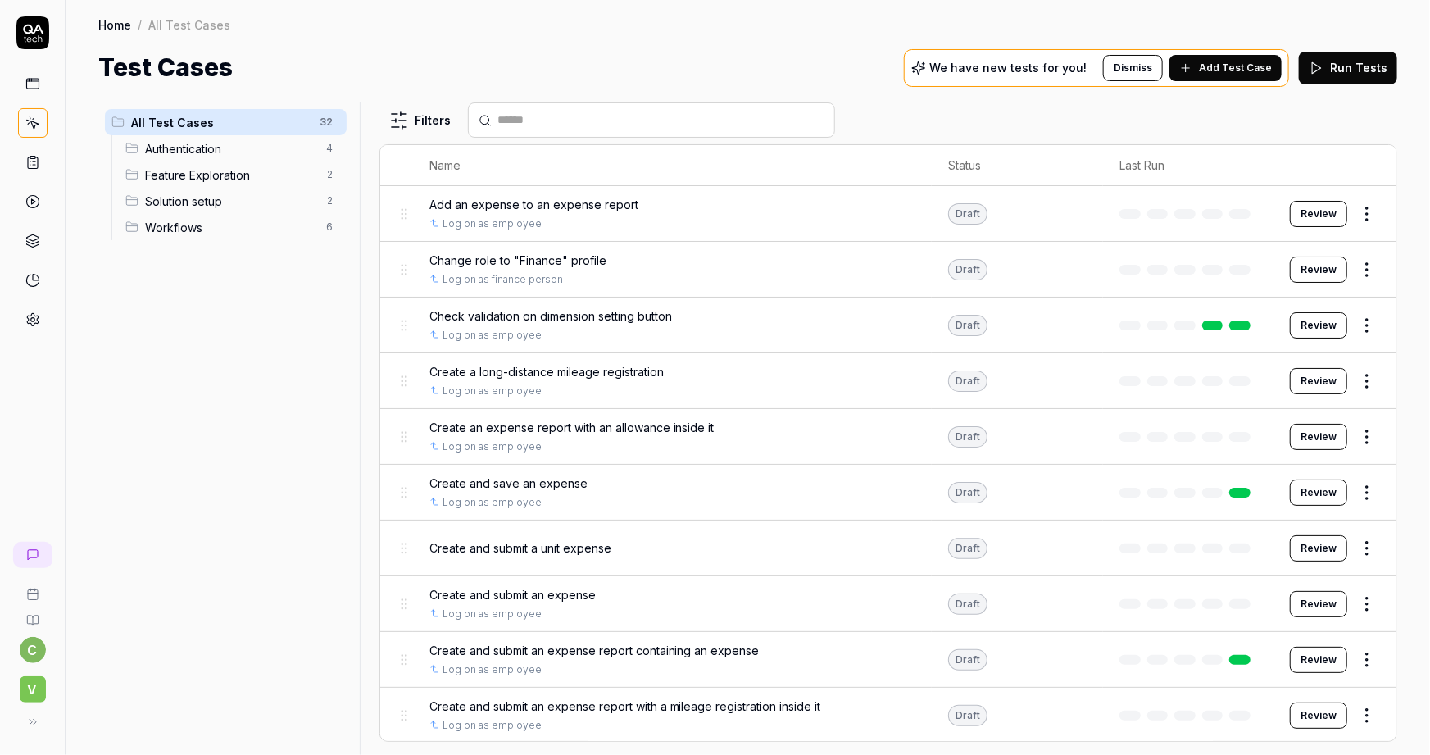
click at [606, 37] on div "Home / All Test Cases Home / All Test Cases Test Cases We have new tests for yo…" at bounding box center [748, 43] width 1365 height 86
click at [471, 48] on div "Home / All Test Cases Home / All Test Cases Test Cases We have new tests for yo…" at bounding box center [748, 43] width 1365 height 86
click at [30, 159] on icon at bounding box center [32, 162] width 15 height 15
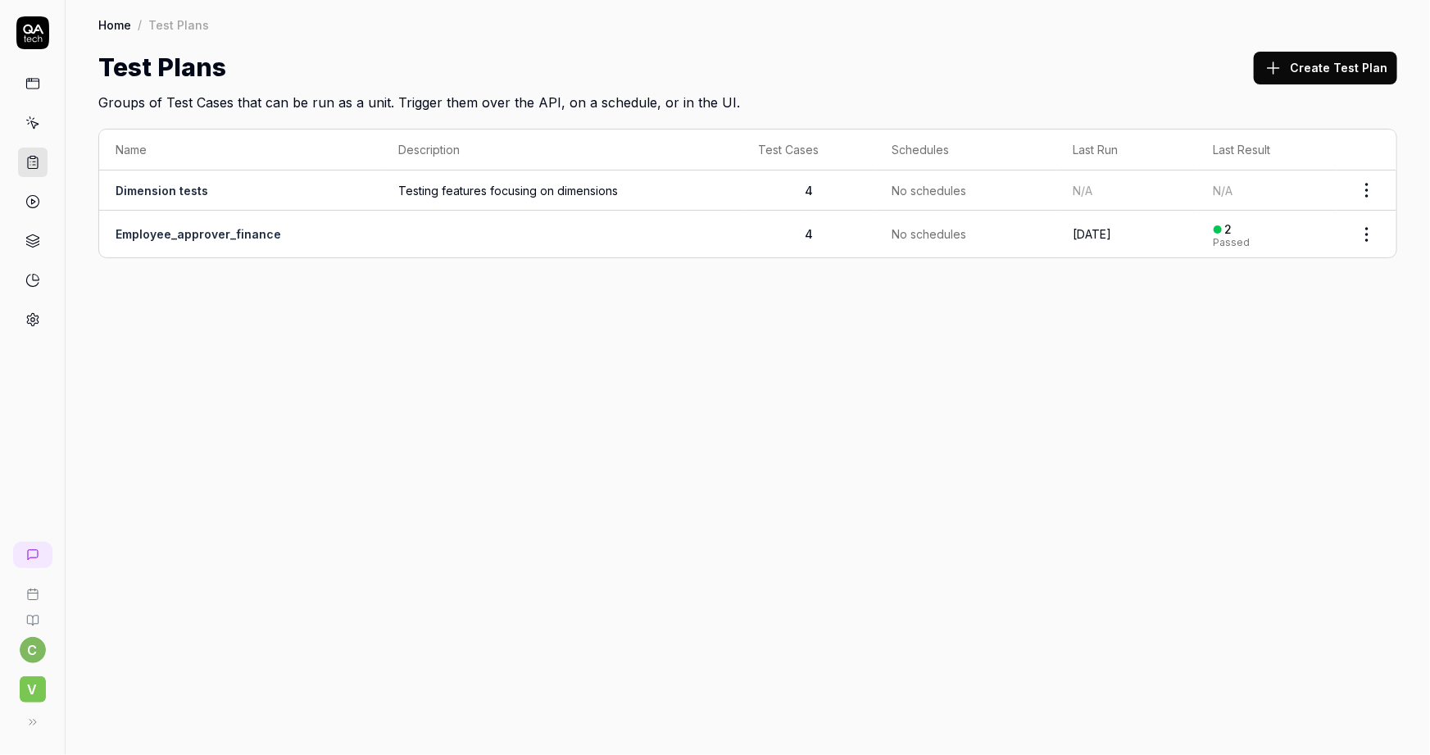
click at [523, 57] on div "Test Plans Create Test Plan" at bounding box center [747, 67] width 1299 height 37
click at [518, 44] on div "Home / Test Plans Home / Test Plans Test Plans Create Test Plan Groups of Test …" at bounding box center [748, 56] width 1365 height 112
click at [755, 490] on div "Home / Test Plans Home / Test Plans Test Plans Create Test Plan Groups of Test …" at bounding box center [748, 377] width 1365 height 755
click at [30, 125] on icon at bounding box center [32, 123] width 15 height 15
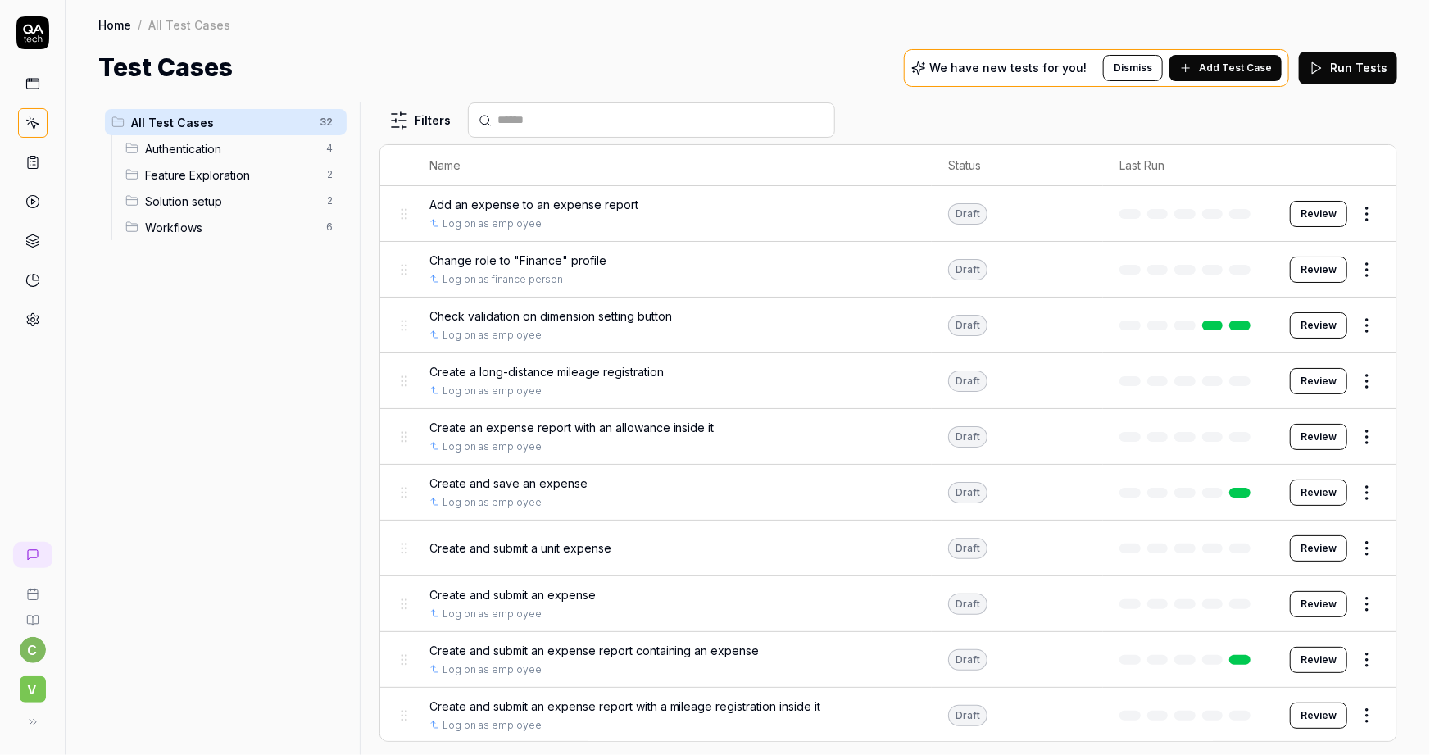
click at [594, 48] on div "Home / All Test Cases Home / All Test Cases Test Cases We have new tests for yo…" at bounding box center [748, 43] width 1365 height 86
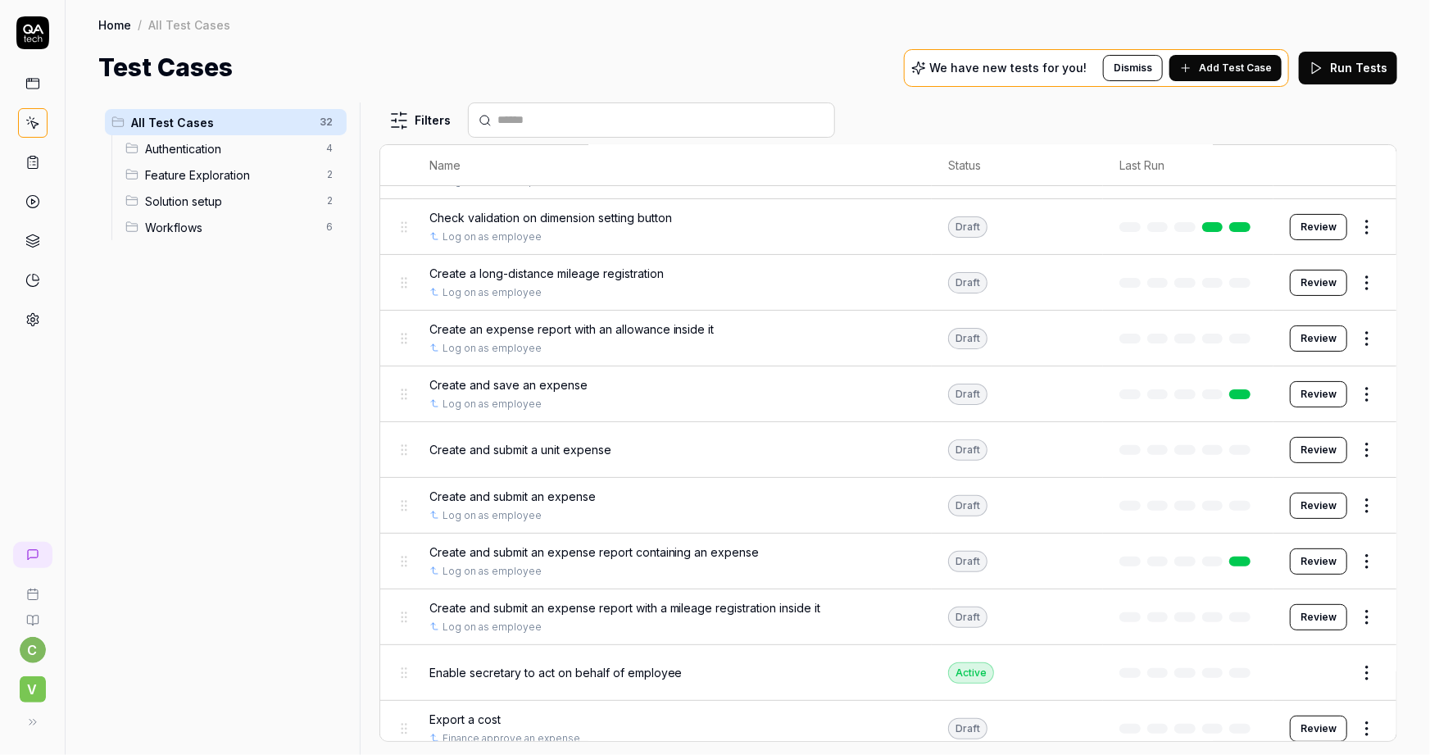
scroll to position [74, 0]
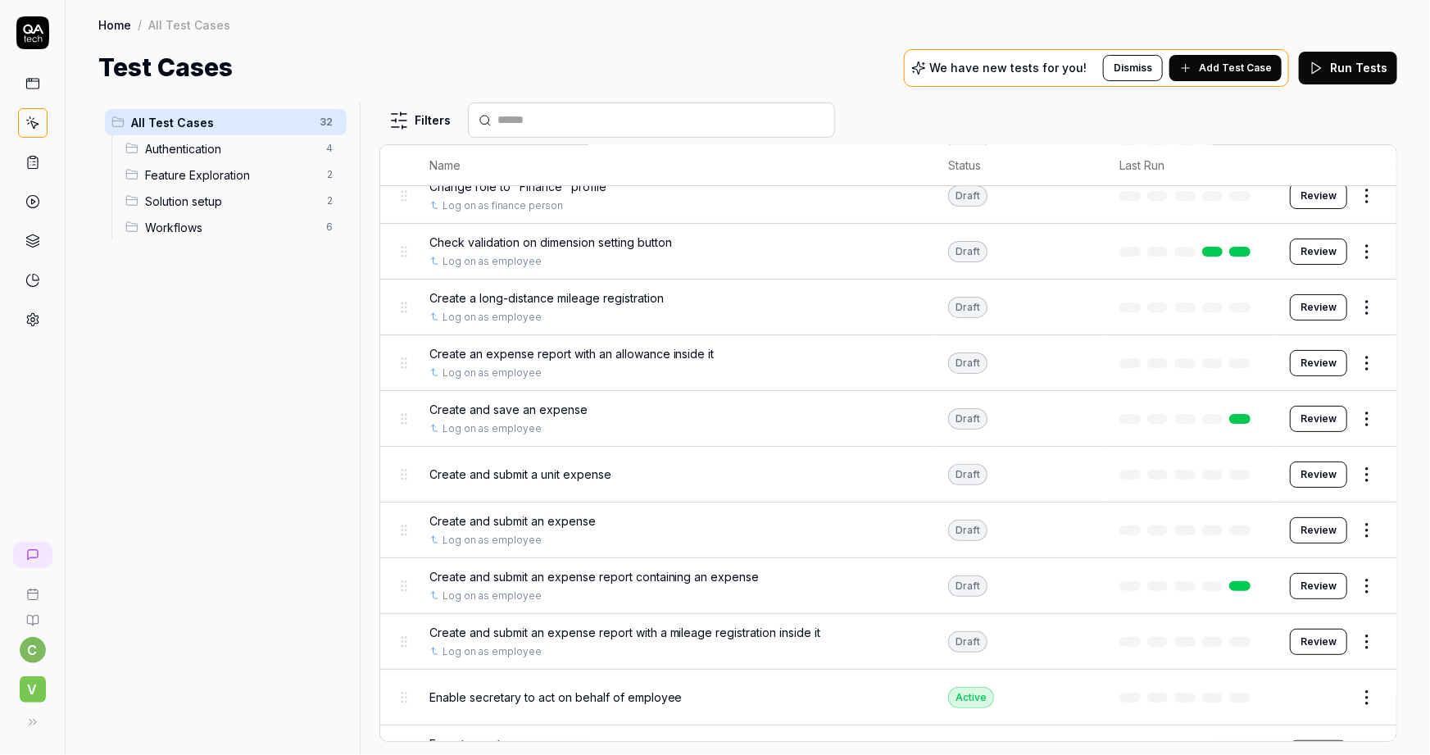
click at [520, 239] on span "Check validation on dimension setting button" at bounding box center [550, 242] width 243 height 17
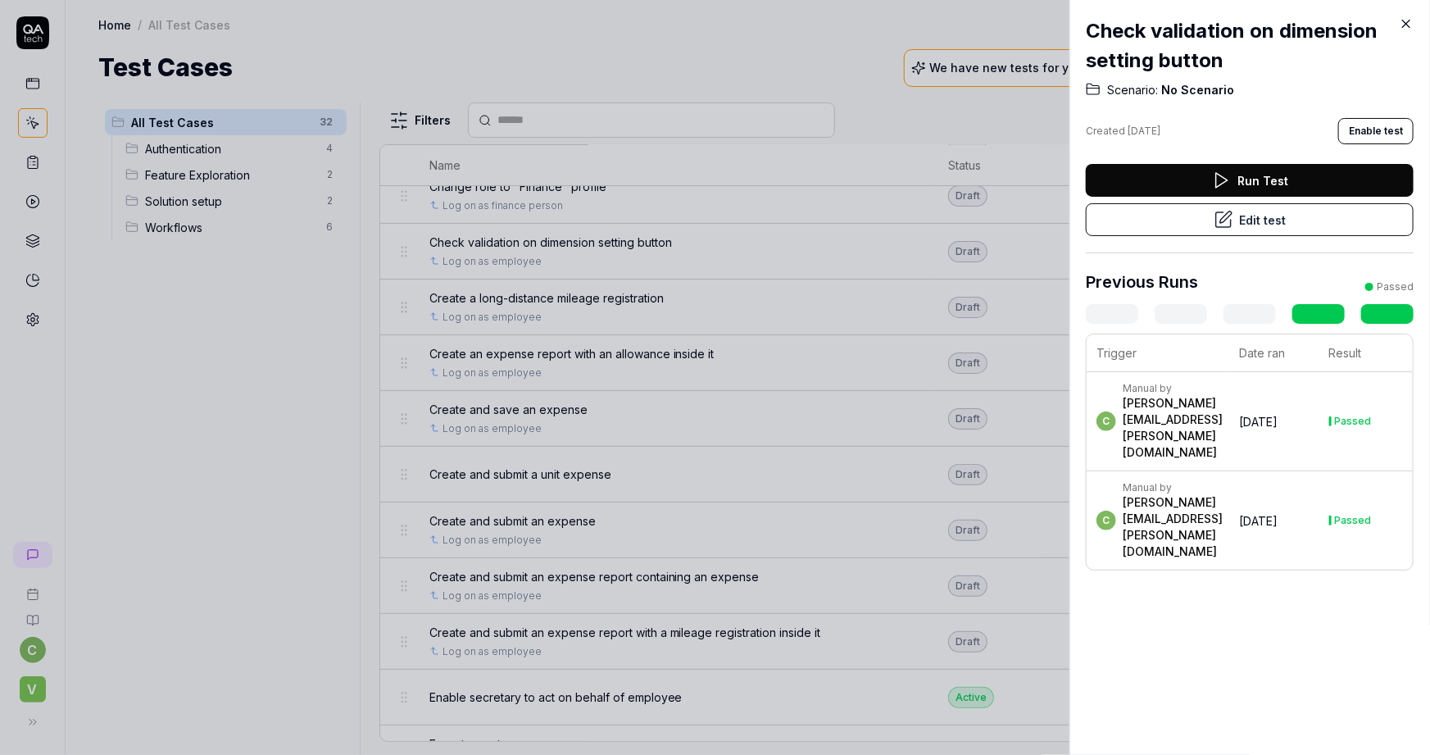
click at [1262, 222] on button "Edit test" at bounding box center [1250, 219] width 328 height 33
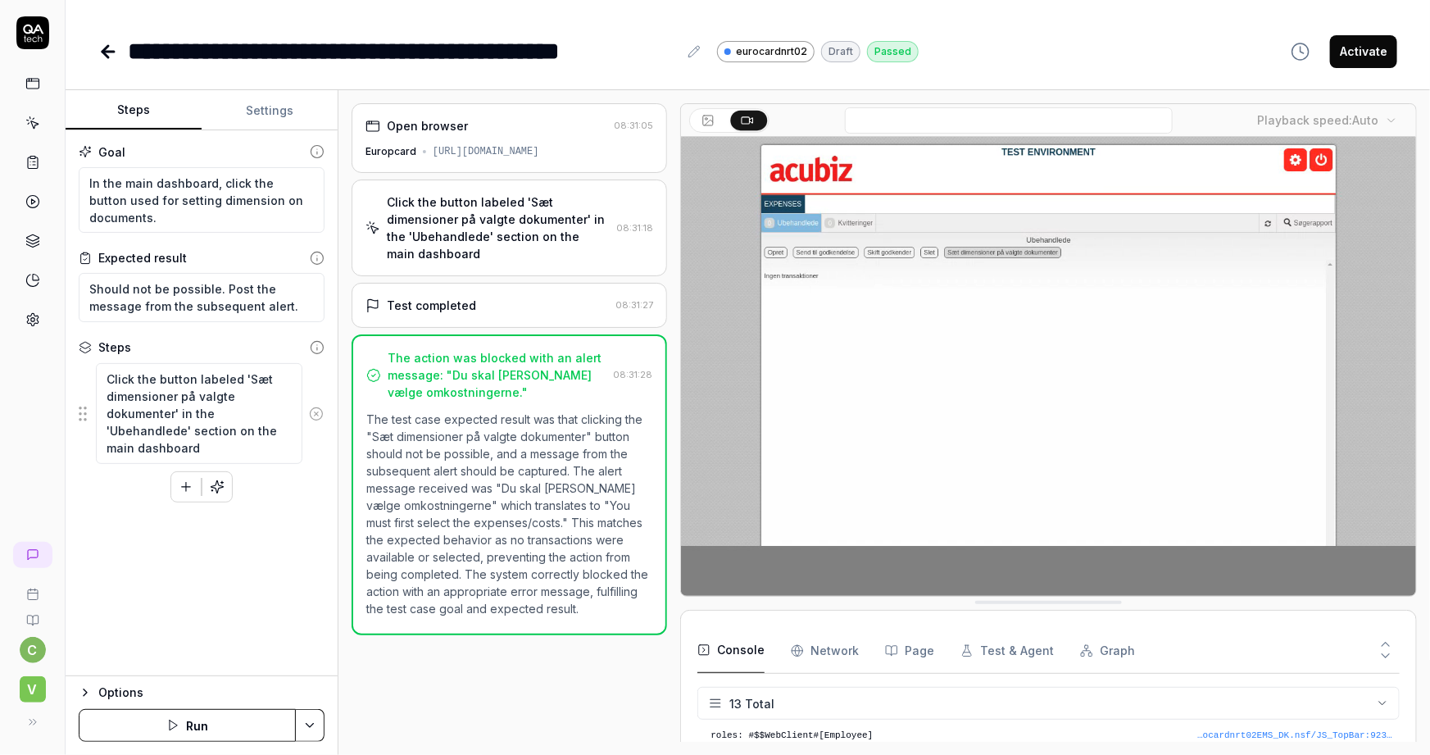
scroll to position [325, 0]
click at [997, 25] on div "**********" at bounding box center [748, 35] width 1365 height 70
click at [287, 107] on button "Settings" at bounding box center [270, 110] width 136 height 39
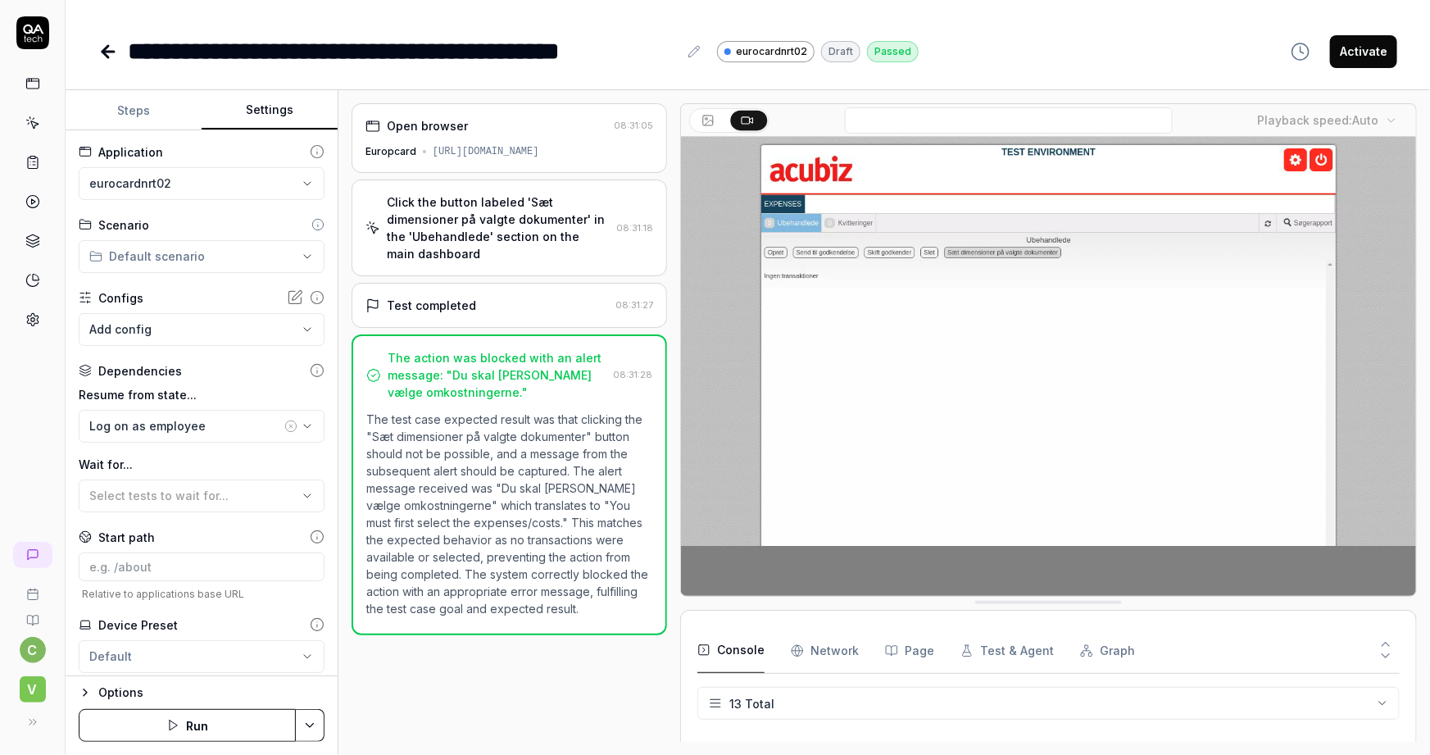
click at [989, 20] on div "**********" at bounding box center [748, 35] width 1365 height 70
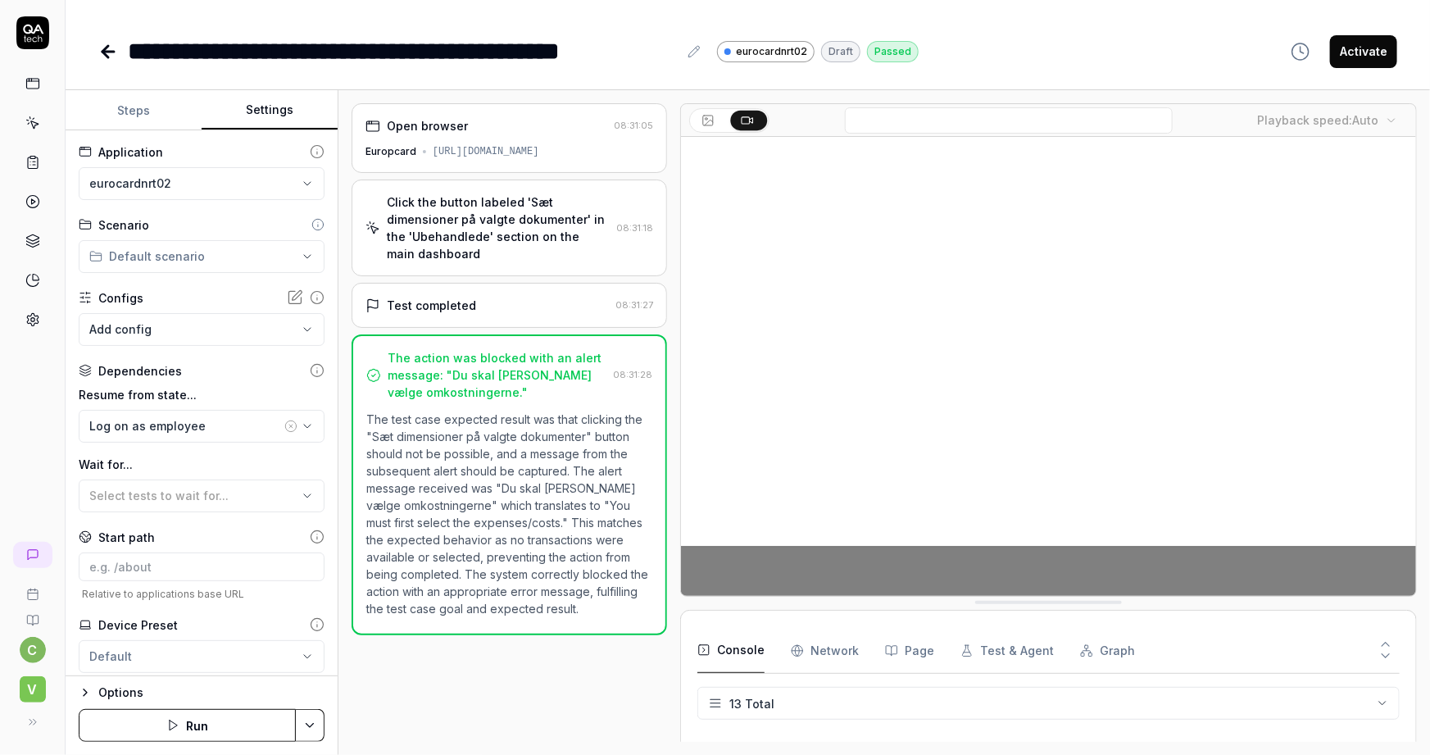
click at [30, 238] on icon at bounding box center [32, 241] width 15 height 15
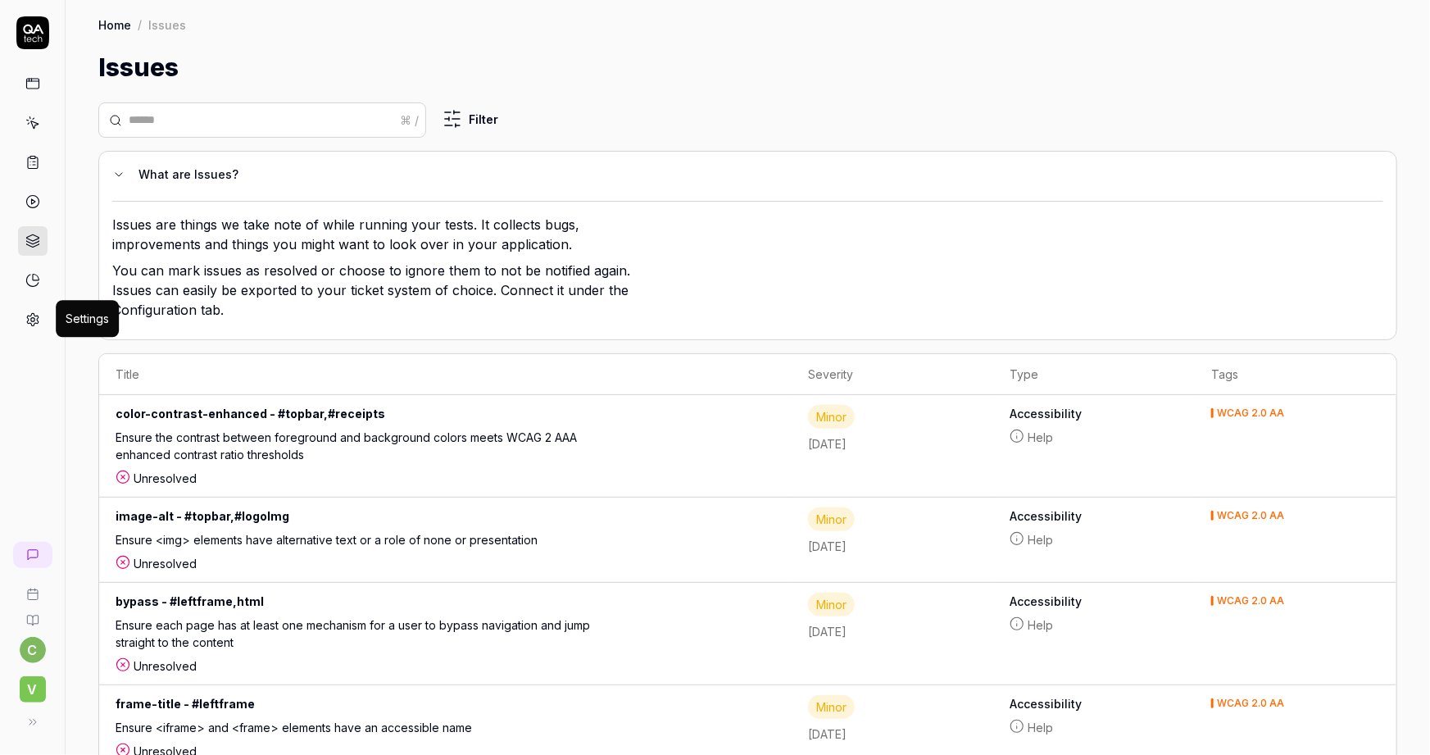
click at [30, 312] on icon at bounding box center [32, 319] width 15 height 15
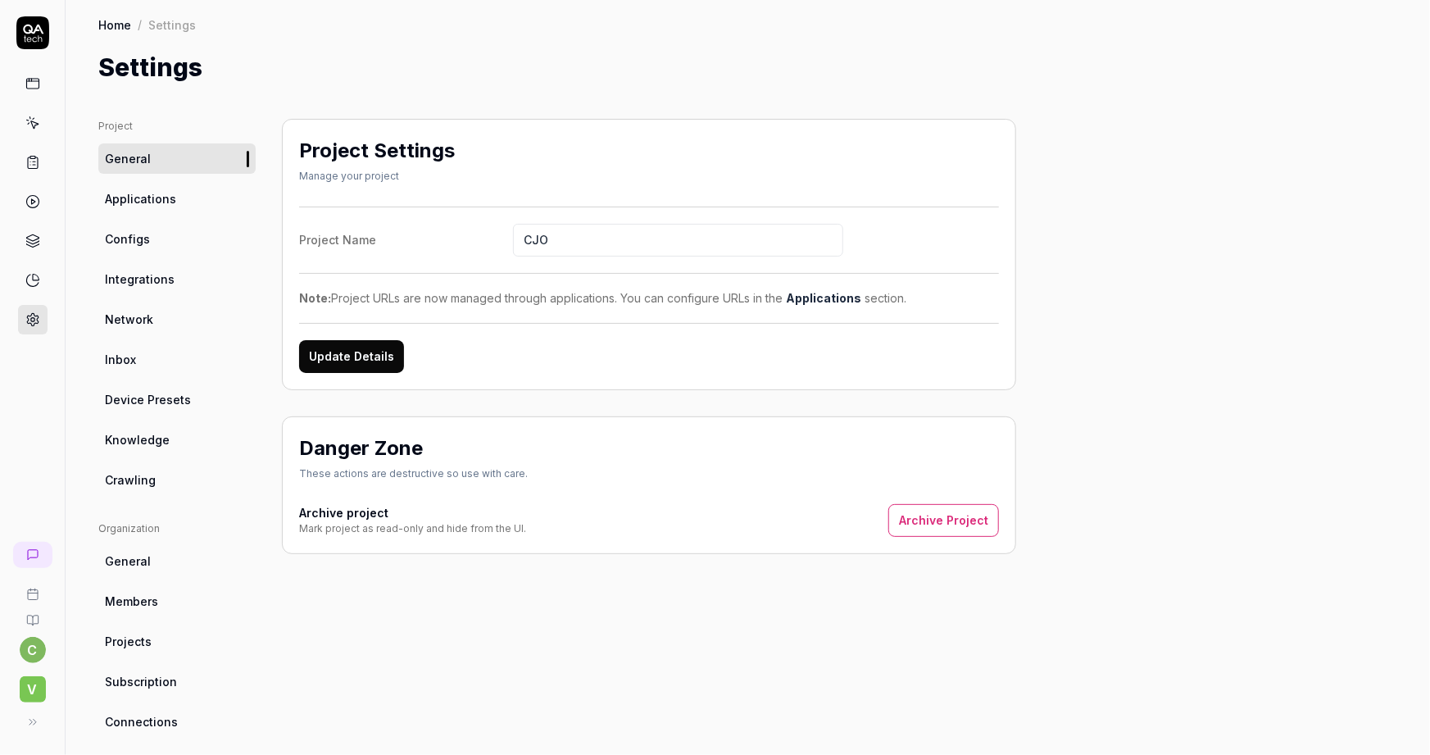
click at [126, 437] on span "Knowledge" at bounding box center [137, 439] width 65 height 17
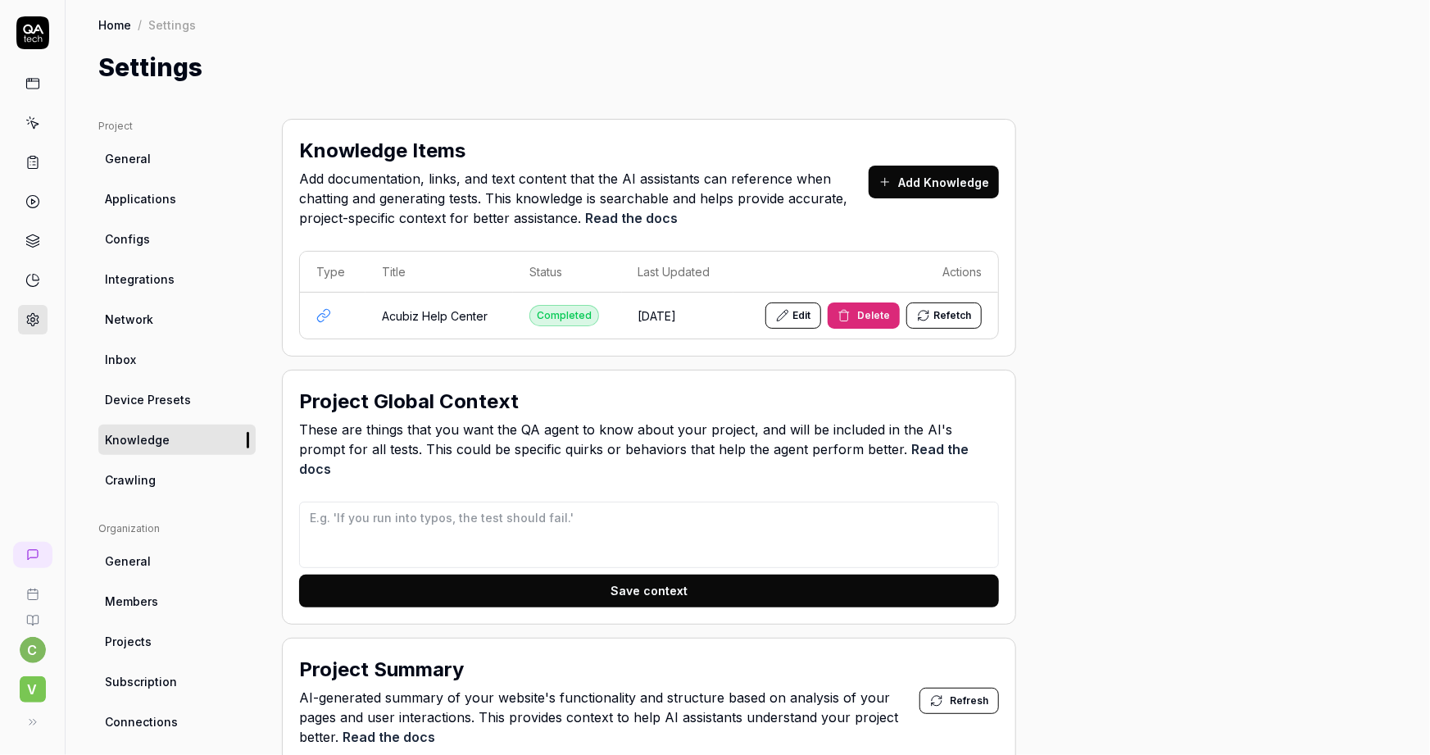
scroll to position [74, 0]
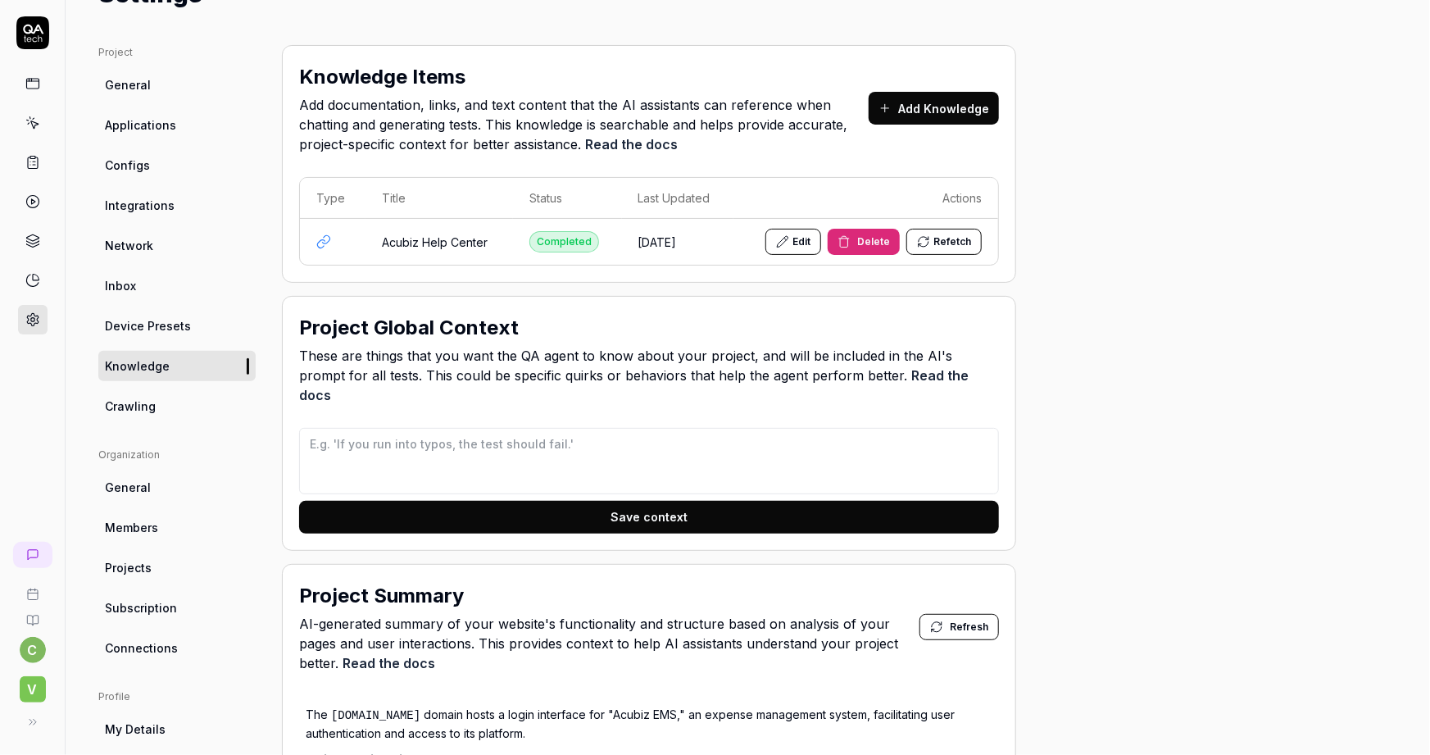
click at [129, 405] on span "Crawling" at bounding box center [130, 405] width 51 height 17
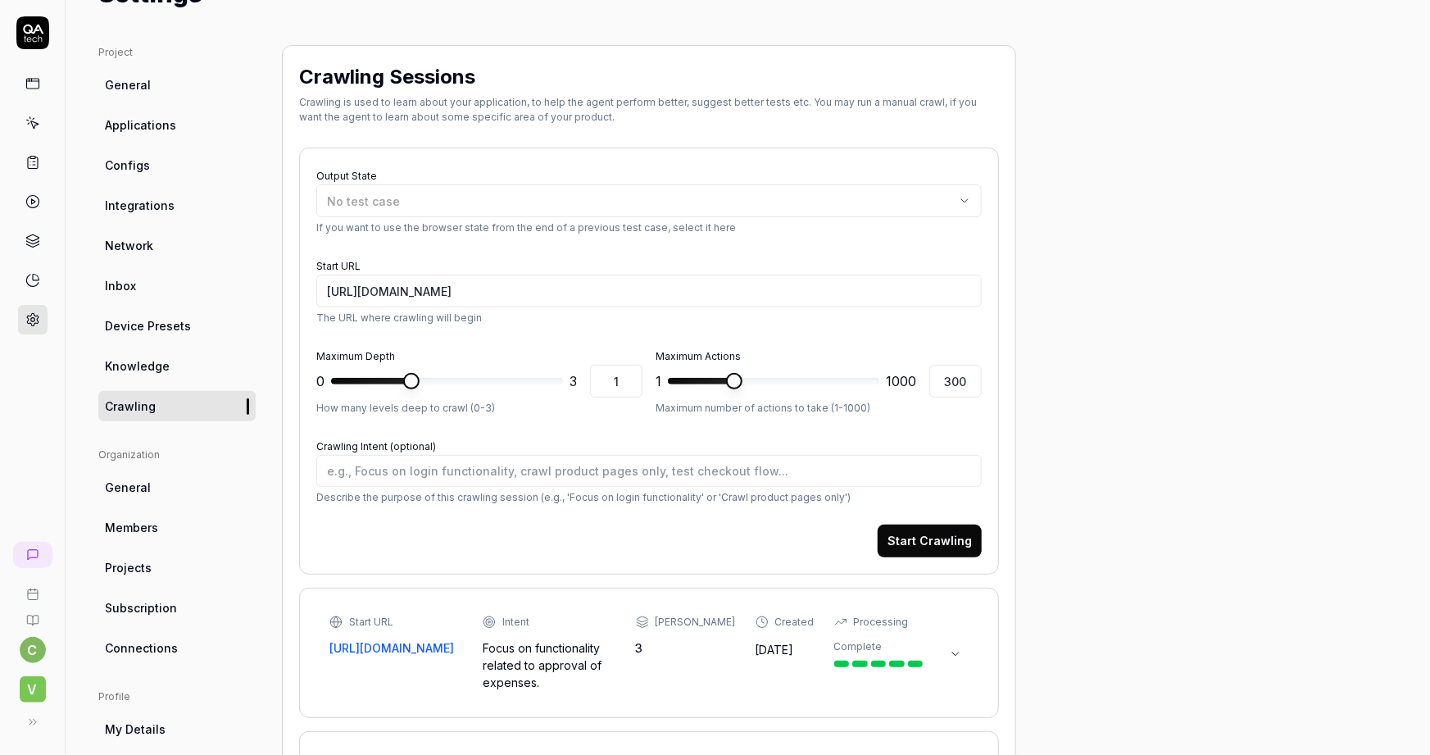
type textarea "*"
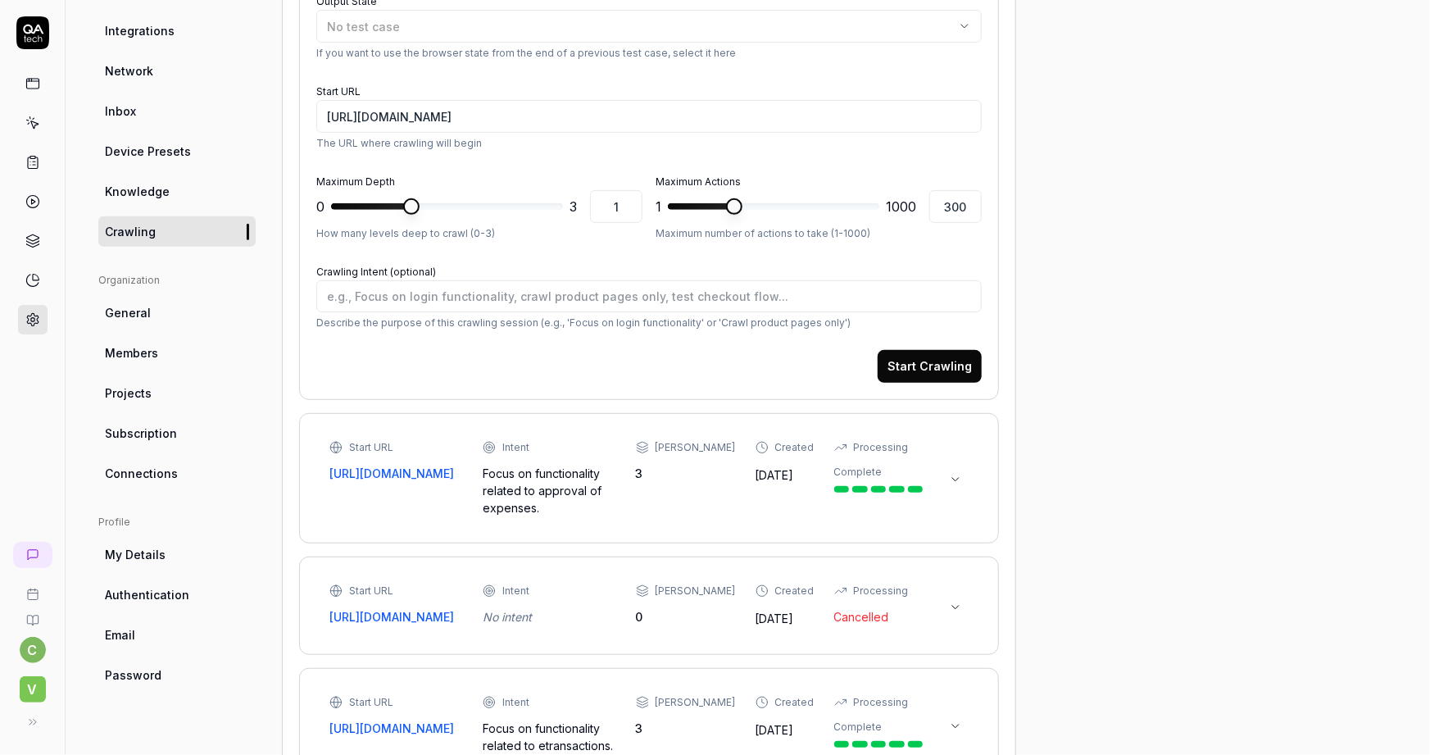
scroll to position [223, 0]
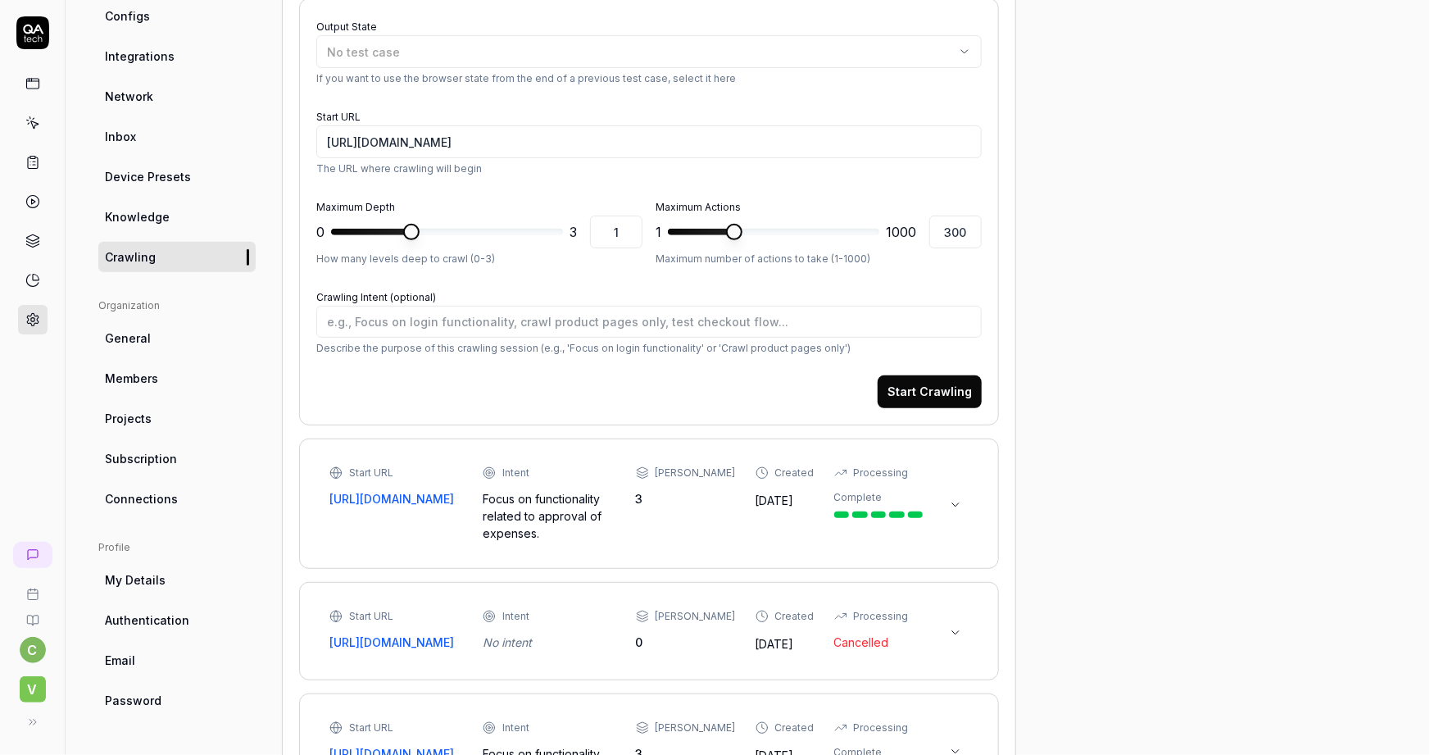
click at [958, 506] on icon at bounding box center [955, 504] width 7 height 3
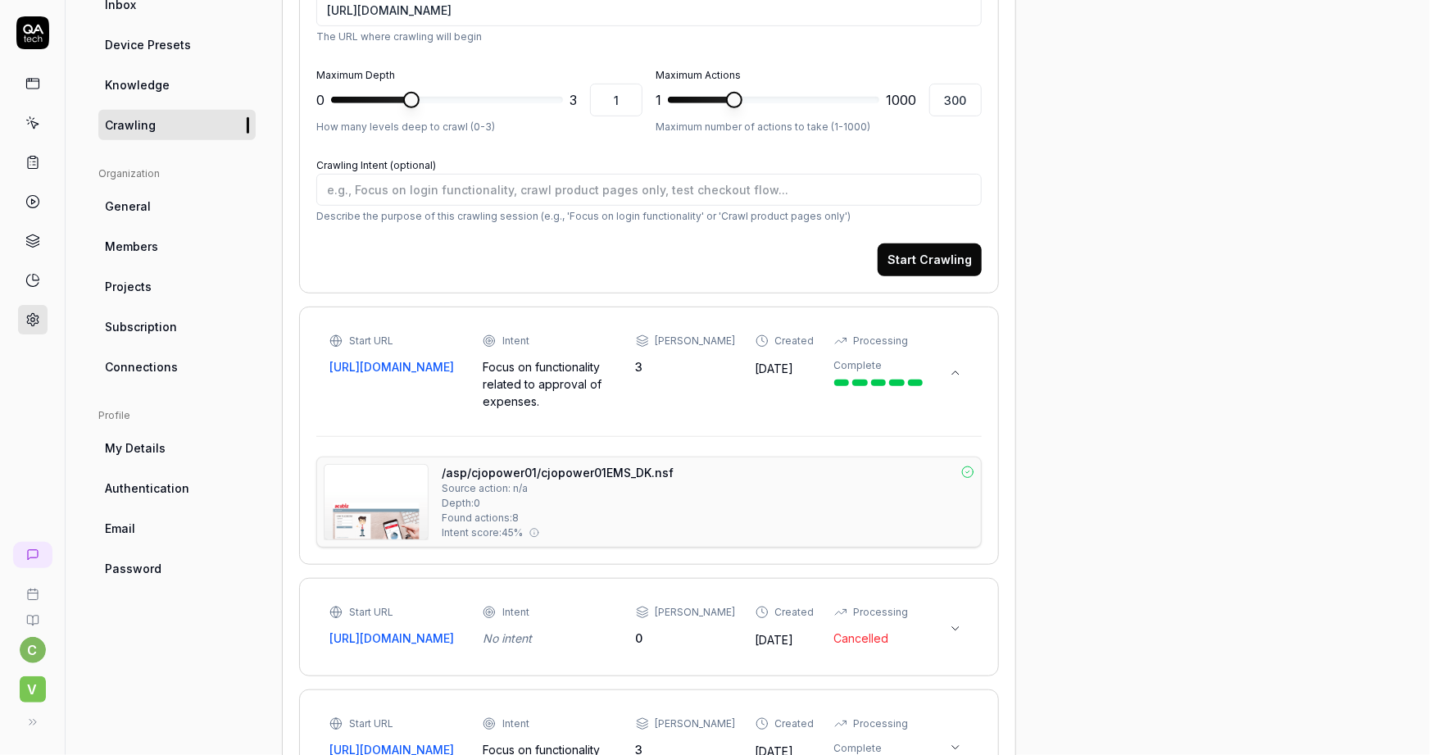
scroll to position [372, 0]
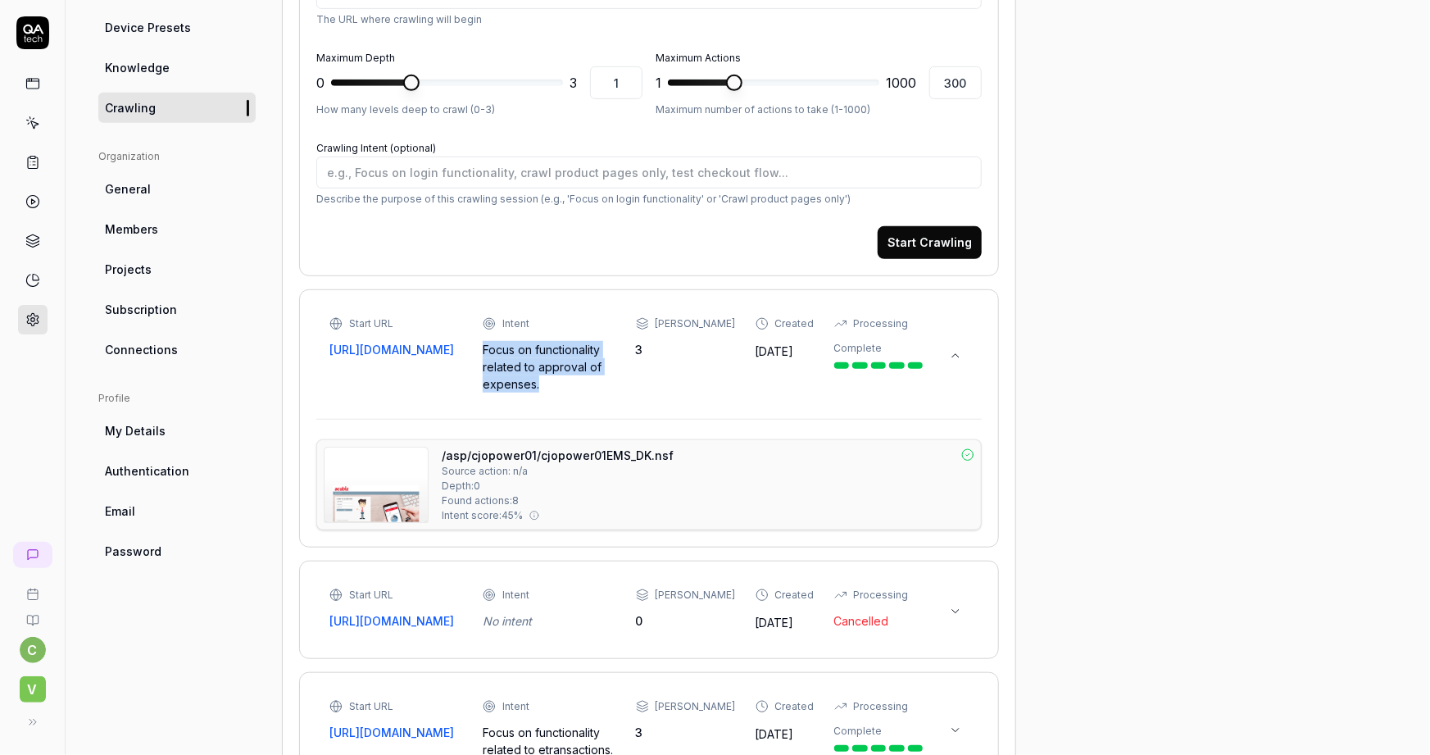
drag, startPoint x: 496, startPoint y: 345, endPoint x: 575, endPoint y: 390, distance: 90.7
click at [575, 390] on div "Focus on functionality related to approval of expenses." at bounding box center [550, 367] width 134 height 52
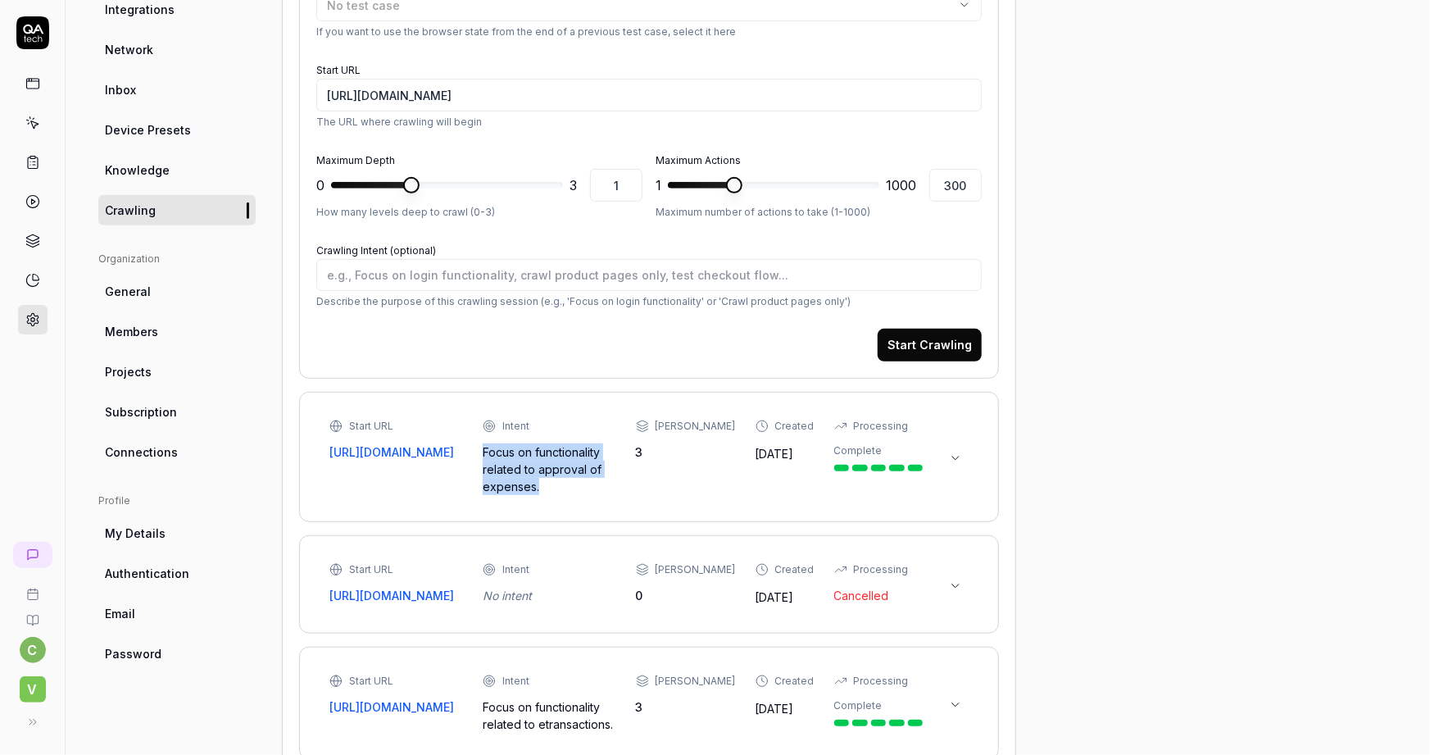
scroll to position [223, 0]
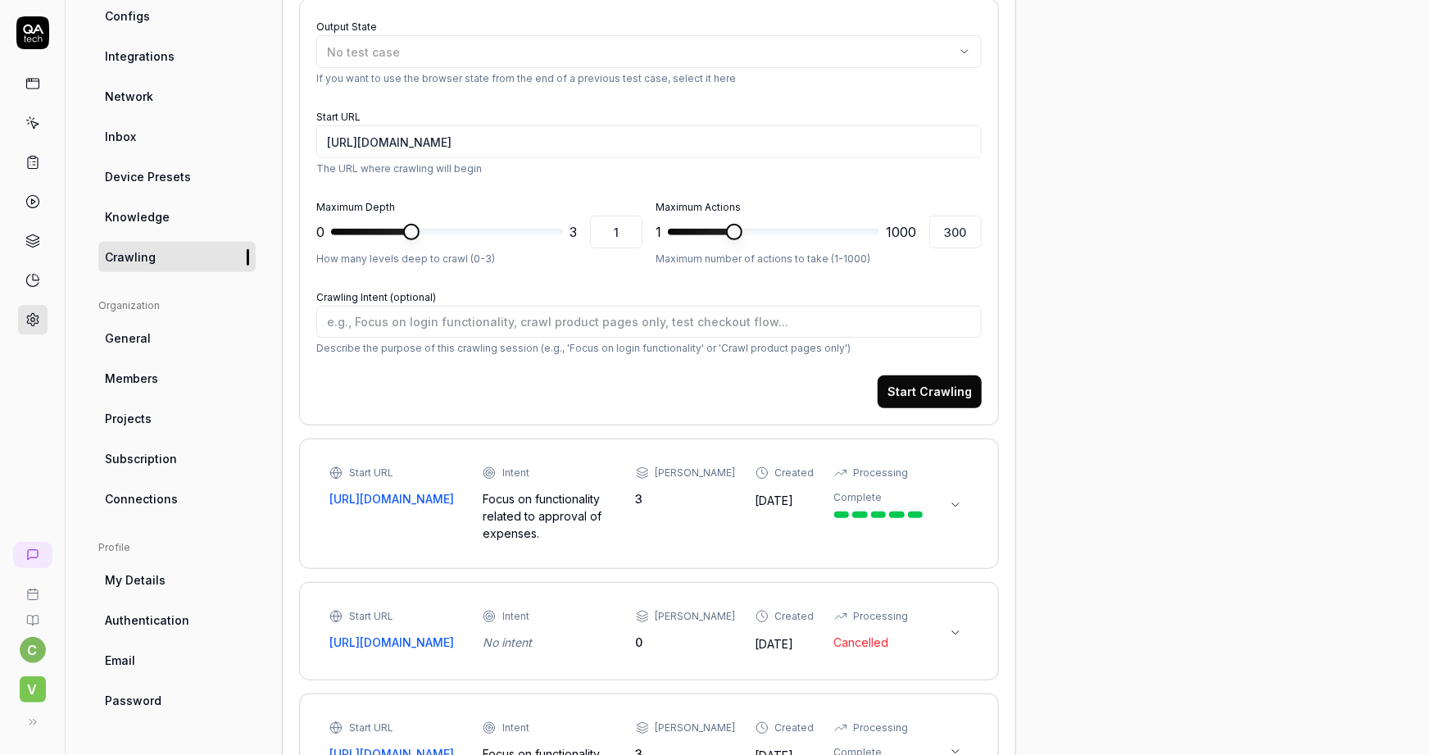
click at [1216, 358] on div "Project General Applications Configs Integrations Network Inbox Device Presets …" at bounding box center [747, 611] width 1299 height 1430
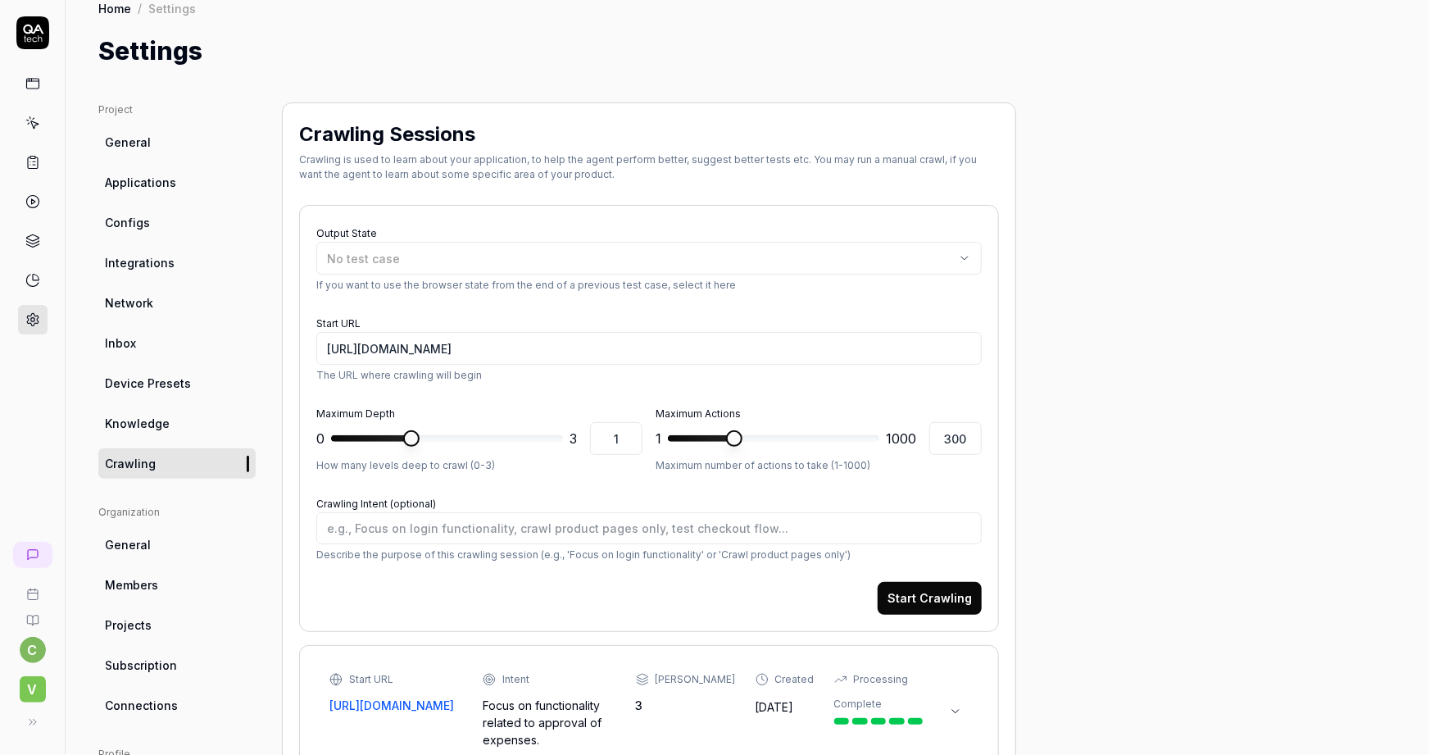
scroll to position [0, 0]
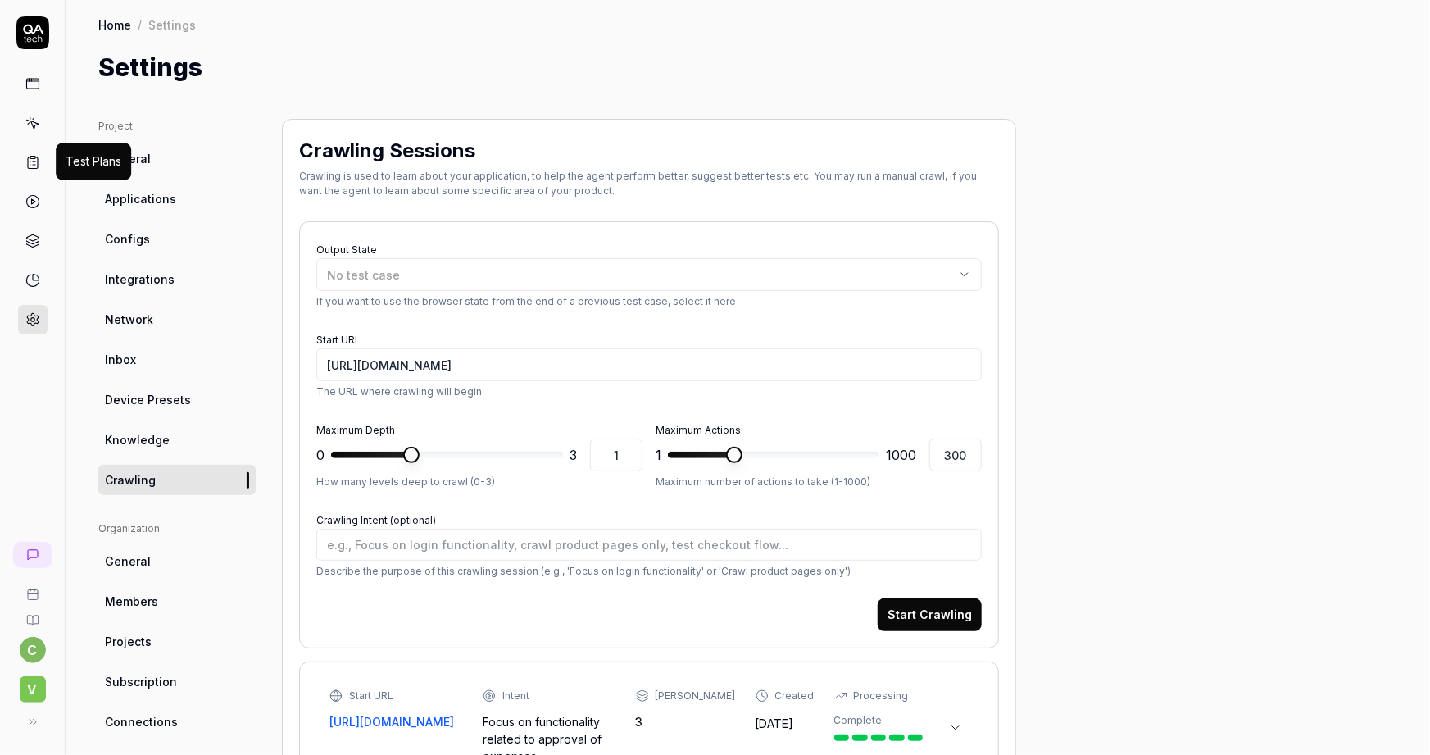
click at [30, 162] on icon at bounding box center [32, 162] width 15 height 15
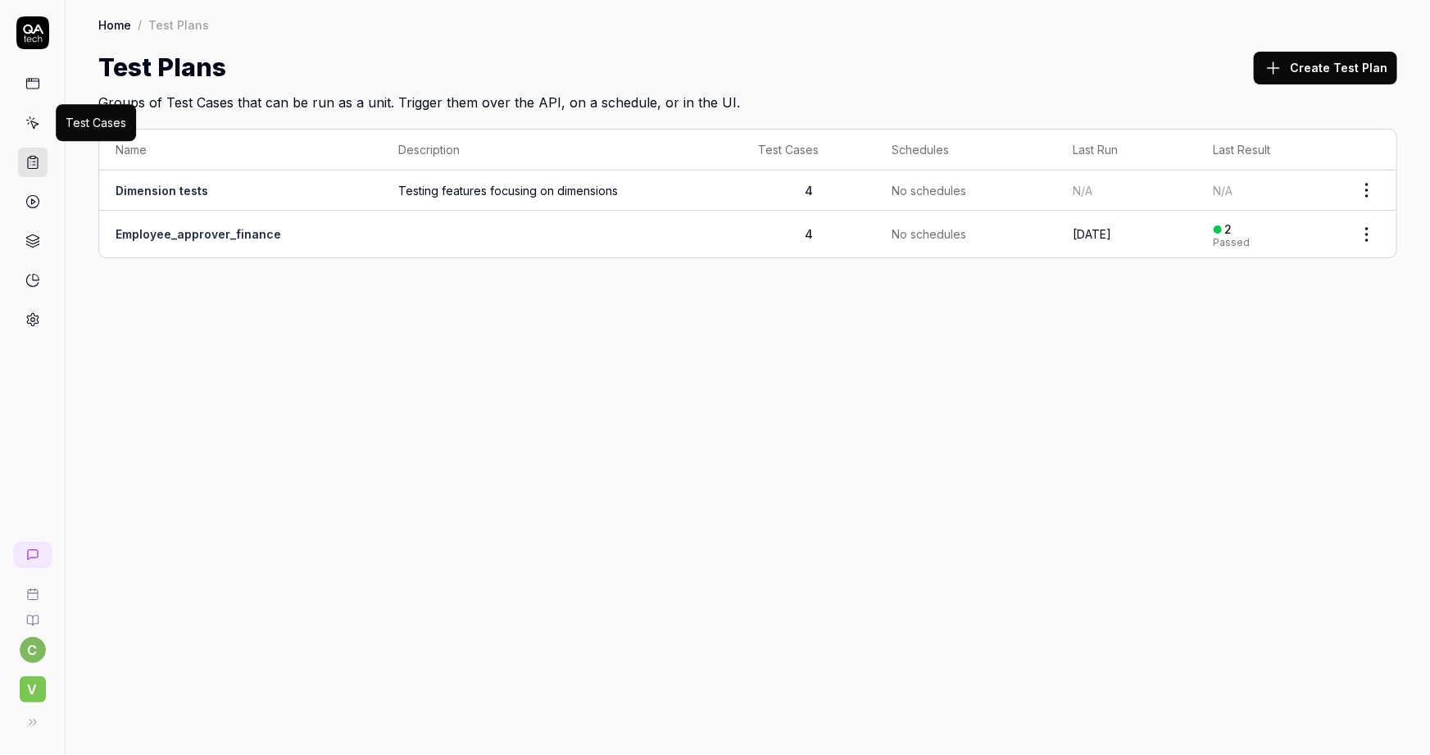
click at [27, 124] on icon at bounding box center [32, 123] width 15 height 15
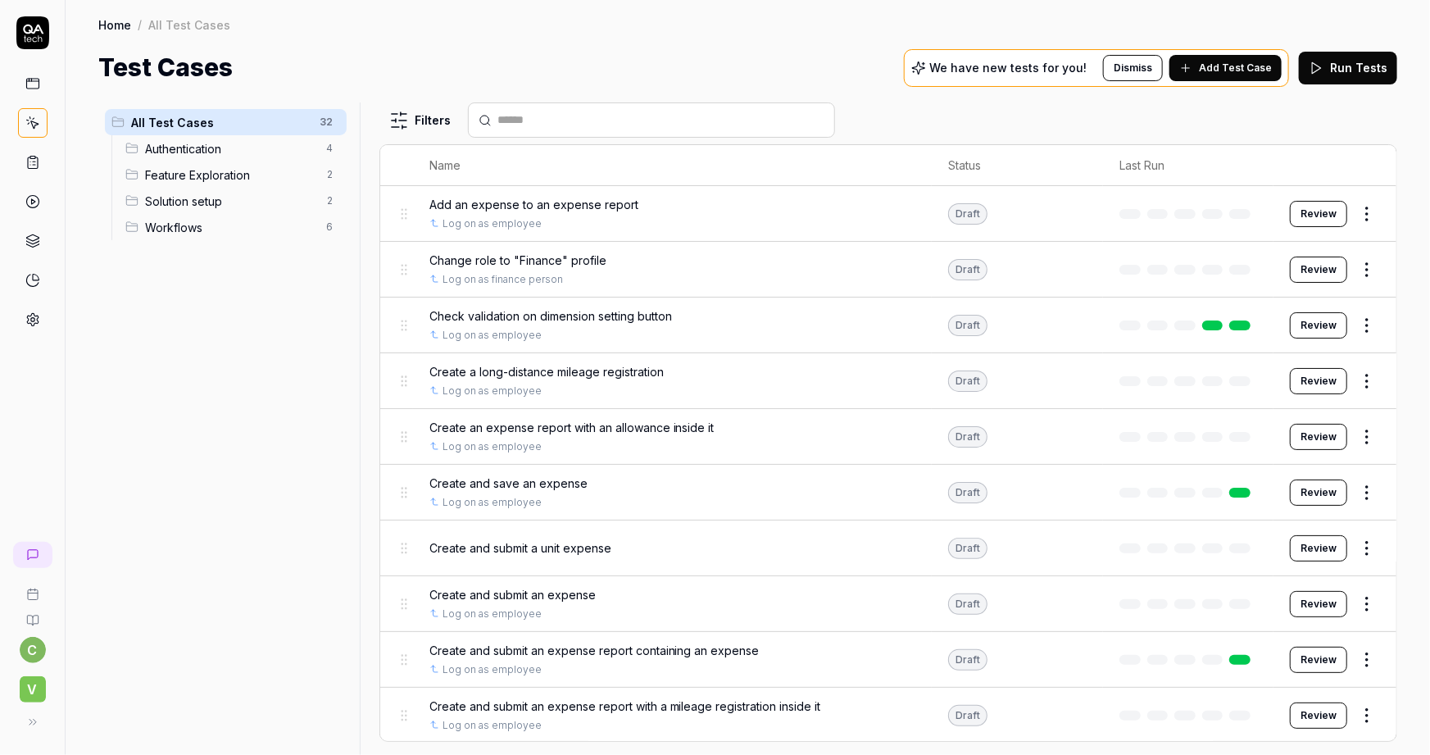
click at [1255, 61] on span "Add Test Case" at bounding box center [1235, 68] width 73 height 15
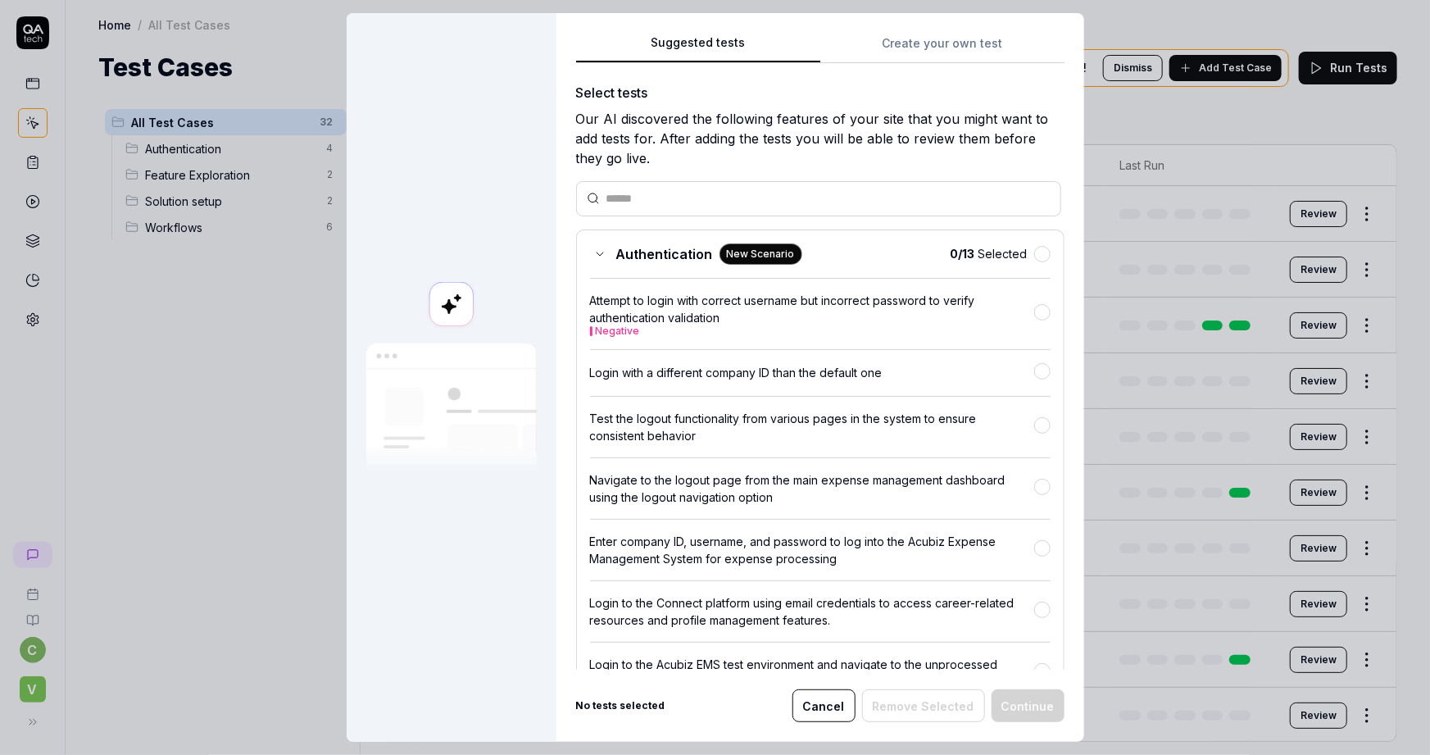
click at [434, 169] on div at bounding box center [452, 377] width 210 height 729
click at [827, 708] on button "Cancel" at bounding box center [824, 705] width 63 height 33
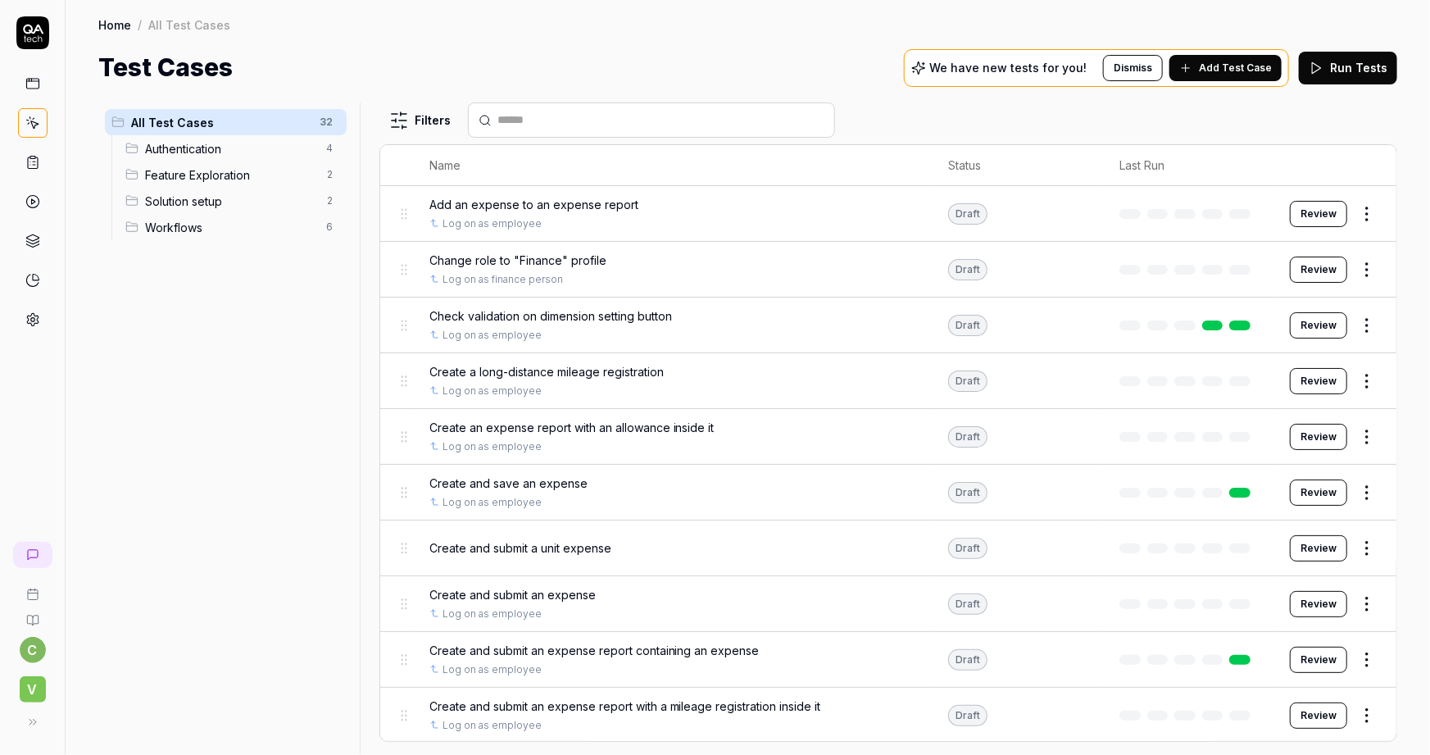
click at [757, 30] on div "Home / All Test Cases" at bounding box center [747, 24] width 1299 height 16
click at [567, 54] on div "Test Cases We have new tests for you! Dismiss Add Test Case Run Tests" at bounding box center [747, 67] width 1299 height 37
click at [603, 35] on div "Home / All Test Cases Home / All Test Cases Test Cases We have new tests for yo…" at bounding box center [748, 43] width 1365 height 86
click at [605, 18] on div "Home / All Test Cases" at bounding box center [747, 24] width 1299 height 16
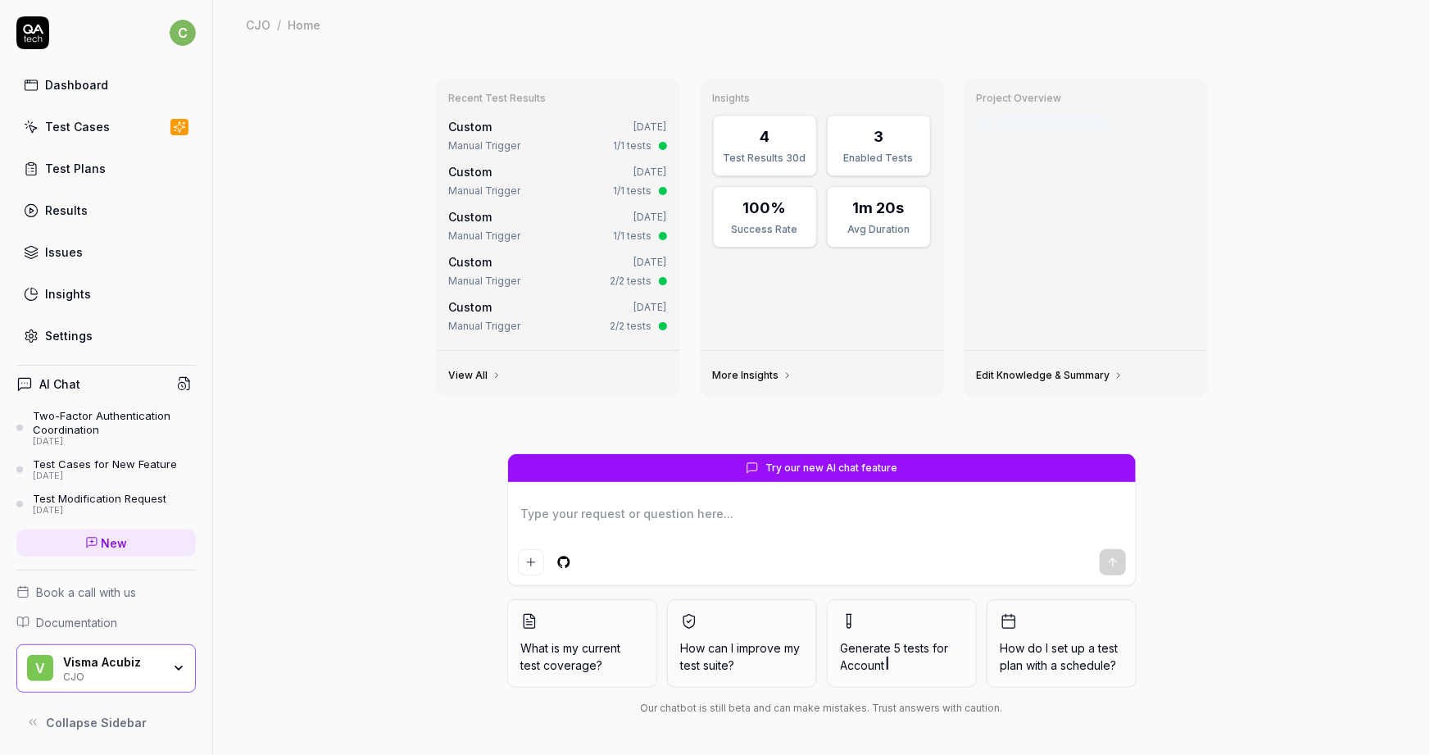
type textarea "*"
